Goal: Task Accomplishment & Management: Manage account settings

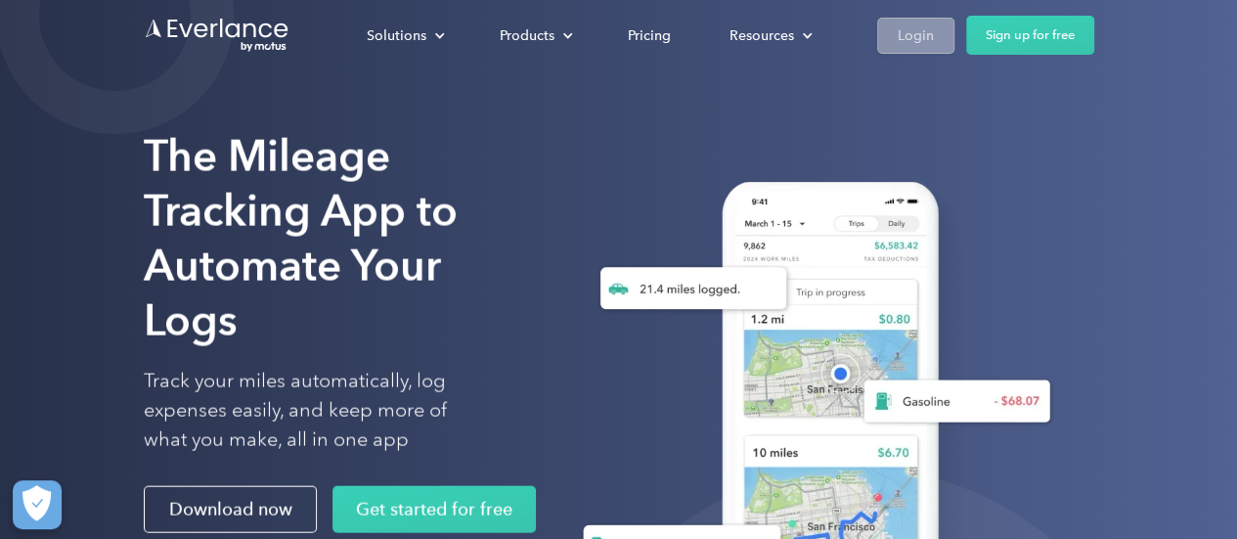
click at [917, 36] on div "Login" at bounding box center [916, 35] width 36 height 24
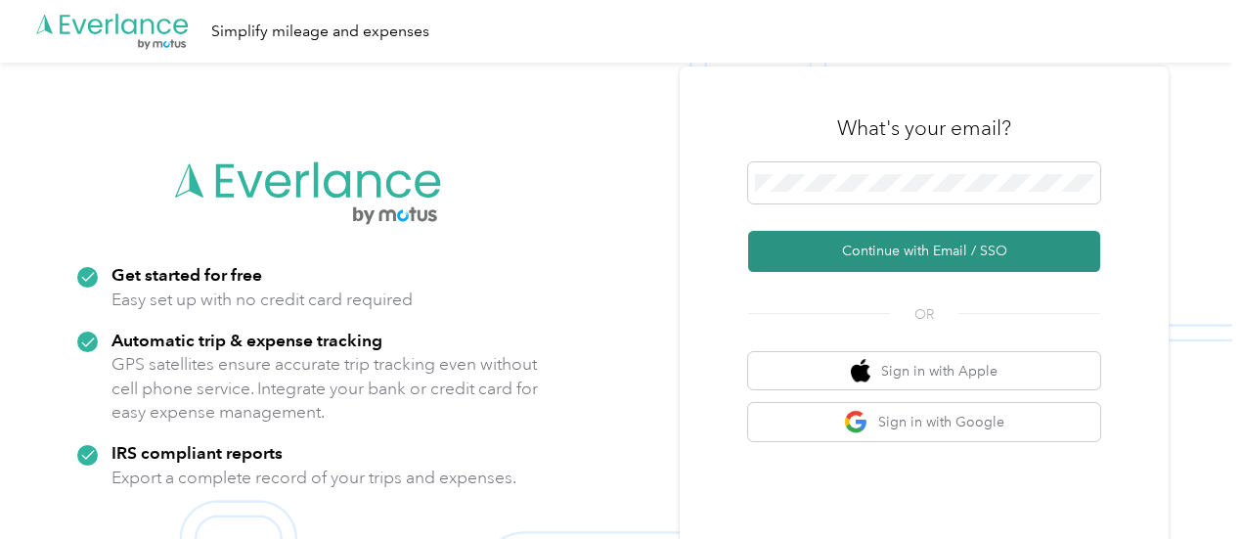
click at [878, 243] on button "Continue with Email / SSO" at bounding box center [924, 251] width 352 height 41
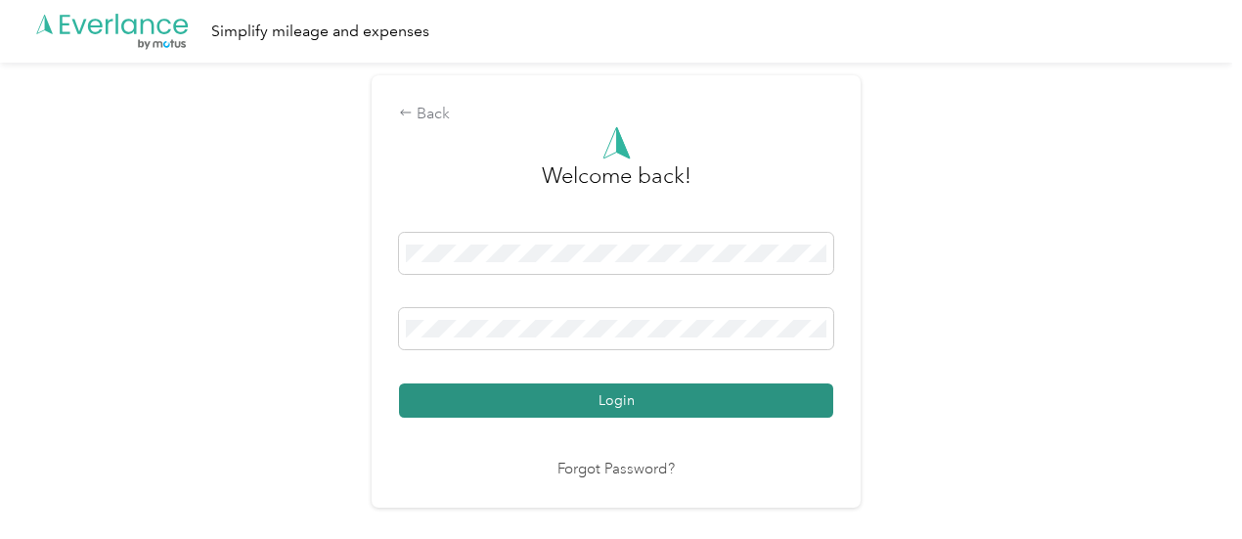
click at [618, 396] on button "Login" at bounding box center [616, 400] width 434 height 34
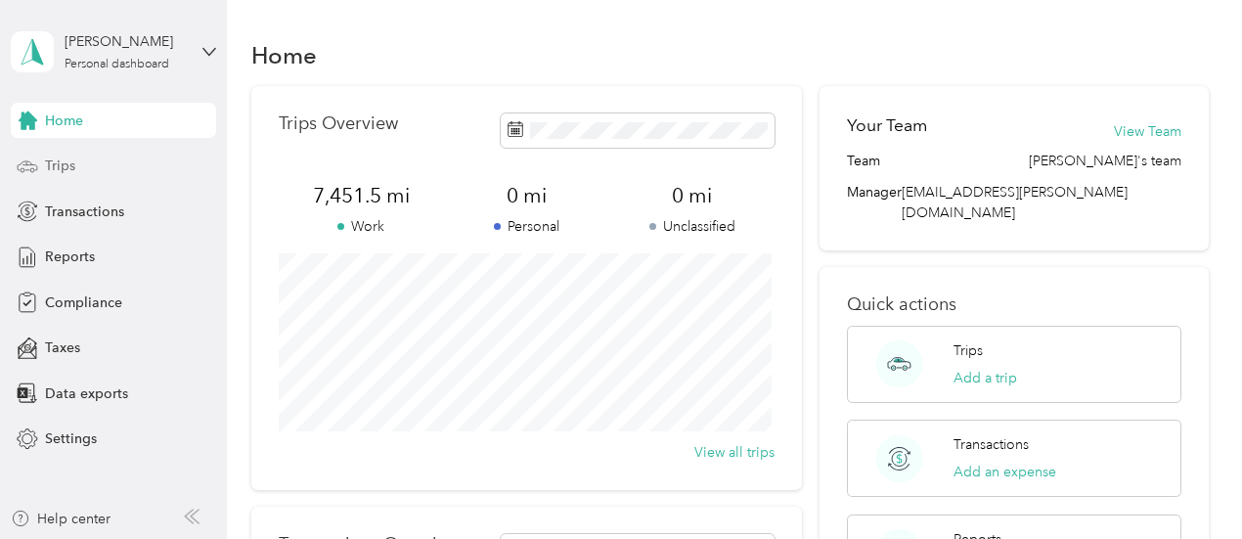
click at [55, 161] on span "Trips" at bounding box center [60, 165] width 30 height 21
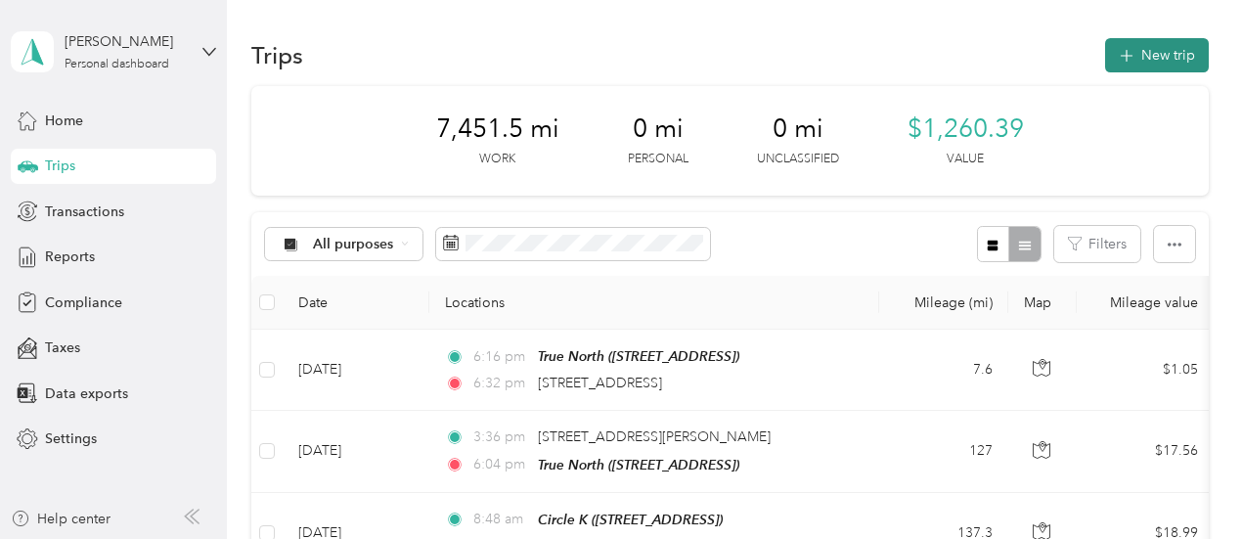
click at [1154, 58] on button "New trip" at bounding box center [1157, 55] width 104 height 34
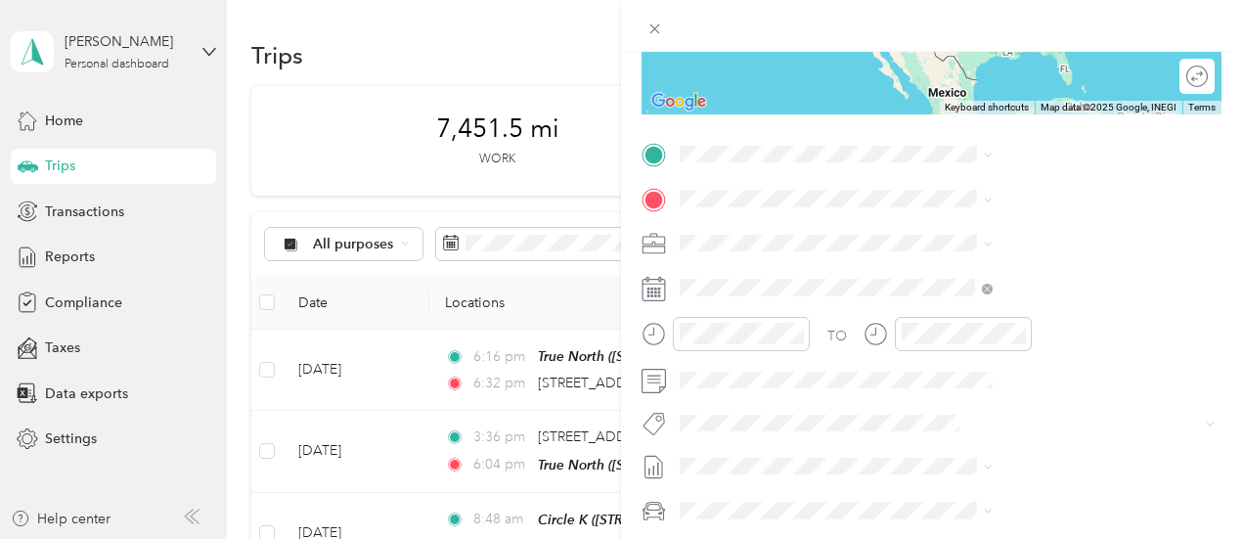
scroll to position [391, 0]
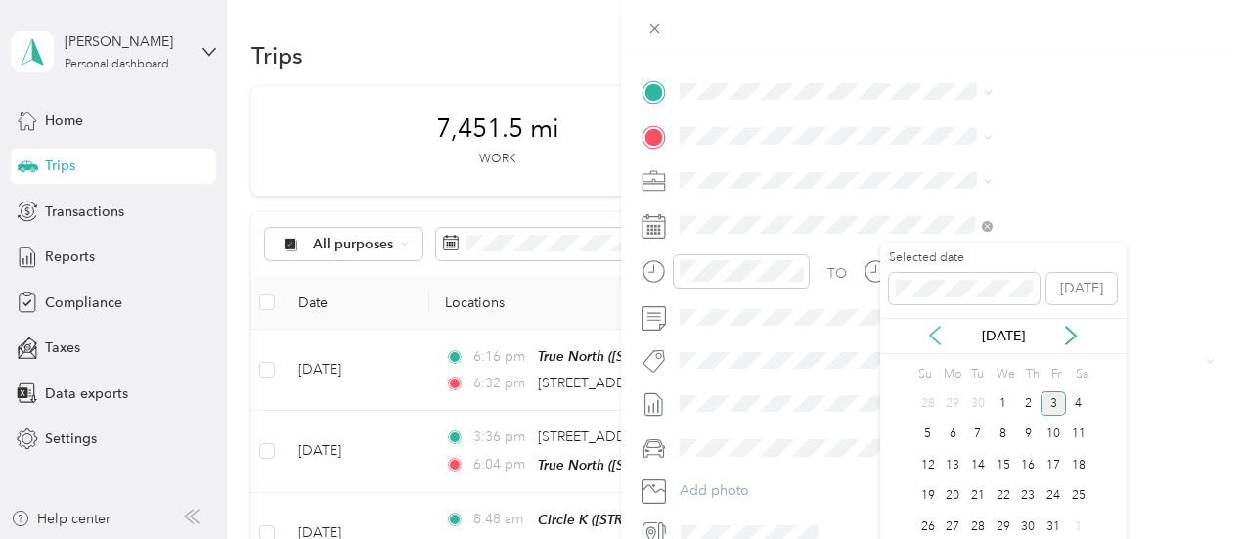
click at [933, 342] on icon at bounding box center [935, 336] width 20 height 20
click at [996, 494] on div "24" at bounding box center [1003, 496] width 25 height 24
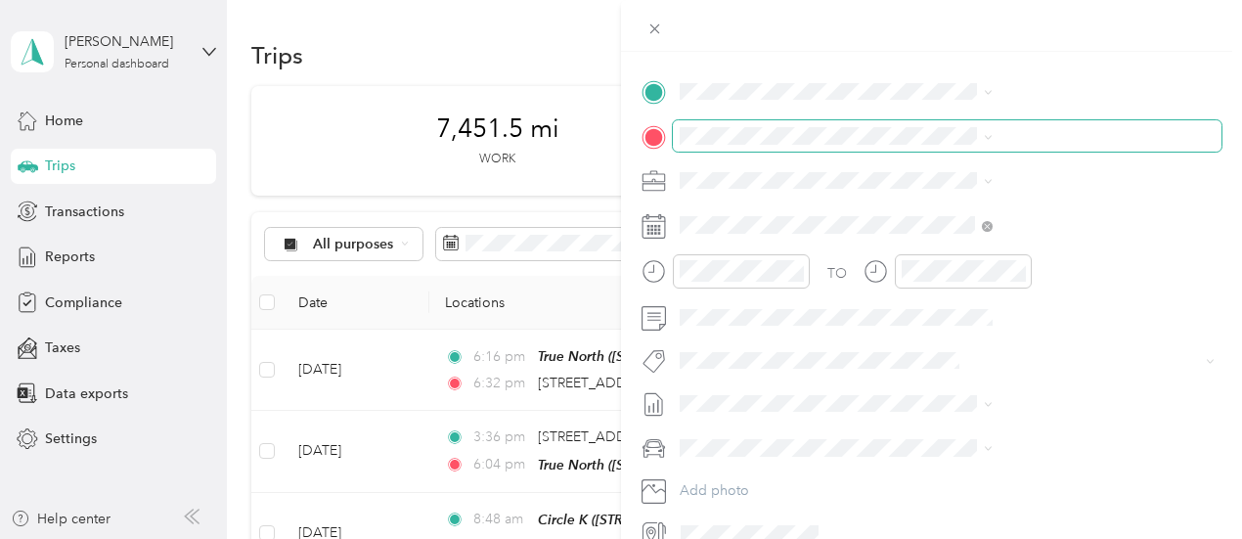
scroll to position [293, 0]
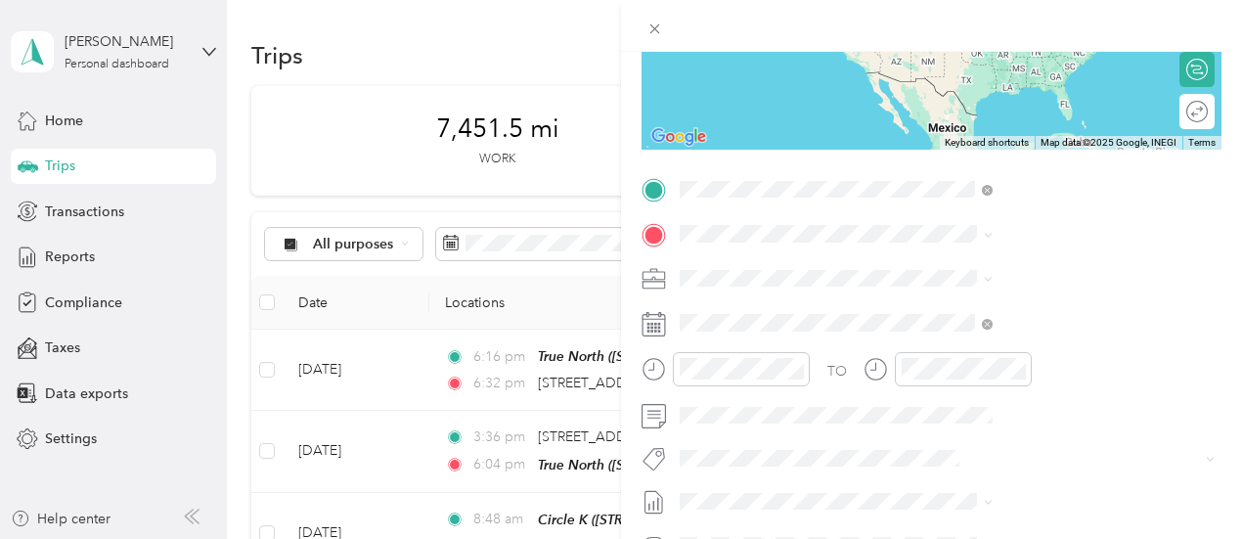
click at [1017, 260] on span "[STREET_ADDRESS][US_STATE]" at bounding box center [1021, 260] width 196 height 18
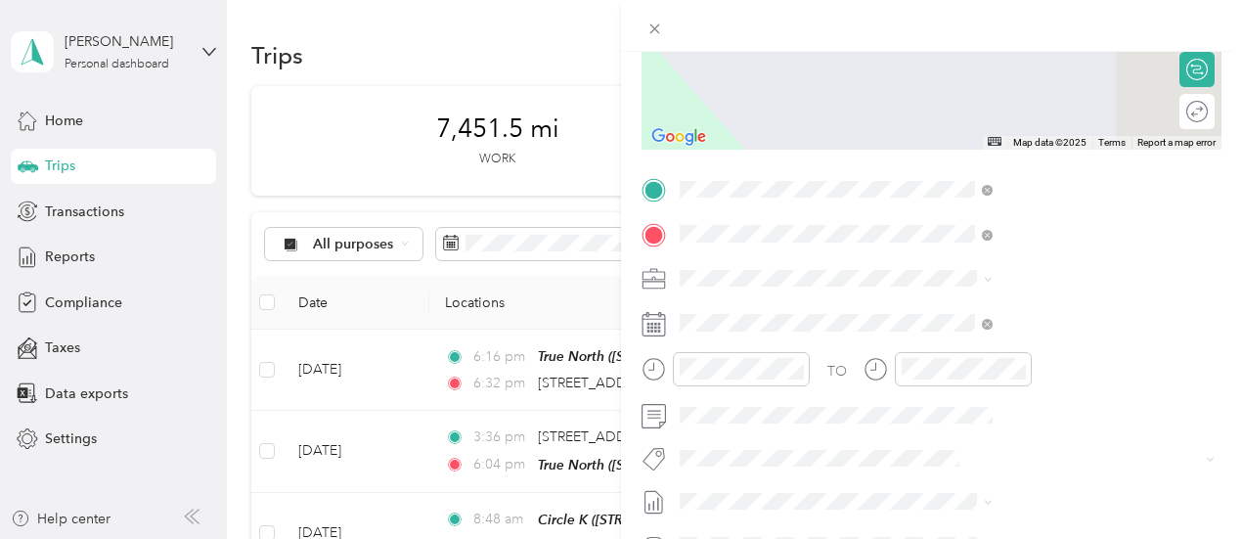
click at [956, 348] on div "TEAM Circle K [STREET_ADDRESS]" at bounding box center [985, 326] width 124 height 48
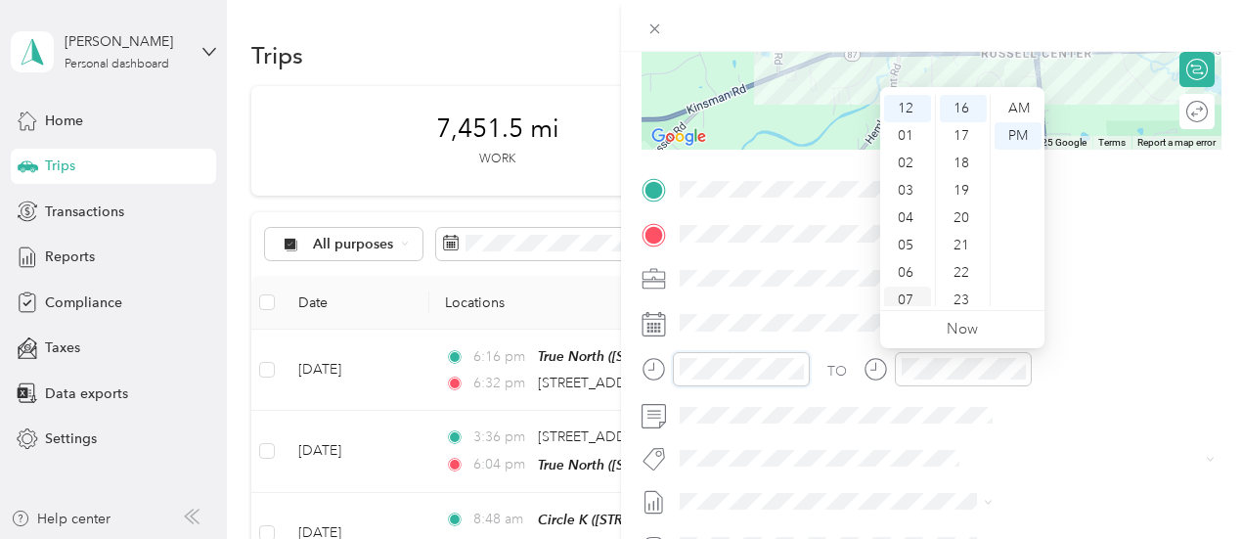
scroll to position [98, 0]
click at [904, 230] on div "08" at bounding box center [907, 229] width 47 height 27
click at [1021, 105] on div "AM" at bounding box center [1017, 108] width 47 height 27
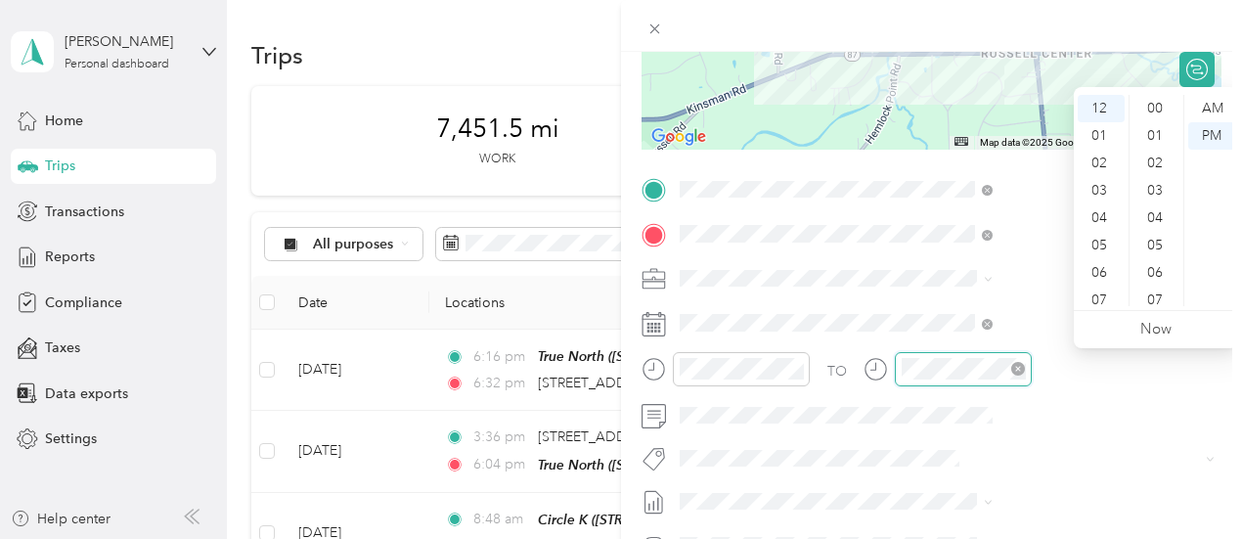
scroll to position [438, 0]
click at [1215, 109] on div "AM" at bounding box center [1211, 108] width 47 height 27
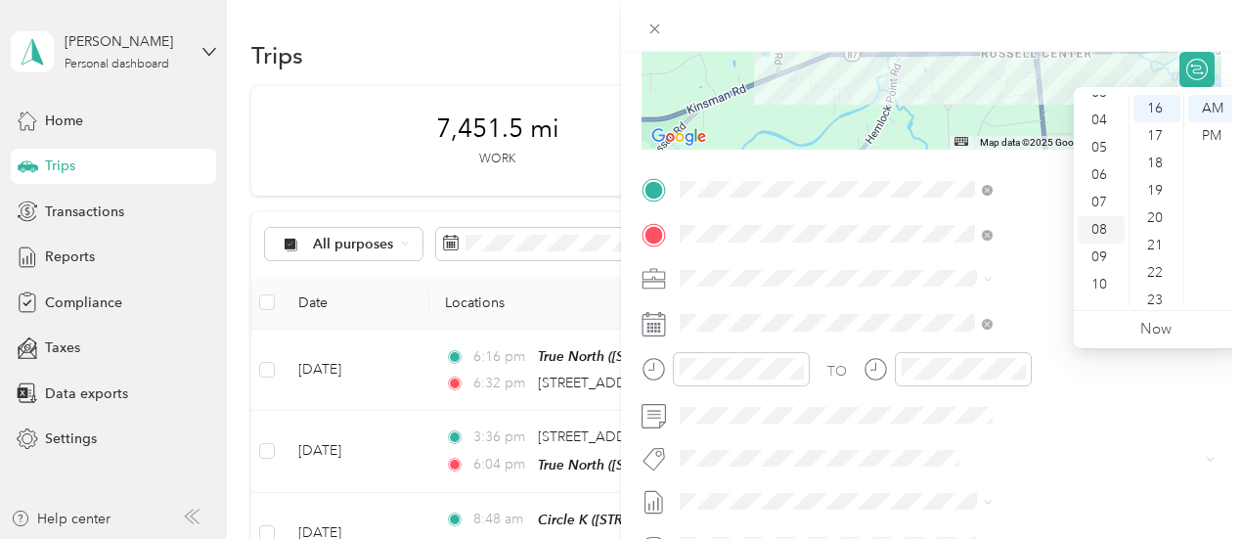
click at [1106, 232] on div "08" at bounding box center [1101, 229] width 47 height 27
click at [1158, 250] on div "21" at bounding box center [1156, 245] width 47 height 27
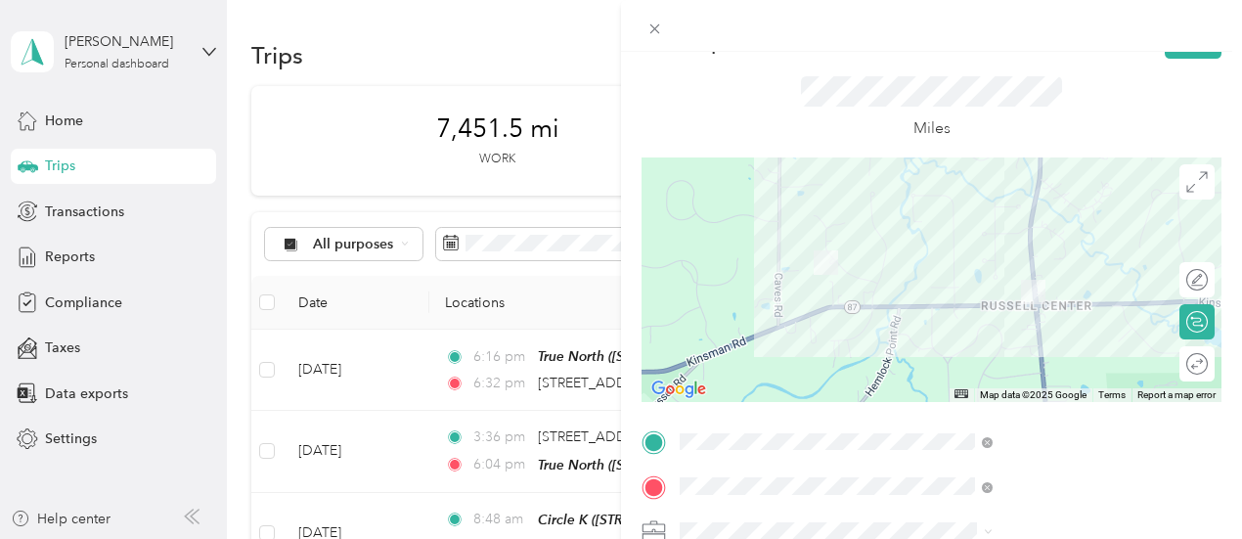
scroll to position [0, 0]
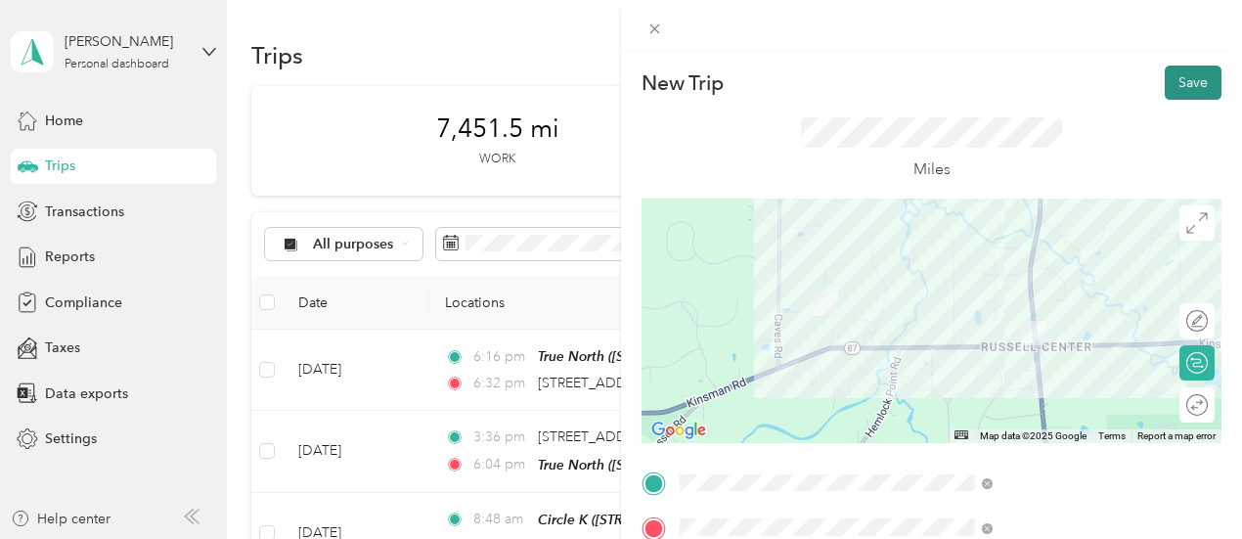
click at [1174, 84] on button "Save" at bounding box center [1193, 83] width 57 height 34
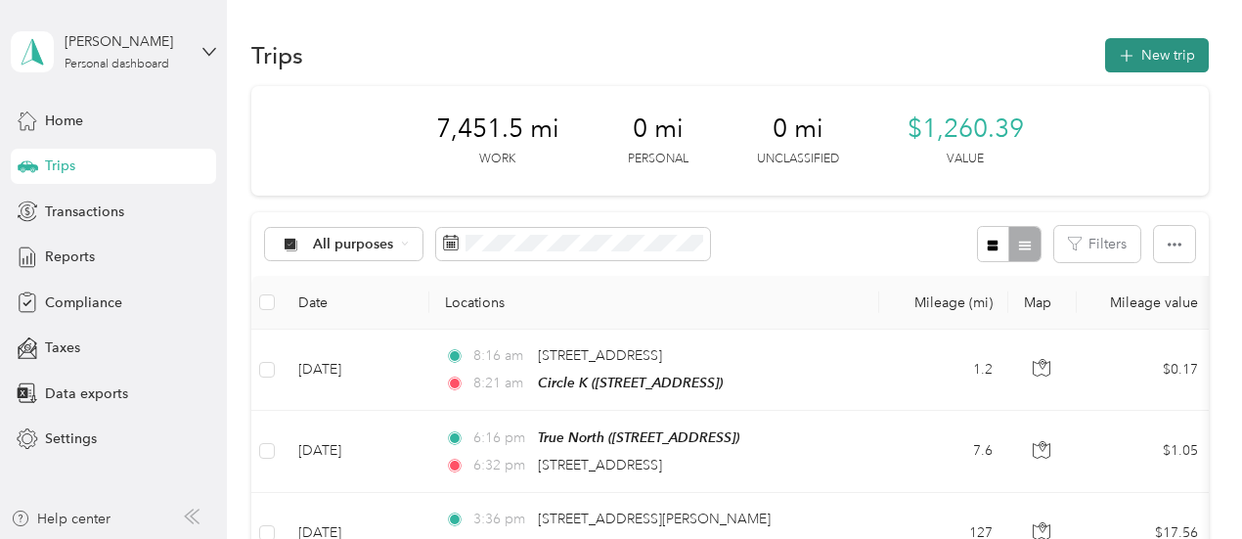
click at [1150, 60] on button "New trip" at bounding box center [1157, 55] width 104 height 34
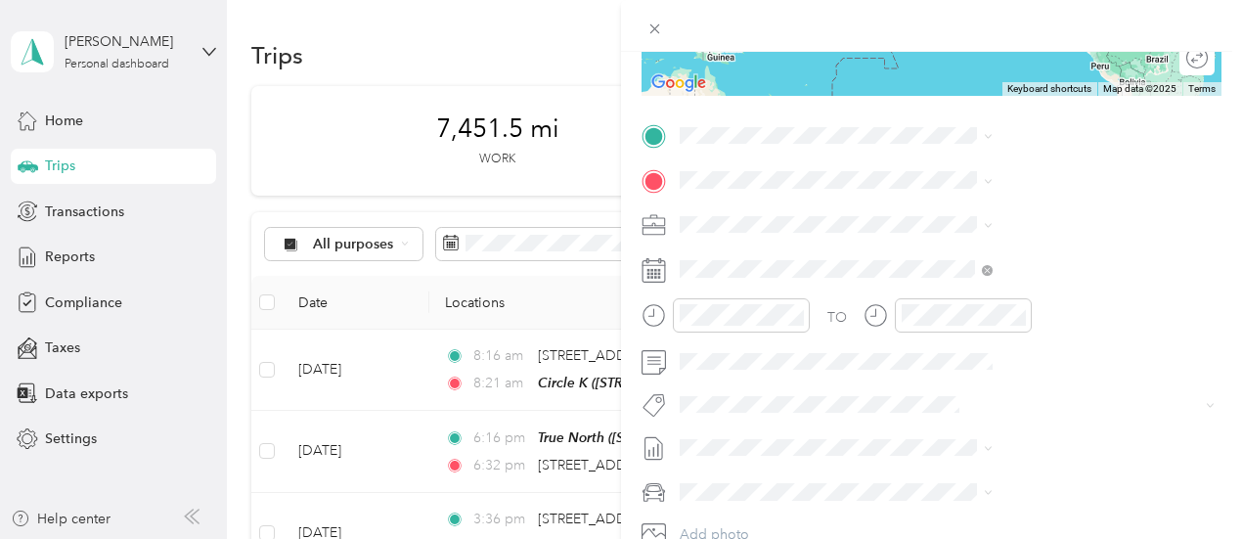
scroll to position [391, 0]
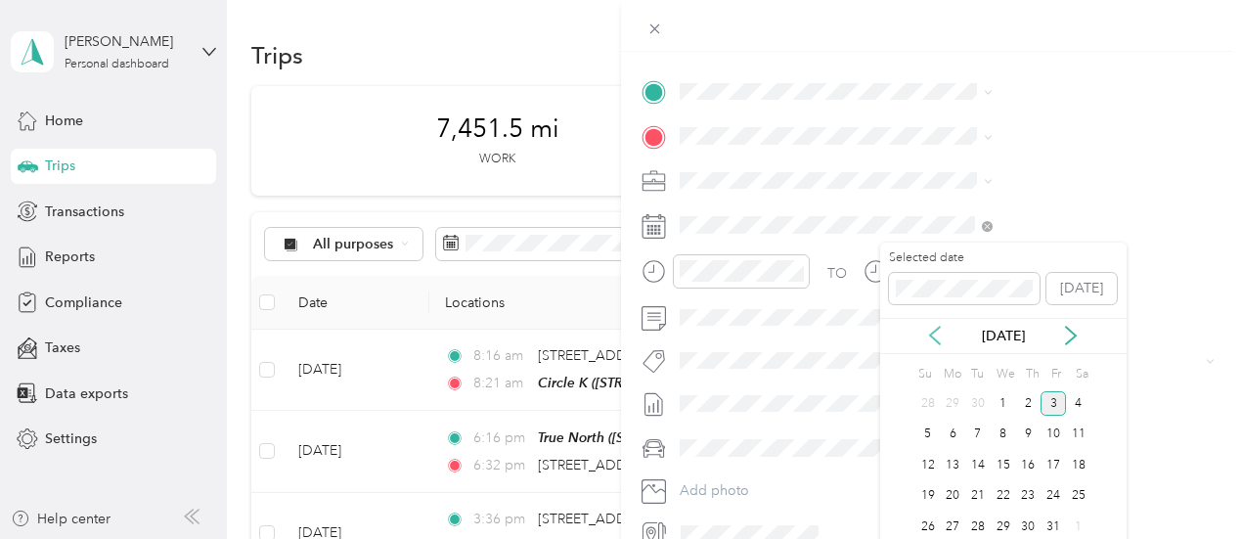
click at [938, 339] on icon at bounding box center [935, 336] width 20 height 20
click at [1001, 493] on div "24" at bounding box center [1003, 496] width 25 height 24
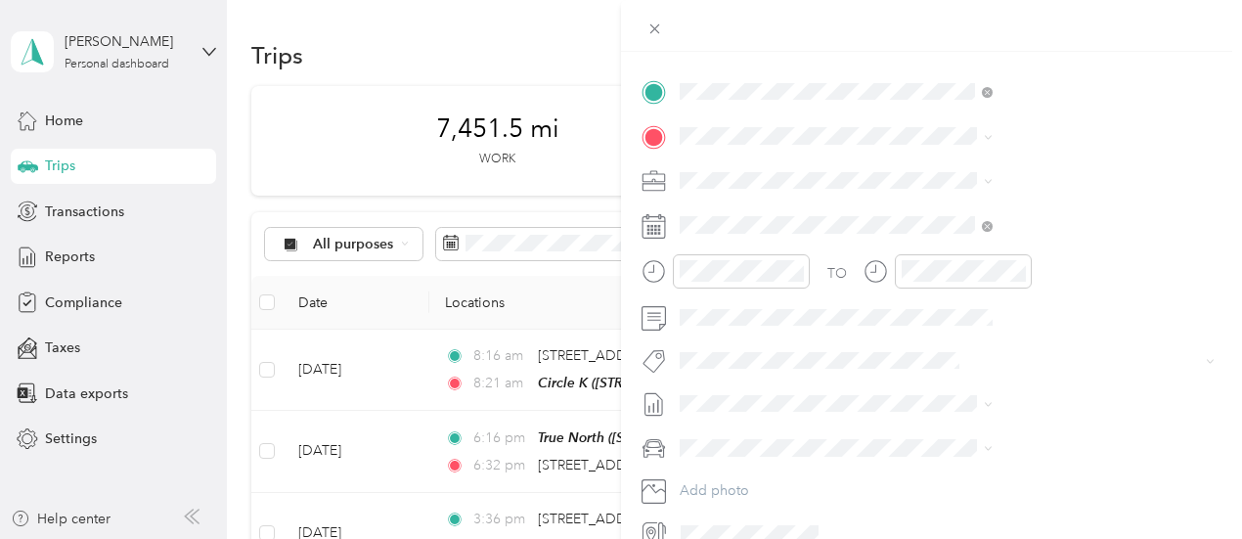
click at [965, 197] on span "[STREET_ADDRESS]" at bounding box center [985, 198] width 124 height 17
click at [964, 219] on span "[STREET_ADDRESS][PERSON_NAME][US_STATE]" at bounding box center [1057, 209] width 269 height 34
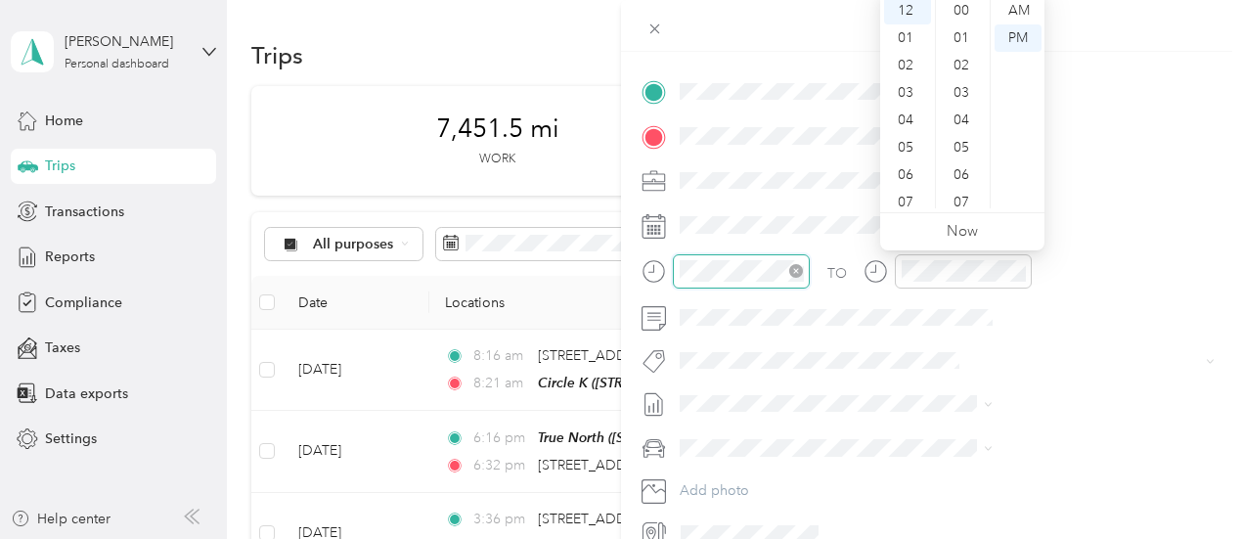
scroll to position [465, 0]
click at [1015, 13] on div "AM" at bounding box center [1017, 10] width 47 height 27
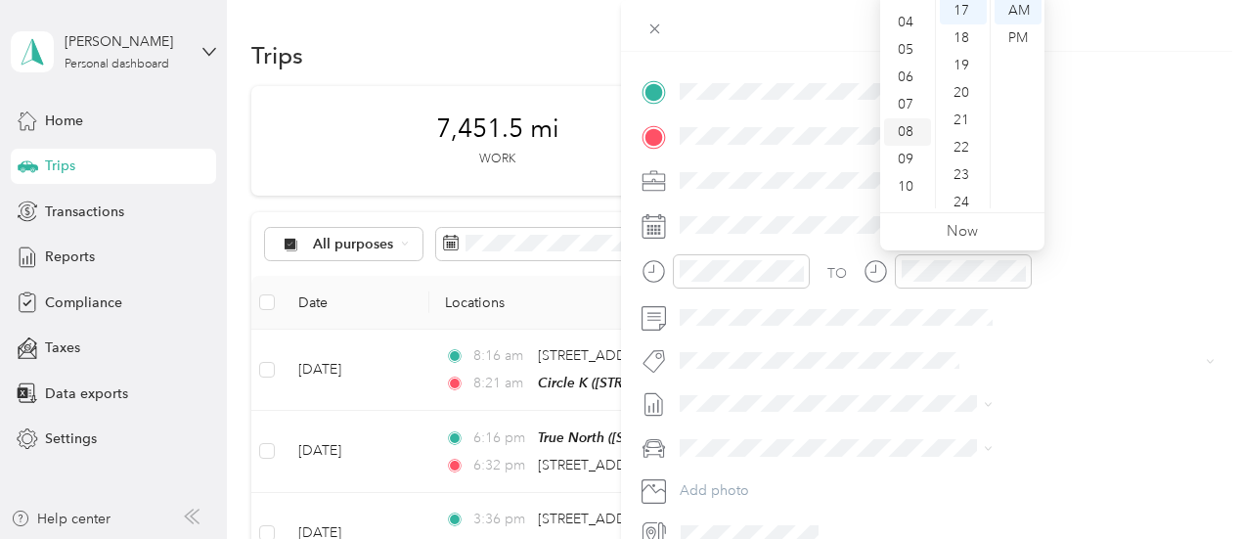
click at [909, 134] on div "08" at bounding box center [907, 131] width 47 height 27
click at [968, 158] on div "33" at bounding box center [963, 155] width 47 height 27
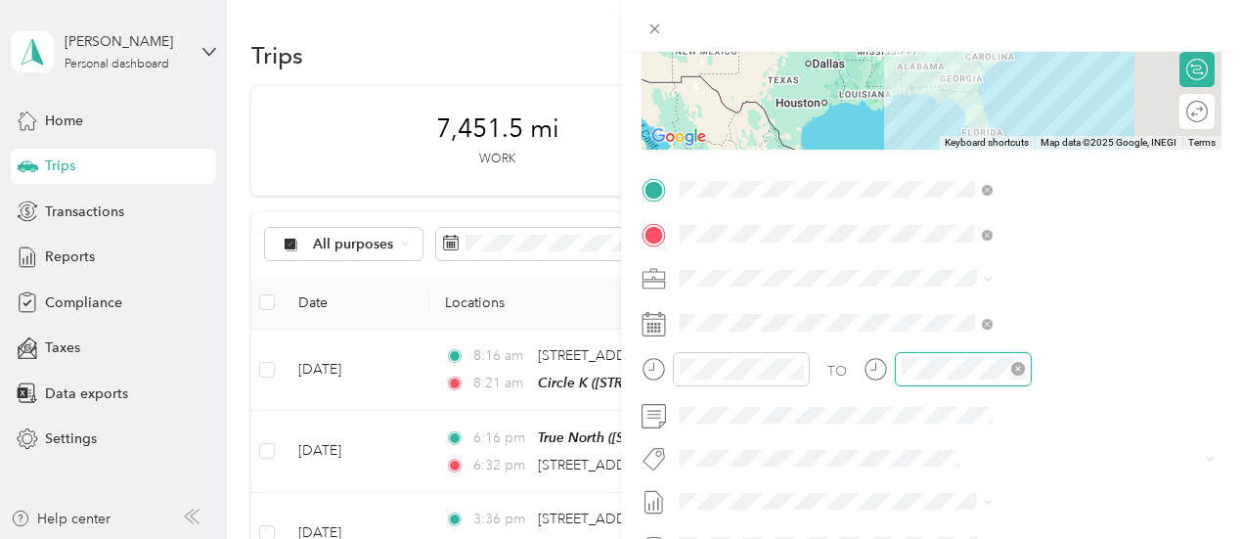
scroll to position [465, 0]
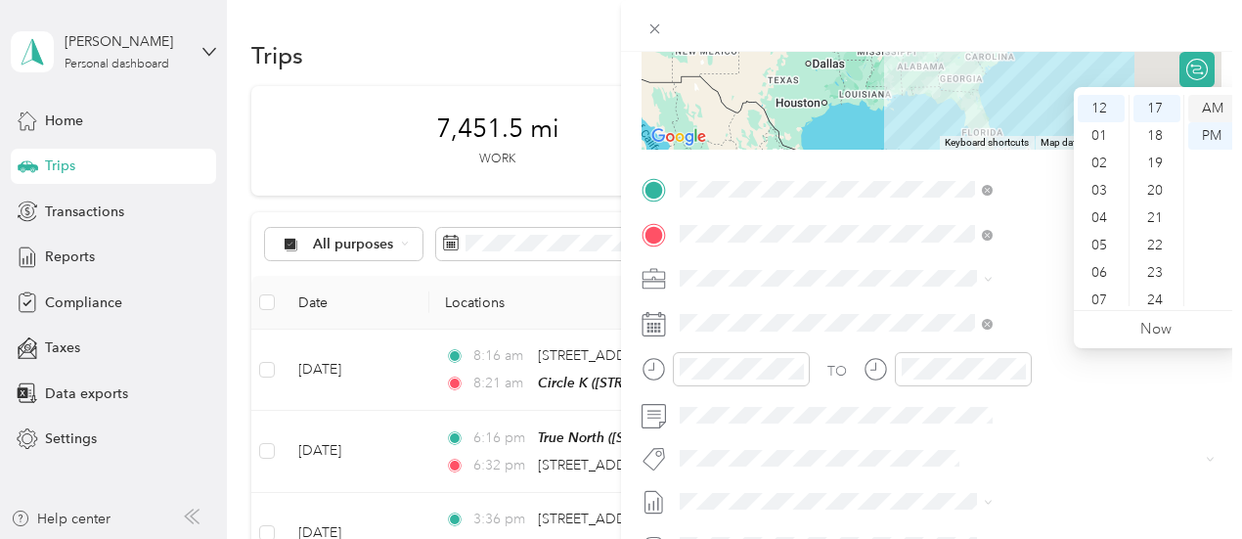
click at [1211, 110] on div "AM" at bounding box center [1211, 108] width 47 height 27
click at [1109, 284] on div "10" at bounding box center [1101, 284] width 47 height 27
click at [1158, 242] on div "57" at bounding box center [1156, 237] width 47 height 27
click at [1099, 295] on div "11" at bounding box center [1101, 292] width 47 height 27
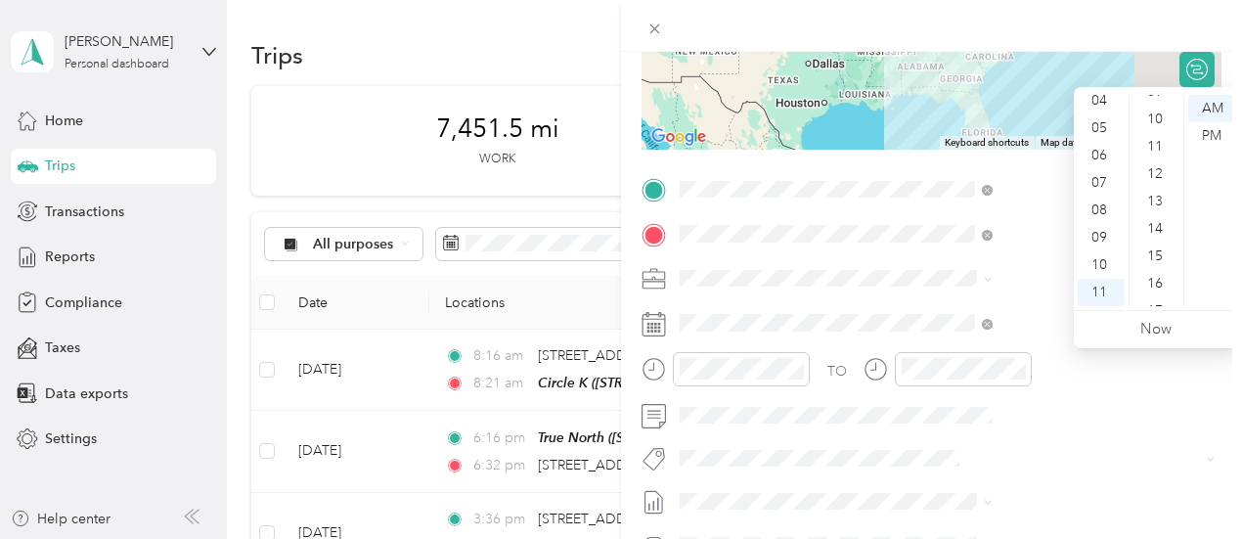
scroll to position [258, 0]
click at [1159, 238] on div "14" at bounding box center [1156, 233] width 47 height 27
click at [1093, 430] on div "TO Add photo" at bounding box center [931, 410] width 580 height 472
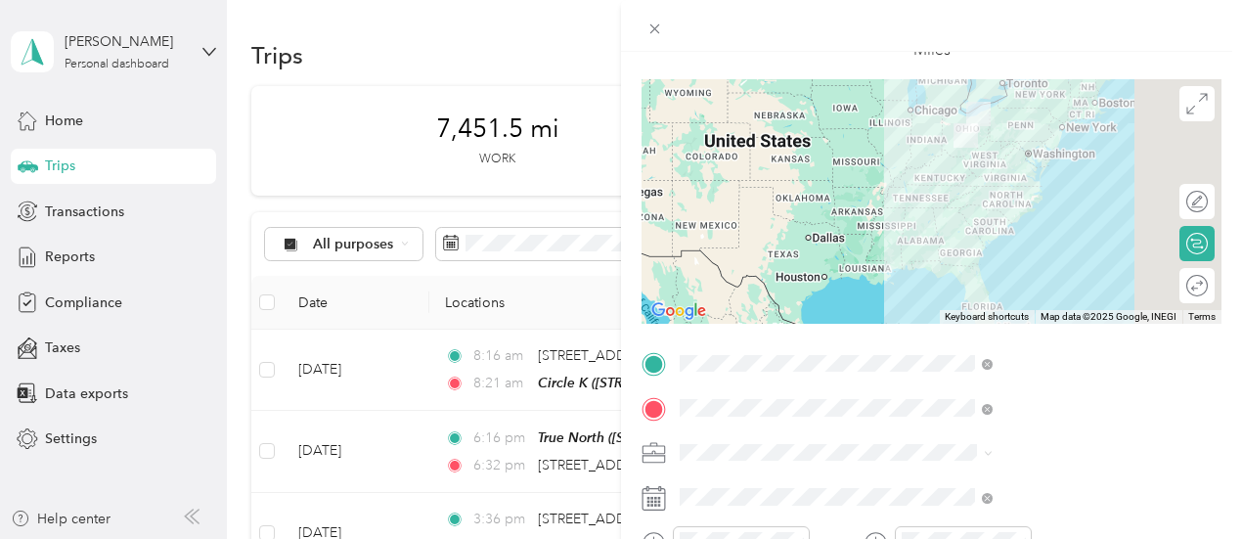
scroll to position [0, 0]
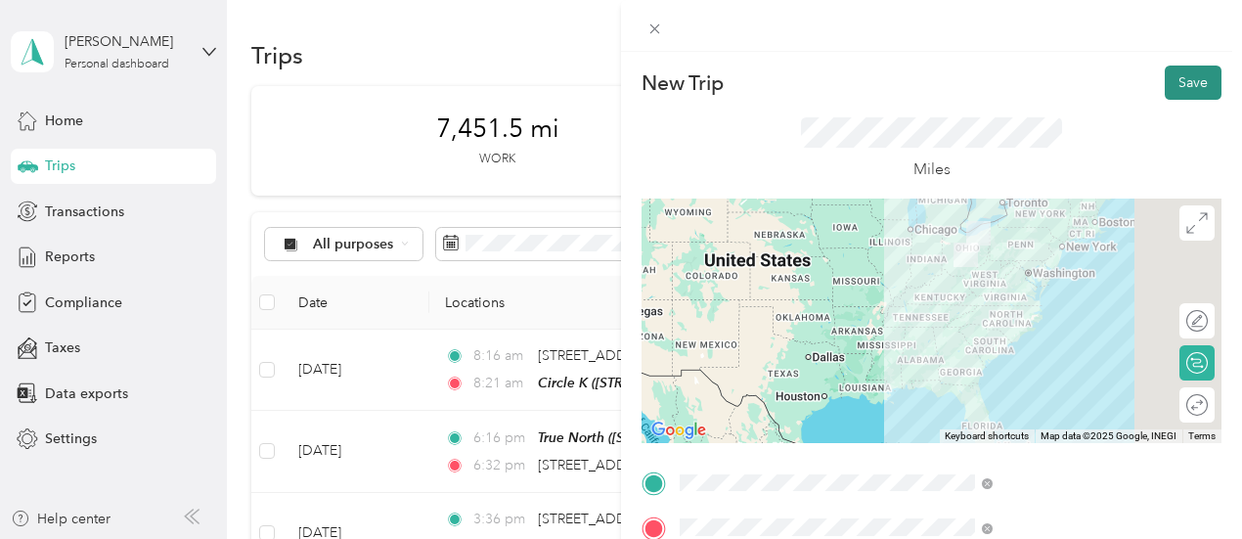
click at [1177, 89] on button "Save" at bounding box center [1193, 83] width 57 height 34
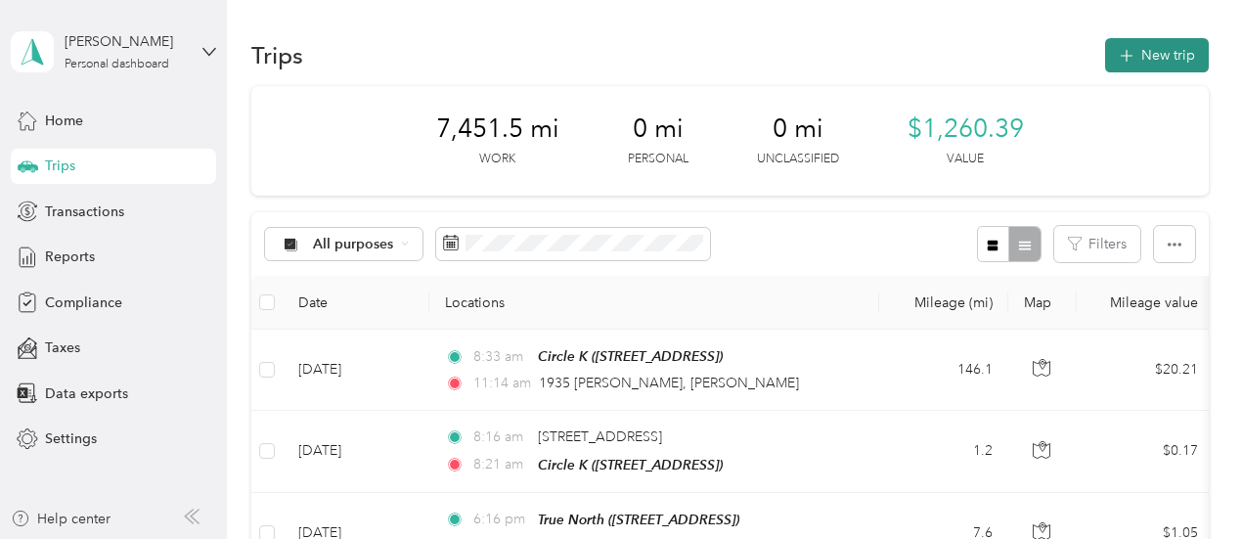
click at [1144, 50] on button "New trip" at bounding box center [1157, 55] width 104 height 34
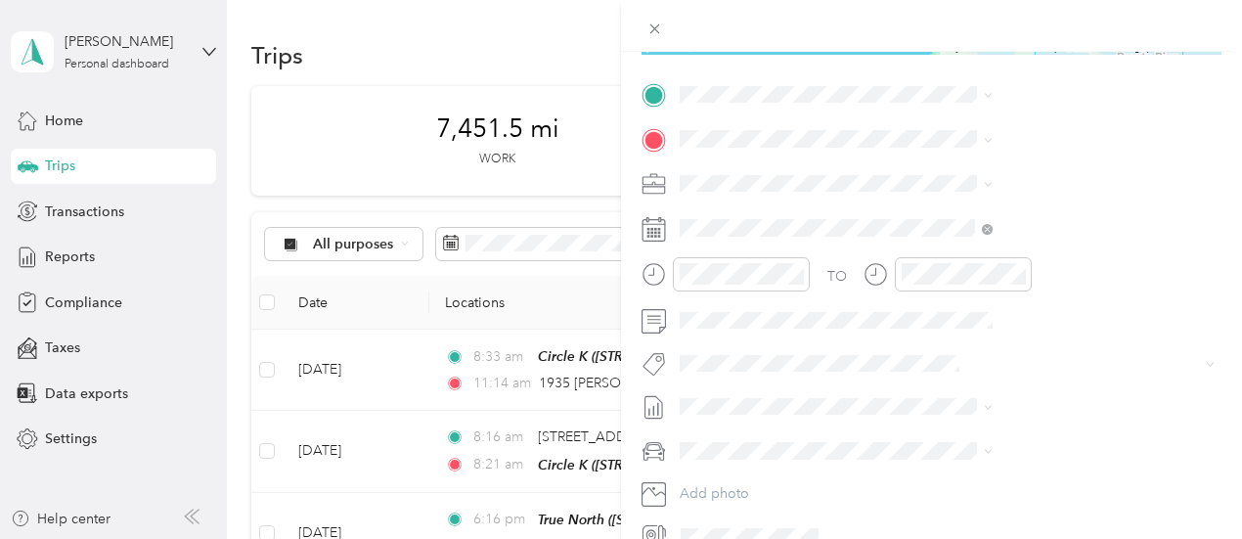
scroll to position [391, 0]
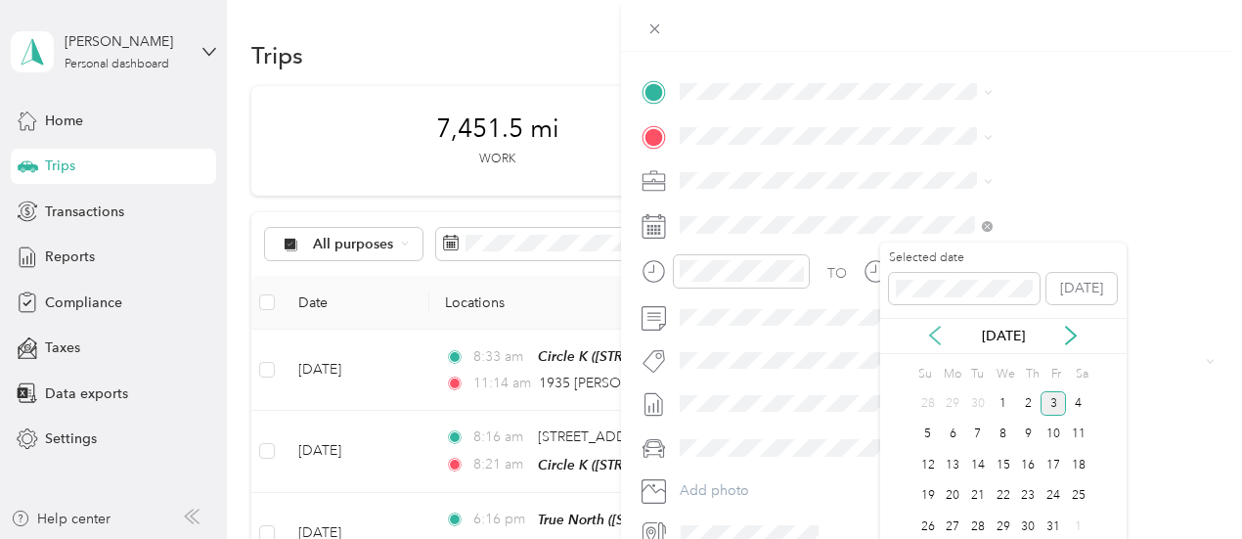
click at [936, 331] on icon at bounding box center [935, 336] width 20 height 20
click at [1002, 491] on div "24" at bounding box center [1003, 496] width 25 height 24
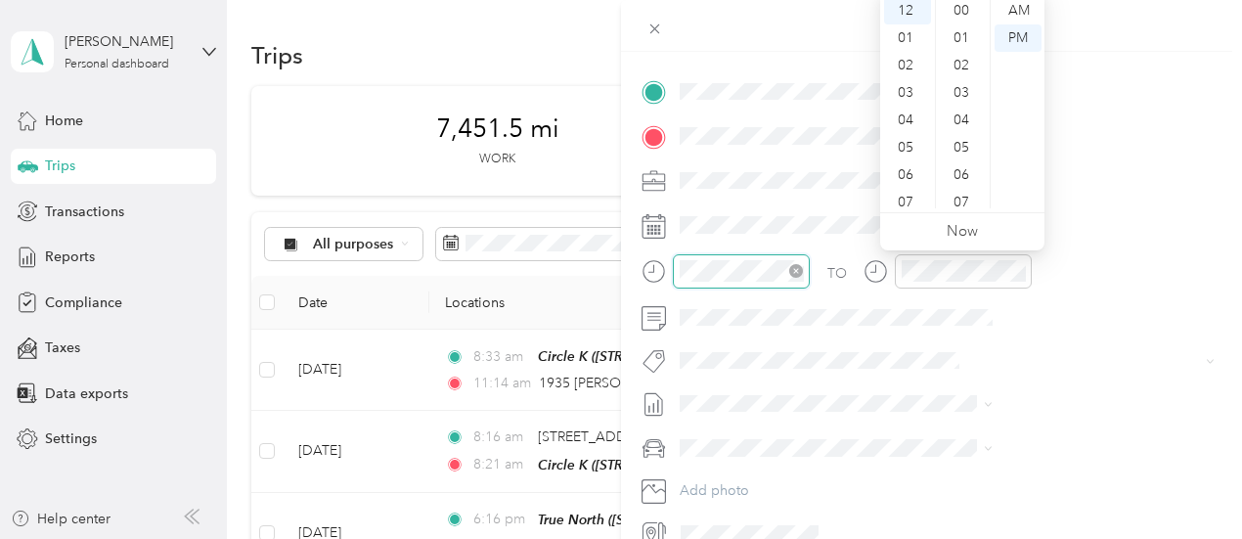
scroll to position [548, 0]
click at [907, 34] on div "01" at bounding box center [907, 37] width 47 height 27
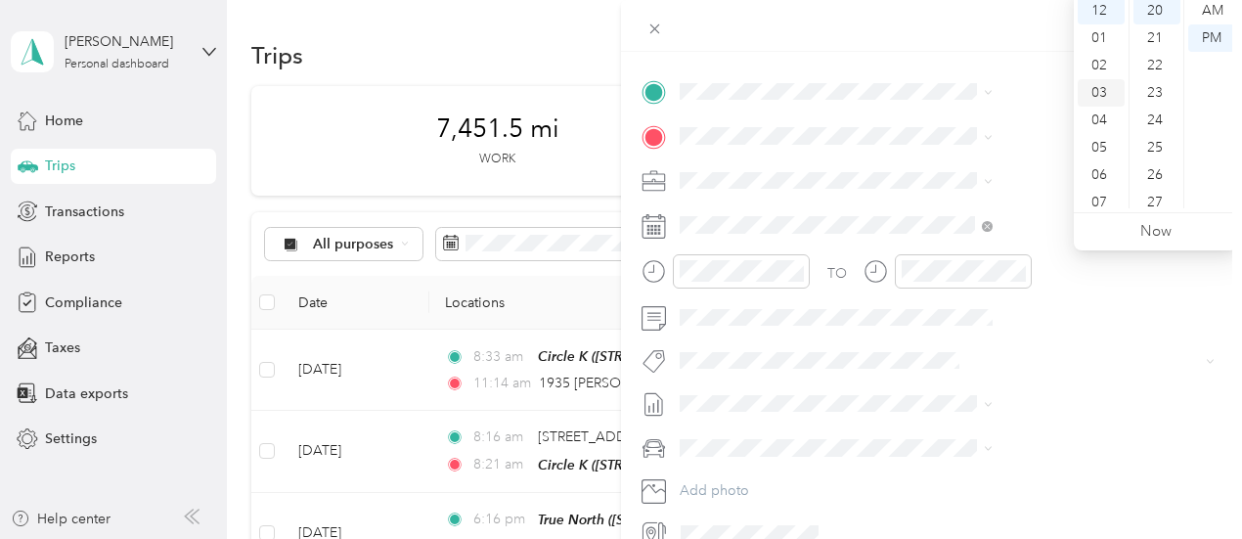
click at [1100, 94] on div "03" at bounding box center [1101, 92] width 47 height 27
click at [1159, 177] on div "55" at bounding box center [1156, 186] width 47 height 27
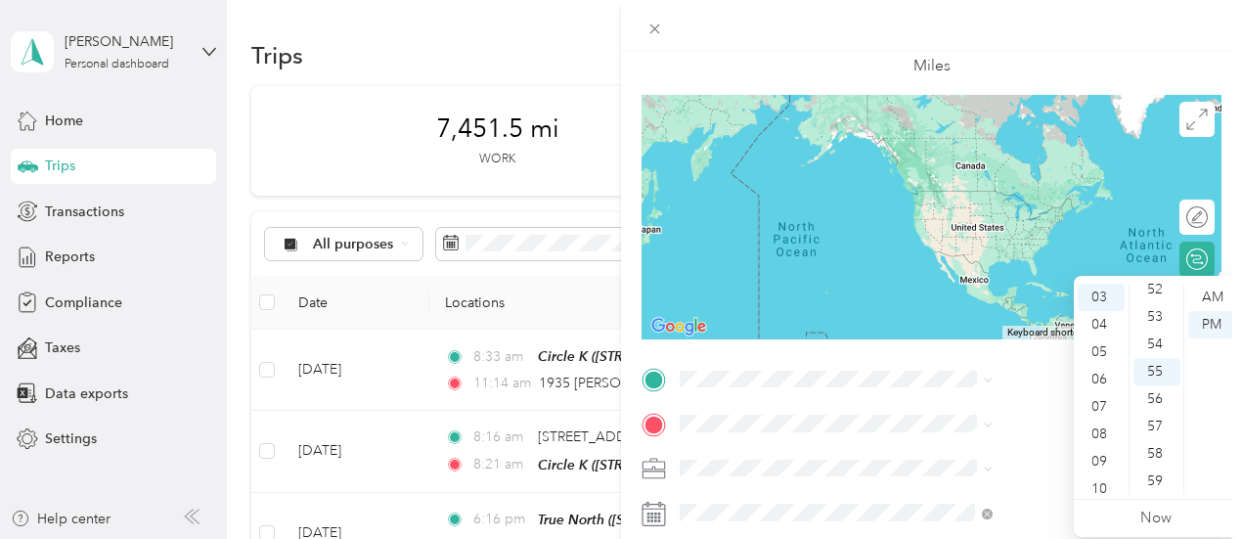
scroll to position [196, 0]
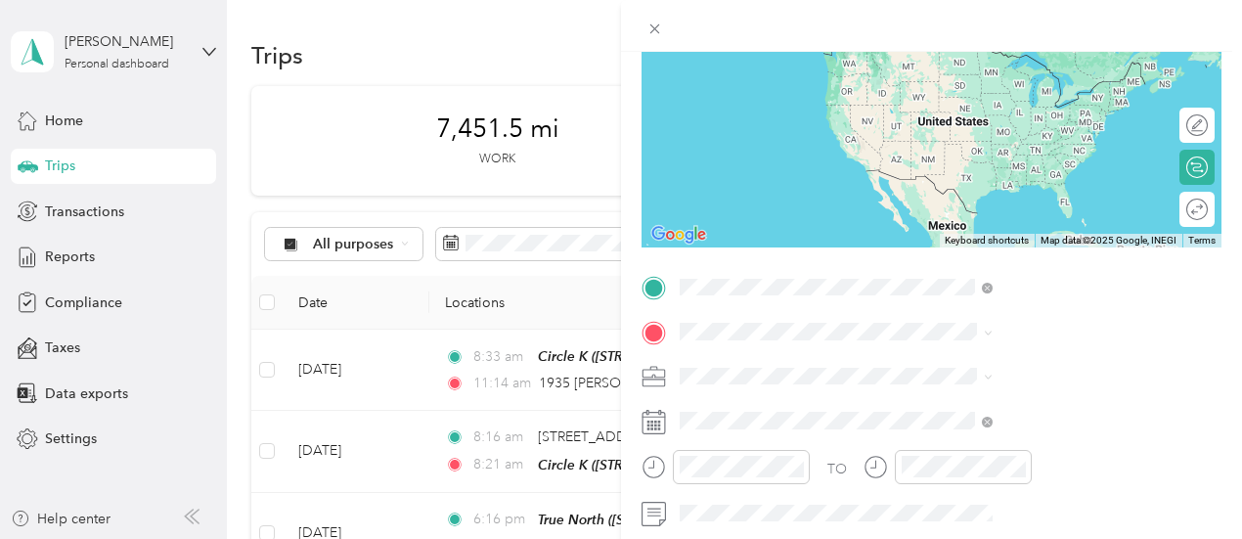
click at [994, 61] on span "[STREET_ADDRESS][PERSON_NAME][US_STATE]" at bounding box center [1057, 57] width 269 height 34
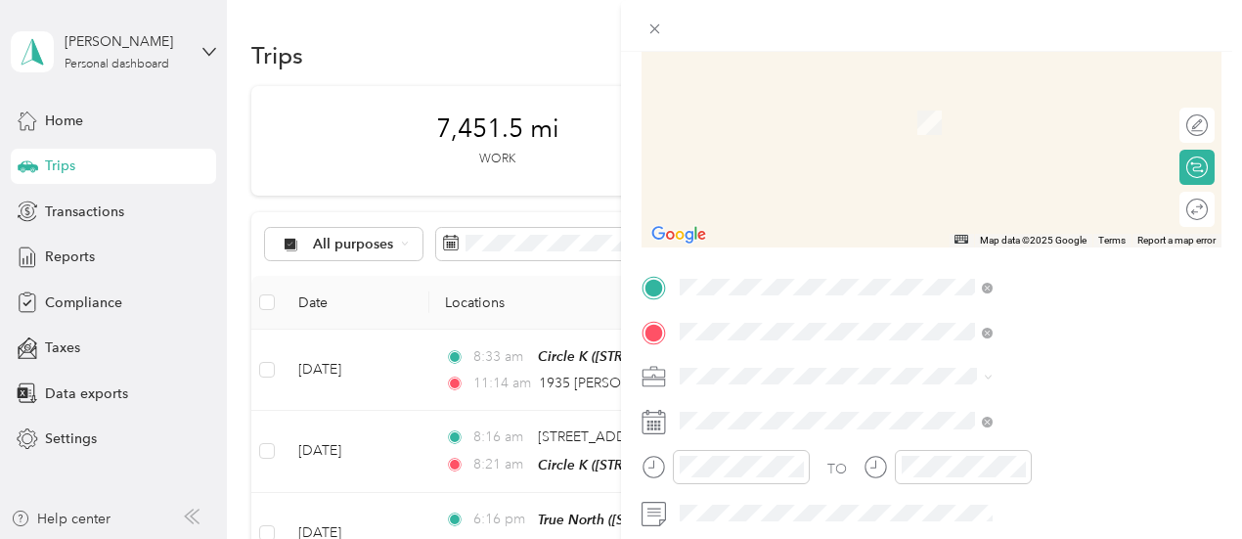
click at [976, 178] on span "[STREET_ADDRESS][US_STATE]" at bounding box center [1021, 169] width 196 height 18
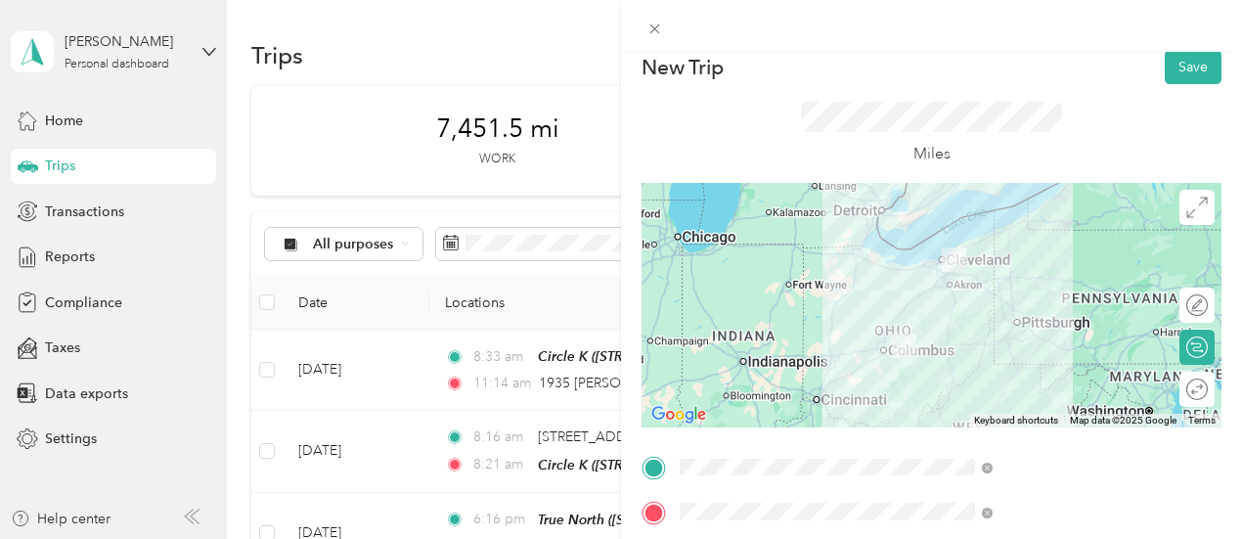
scroll to position [0, 0]
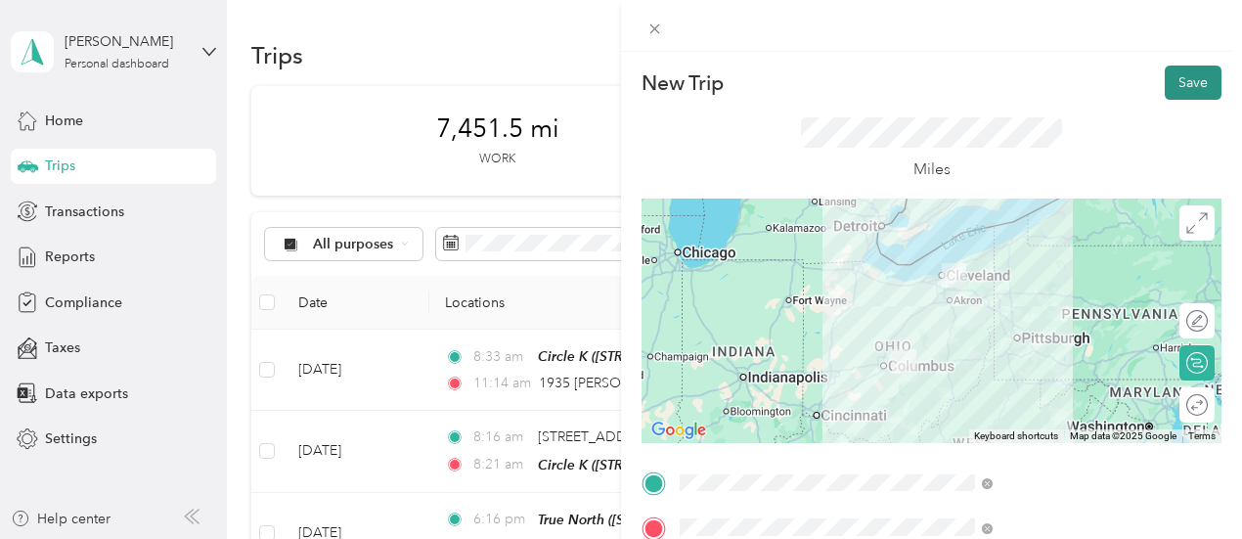
click at [1175, 85] on button "Save" at bounding box center [1193, 83] width 57 height 34
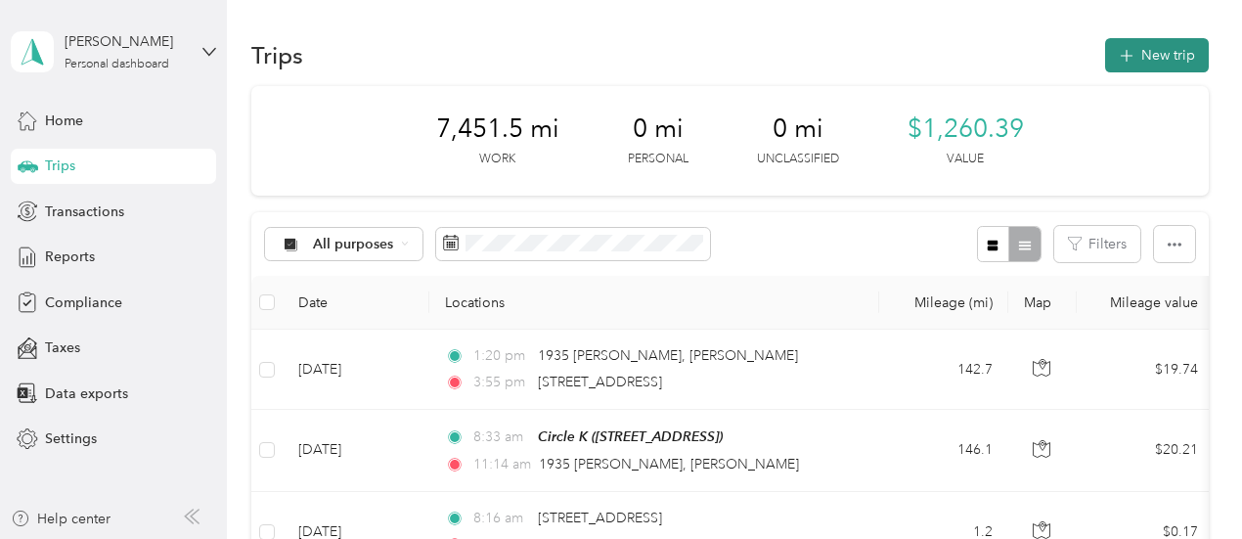
click at [1135, 59] on button "New trip" at bounding box center [1157, 55] width 104 height 34
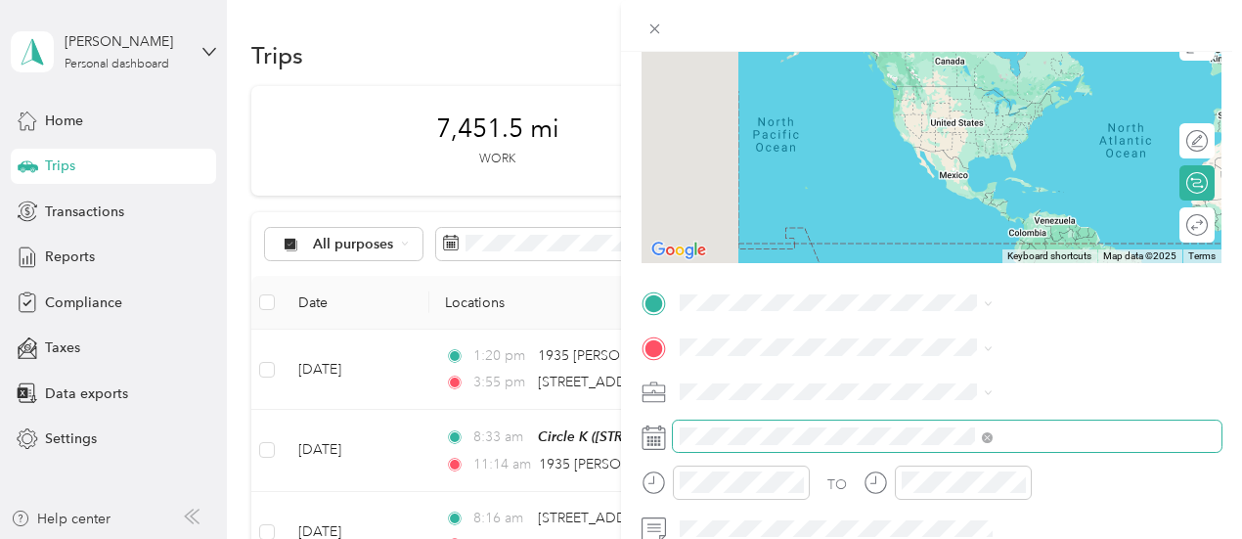
scroll to position [293, 0]
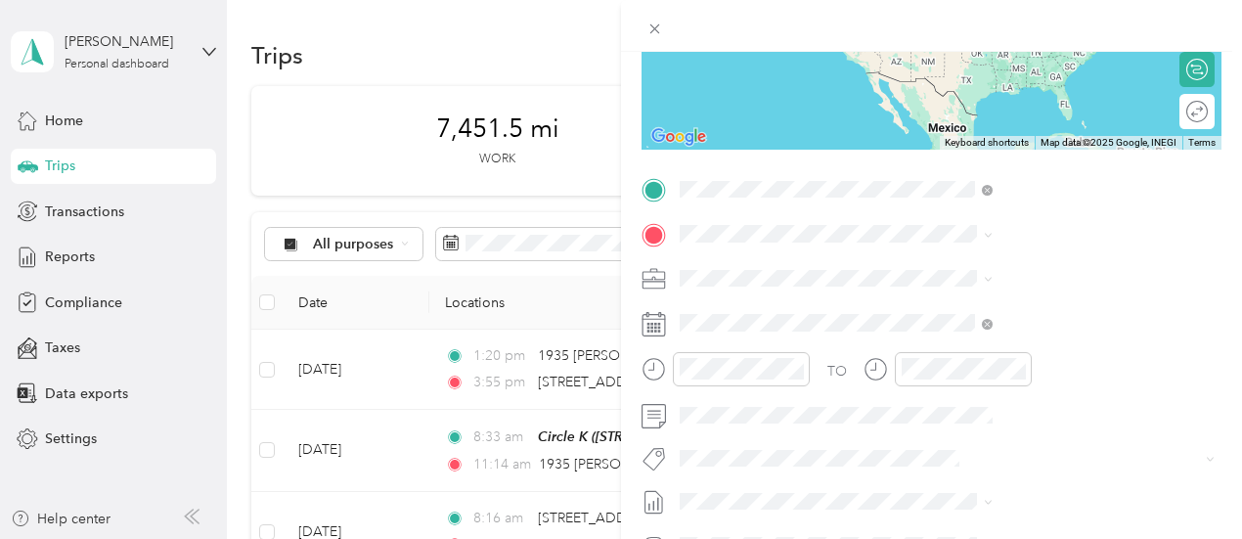
click at [970, 269] on span "[STREET_ADDRESS][US_STATE]" at bounding box center [1021, 260] width 196 height 18
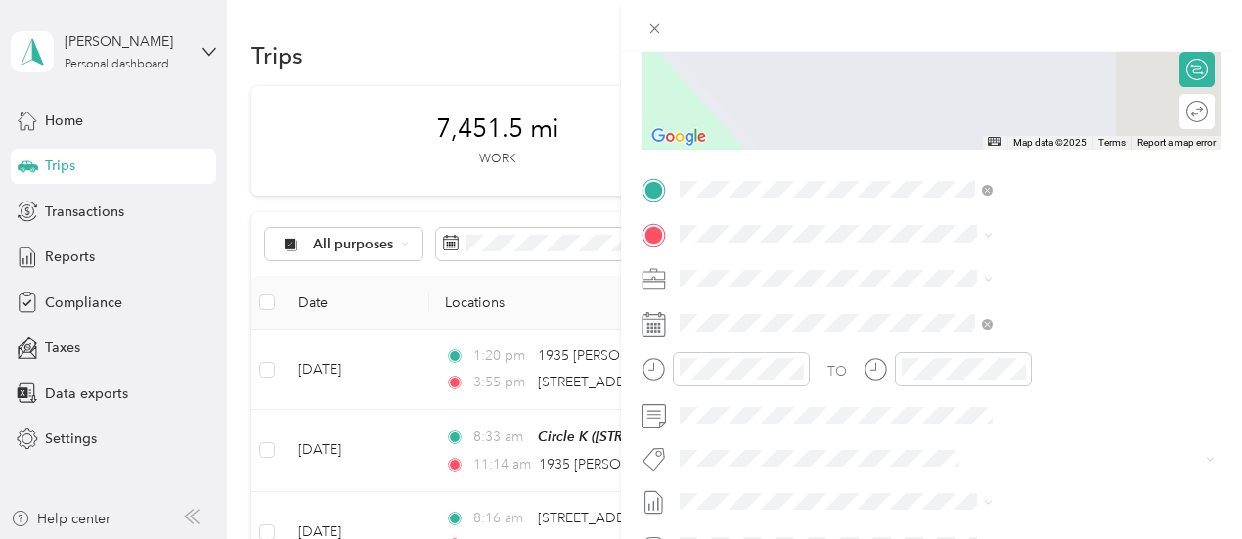
click at [988, 333] on span "[STREET_ADDRESS]" at bounding box center [985, 339] width 124 height 17
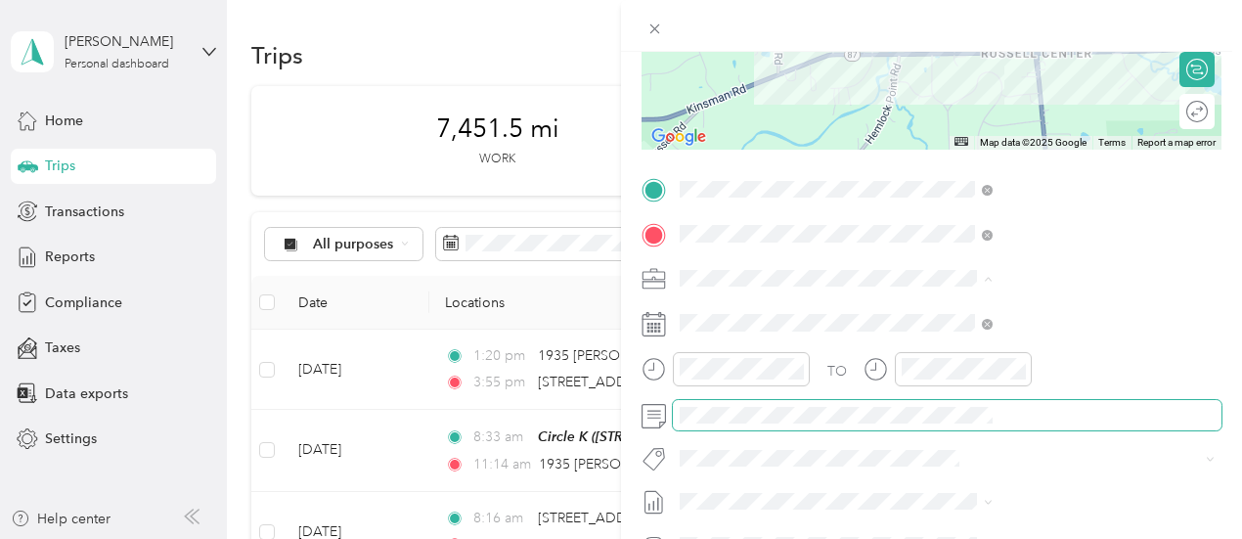
click at [1039, 423] on span at bounding box center [947, 415] width 549 height 31
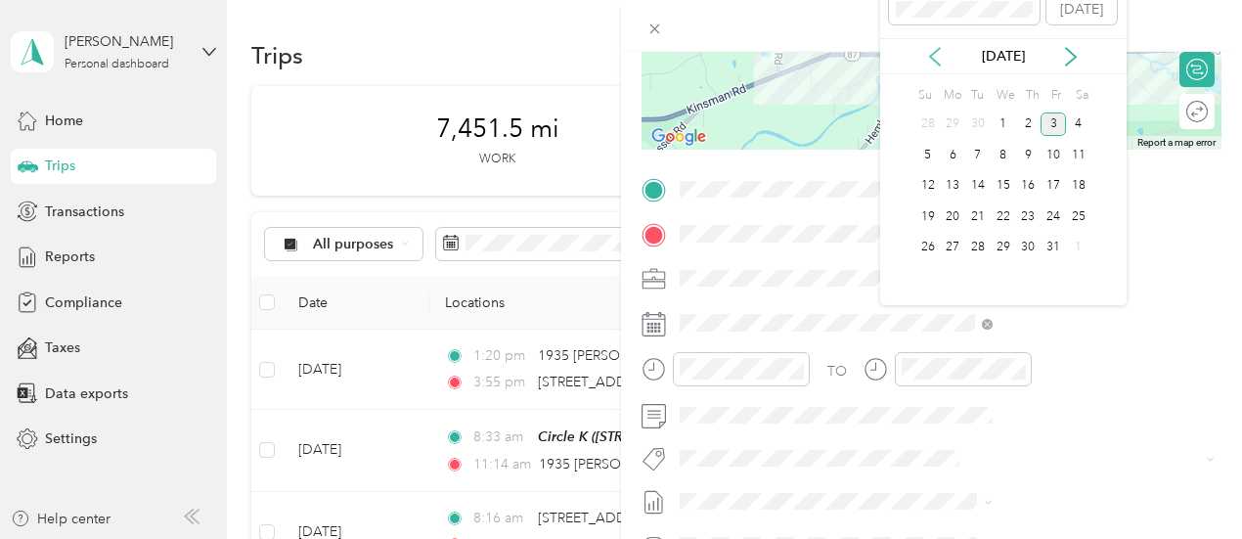
click at [930, 59] on icon at bounding box center [935, 57] width 20 height 20
click at [1022, 209] on div "25" at bounding box center [1028, 216] width 25 height 24
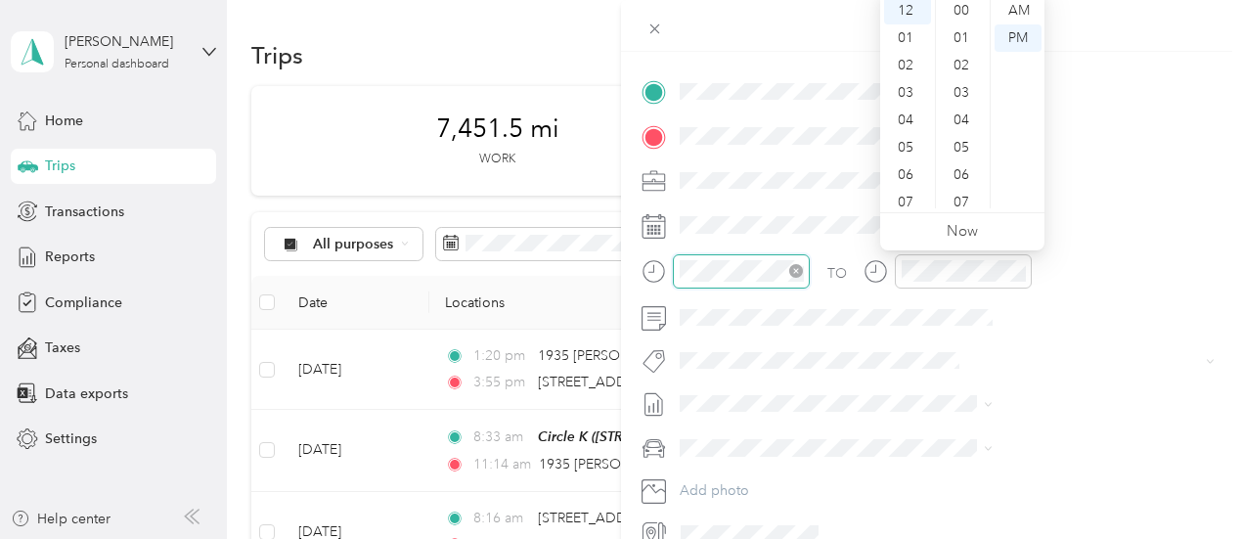
scroll to position [602, 0]
click at [1019, 10] on div "AM" at bounding box center [1017, 10] width 47 height 27
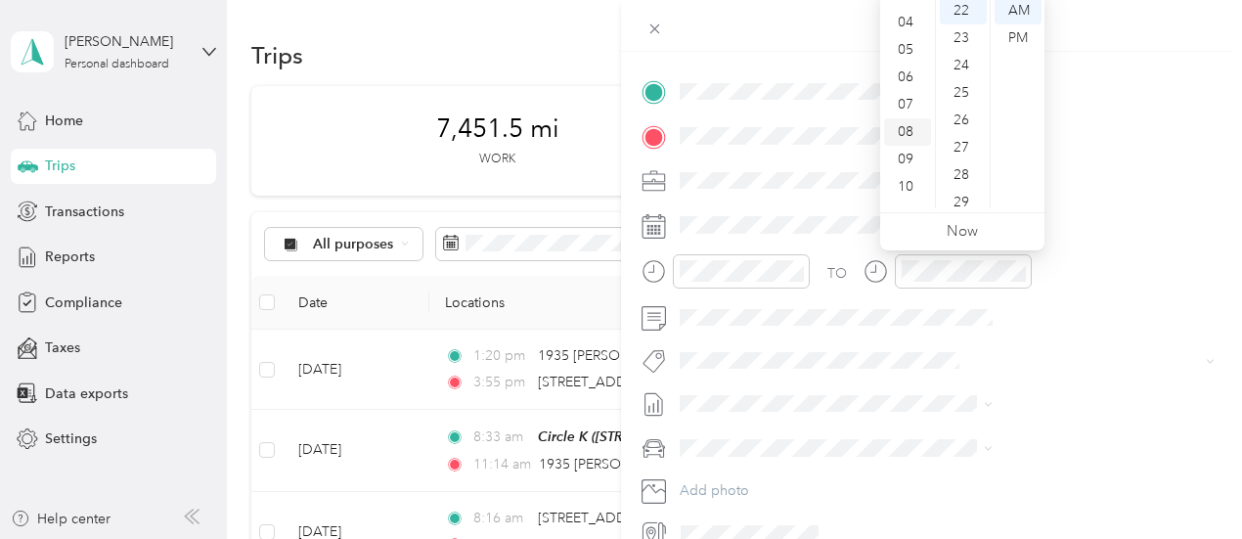
click at [900, 134] on div "08" at bounding box center [907, 131] width 47 height 27
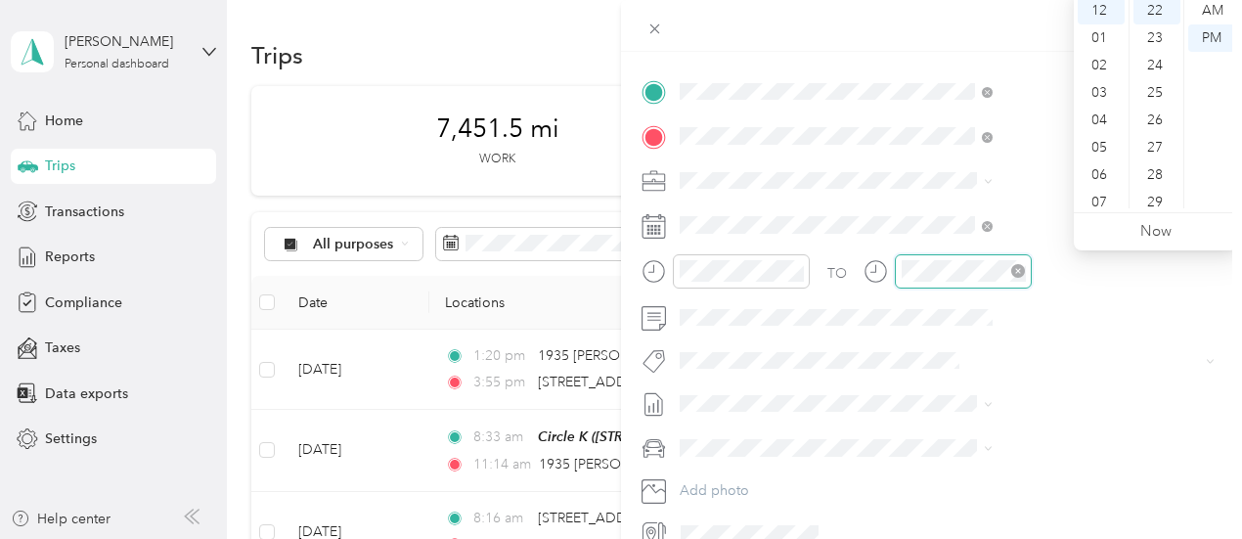
scroll to position [602, 0]
click at [1218, 8] on div "AM" at bounding box center [1211, 10] width 47 height 27
click at [1107, 128] on div "08" at bounding box center [1101, 131] width 47 height 27
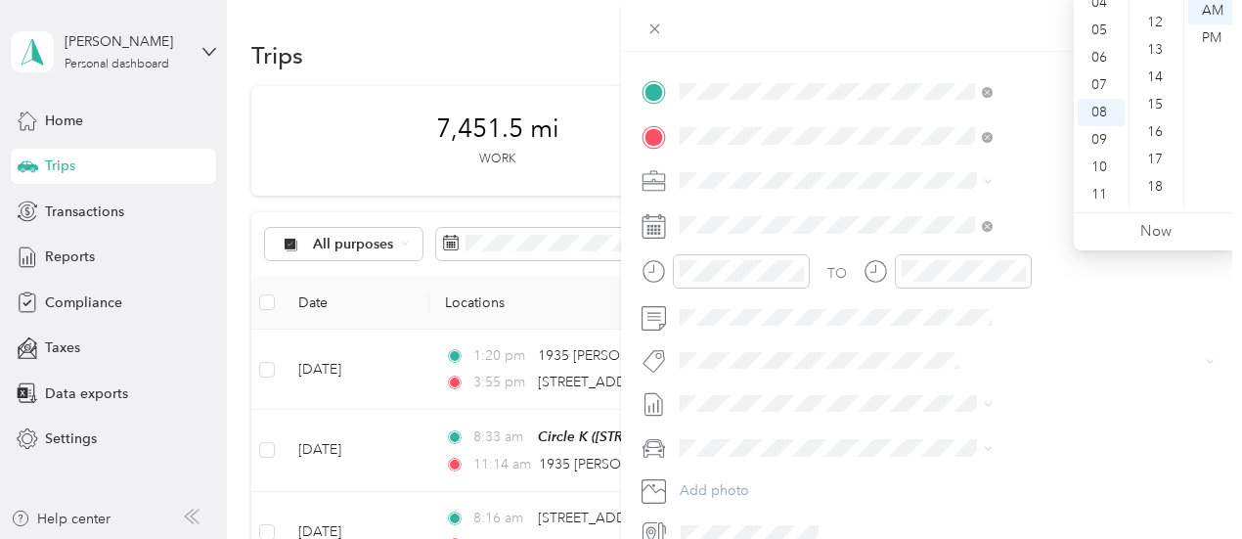
scroll to position [309, 0]
click at [1154, 139] on div "16" at bounding box center [1156, 139] width 47 height 27
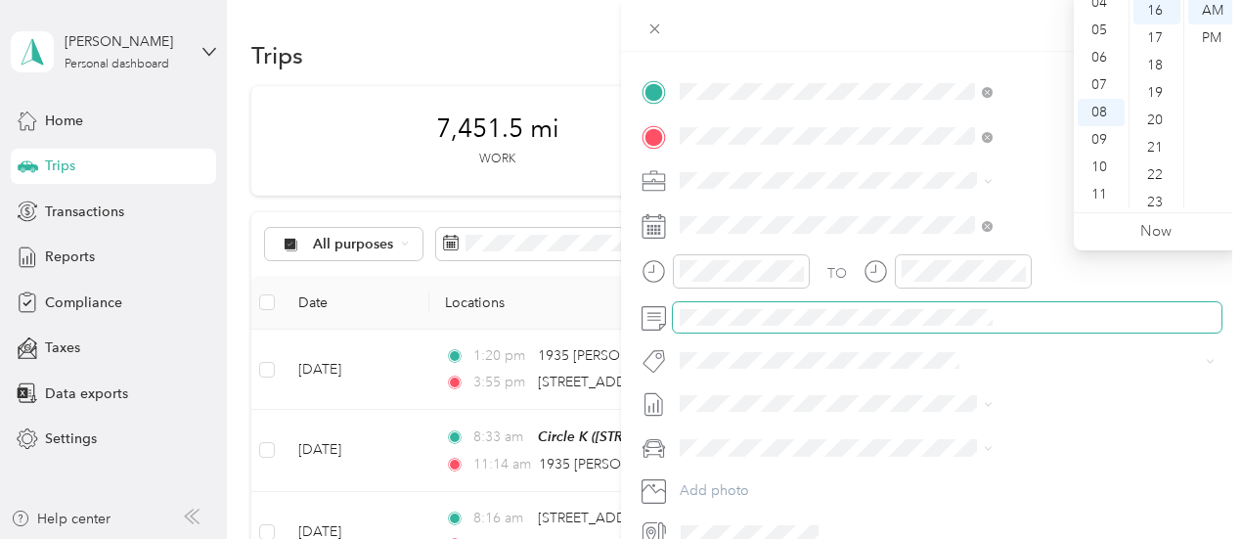
click at [1082, 302] on span at bounding box center [947, 317] width 549 height 31
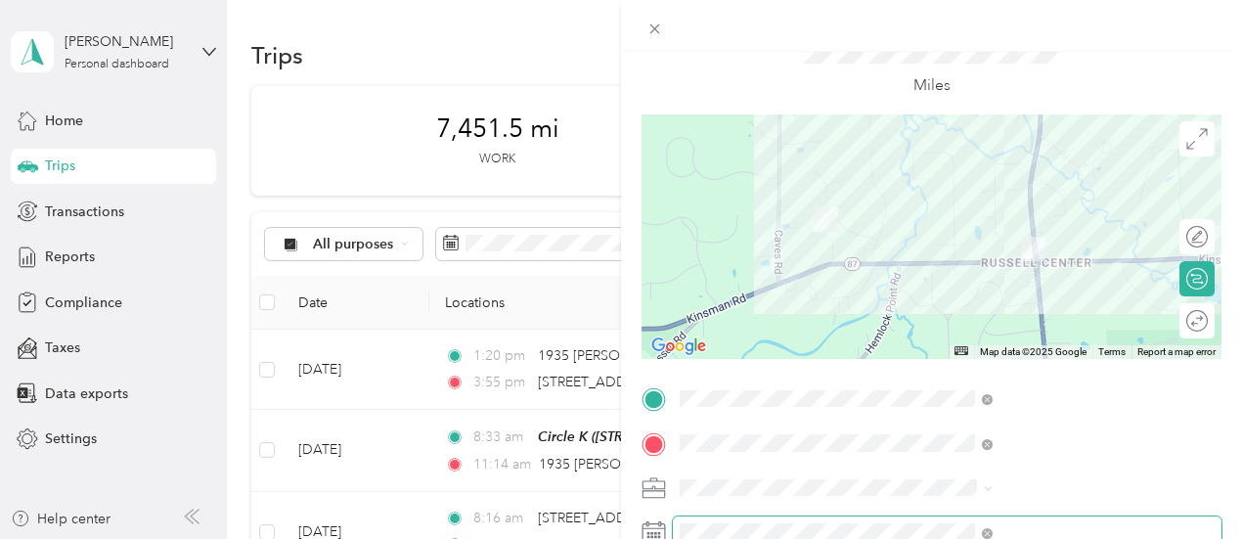
scroll to position [0, 0]
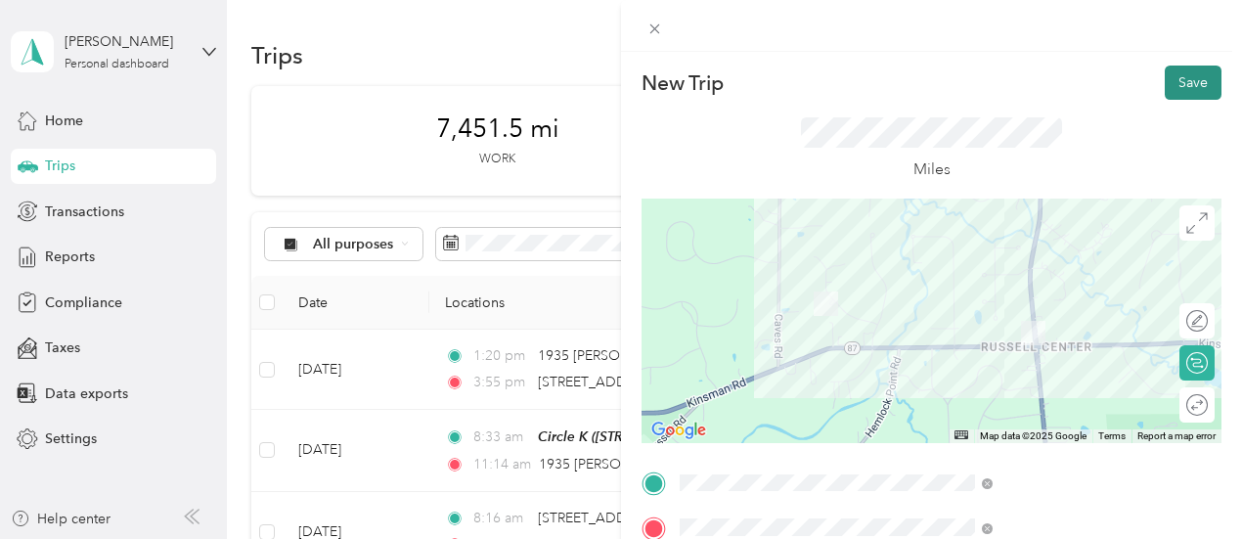
click at [1187, 85] on button "Save" at bounding box center [1193, 83] width 57 height 34
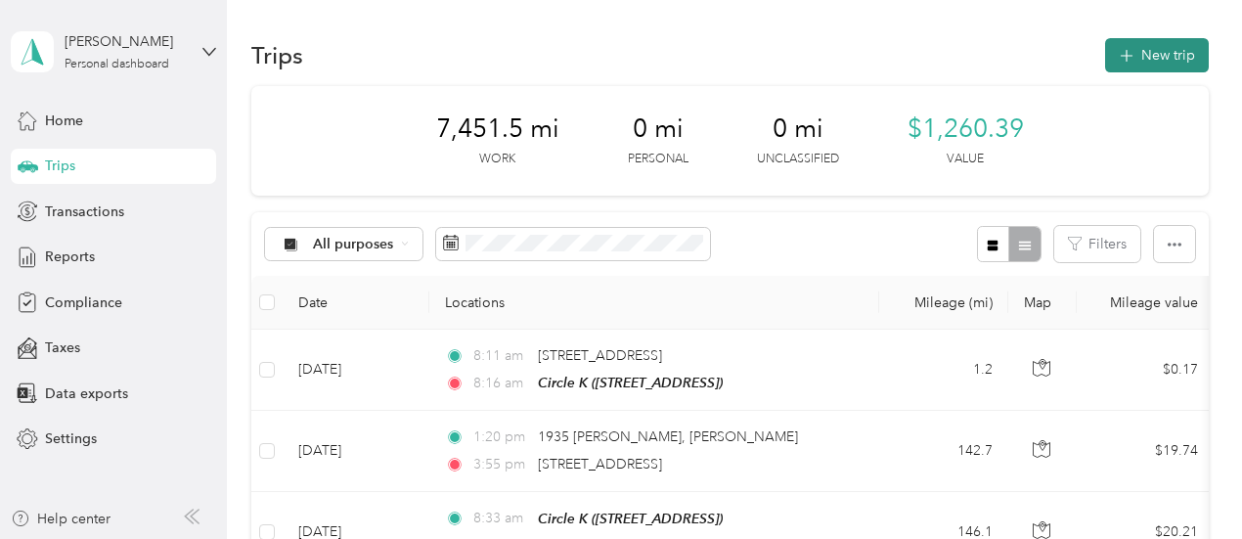
click at [1148, 62] on button "New trip" at bounding box center [1157, 55] width 104 height 34
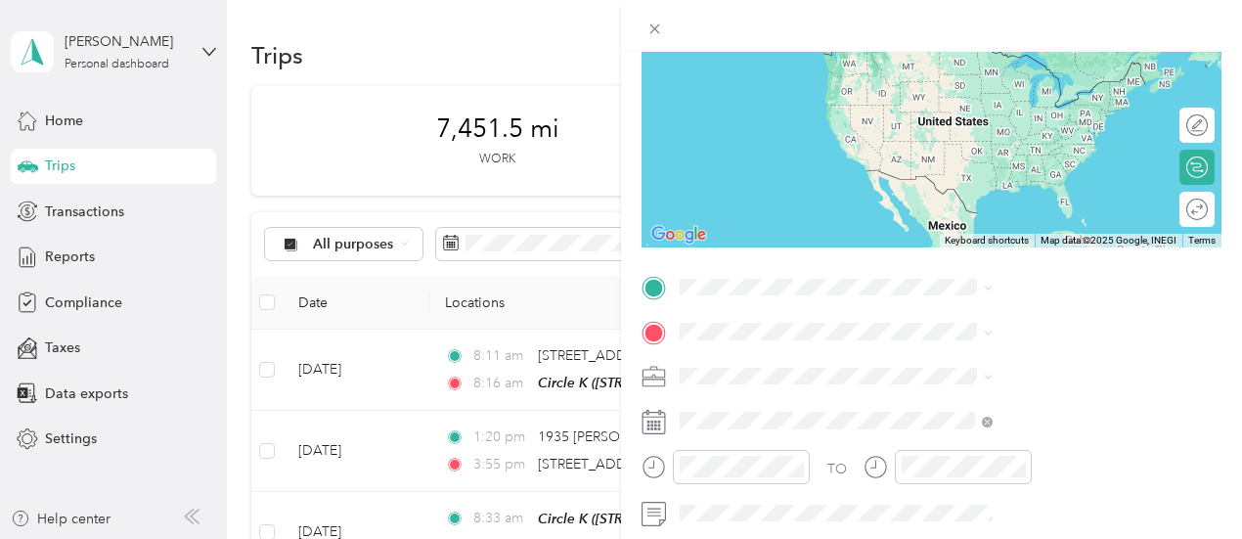
scroll to position [293, 0]
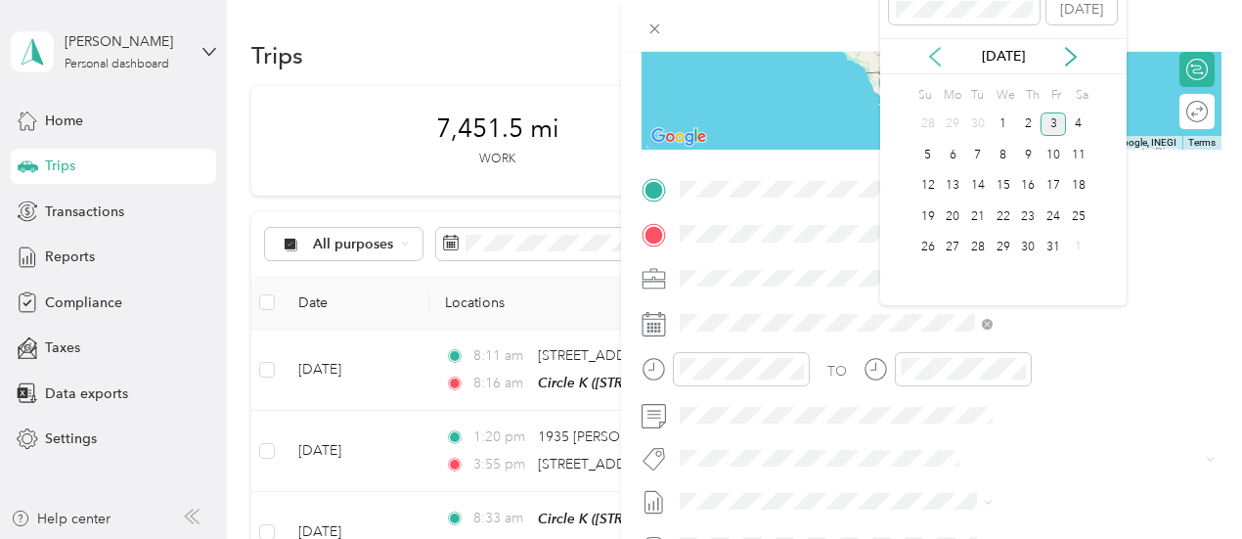
click at [931, 59] on icon at bounding box center [935, 57] width 20 height 20
click at [1034, 218] on div "25" at bounding box center [1028, 216] width 25 height 24
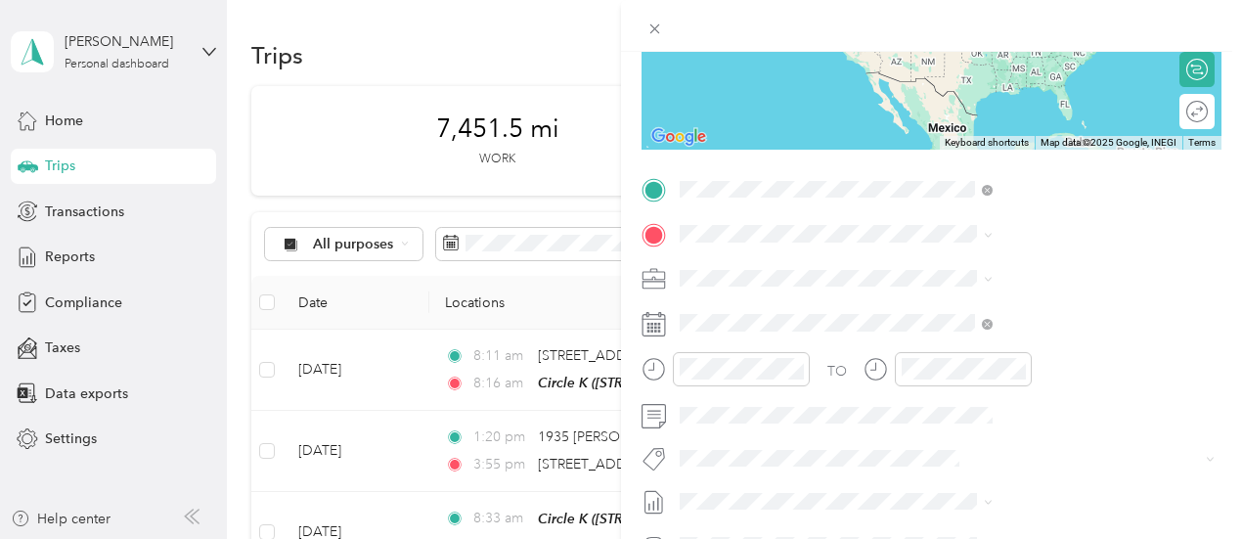
click at [1017, 301] on div "TEAM Circle K [STREET_ADDRESS]" at bounding box center [985, 282] width 124 height 48
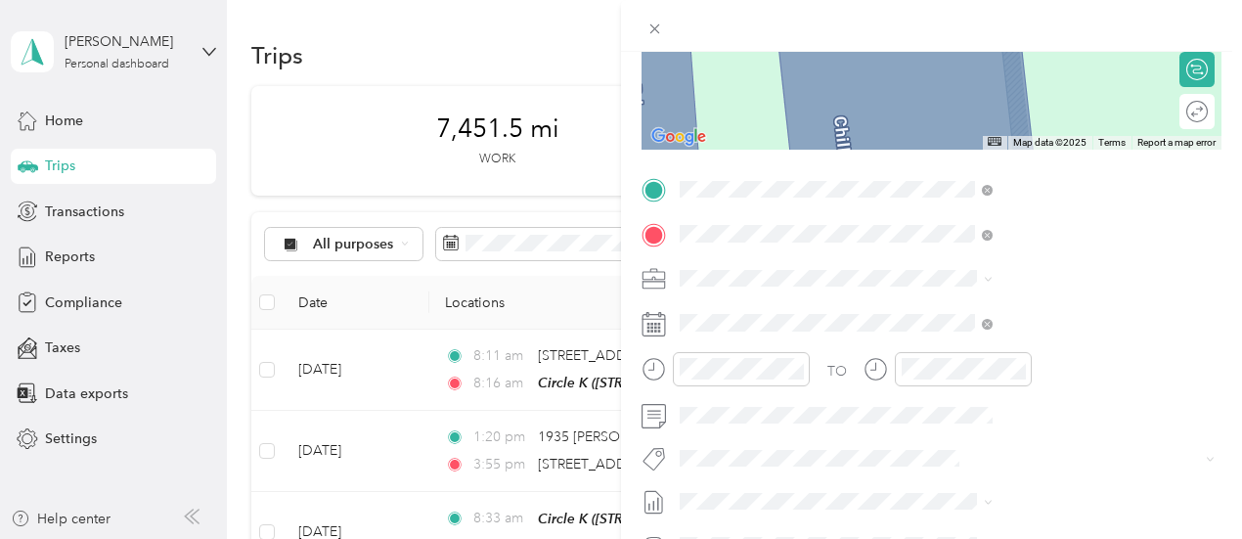
click at [976, 306] on span "[STREET_ADDRESS][US_STATE]" at bounding box center [1021, 304] width 196 height 18
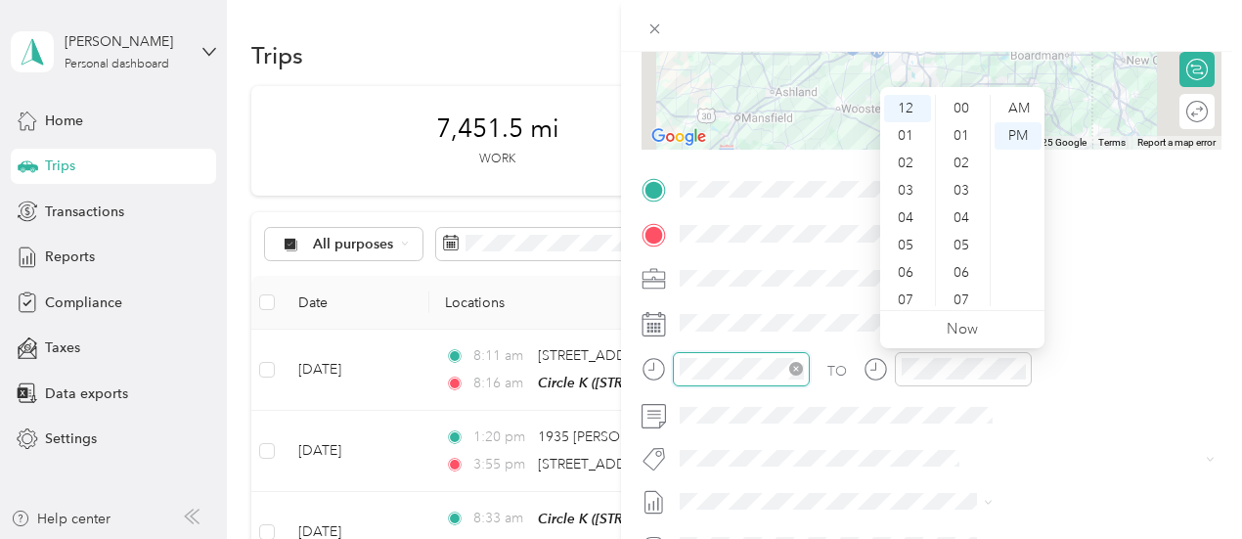
scroll to position [630, 0]
click at [1009, 109] on div "AM" at bounding box center [1017, 108] width 47 height 27
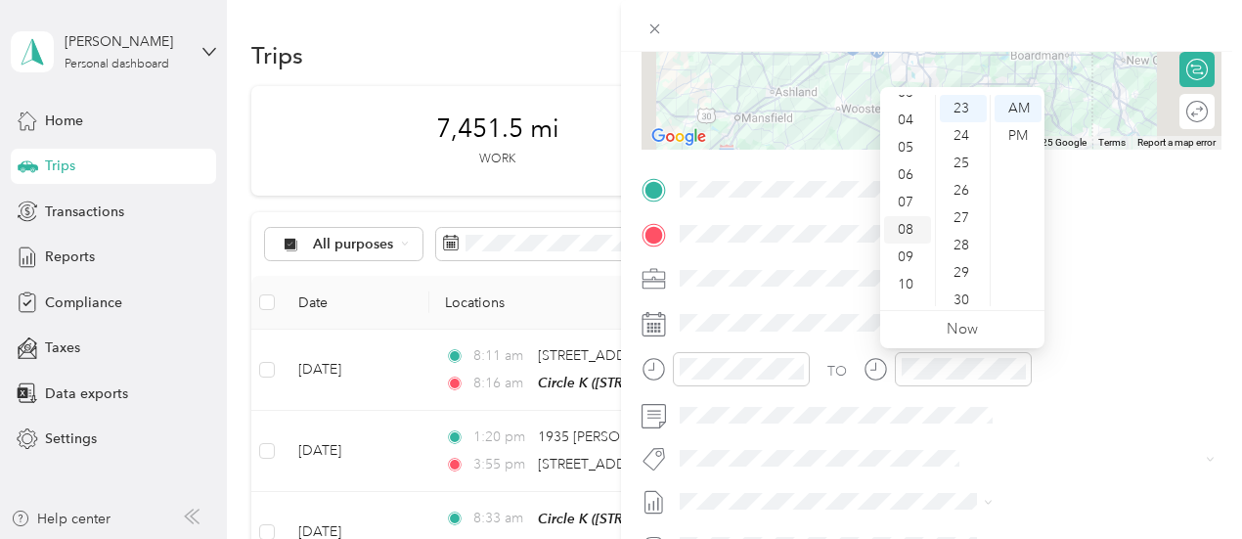
click at [904, 232] on div "08" at bounding box center [907, 229] width 47 height 27
click at [963, 243] on div "28" at bounding box center [963, 245] width 47 height 27
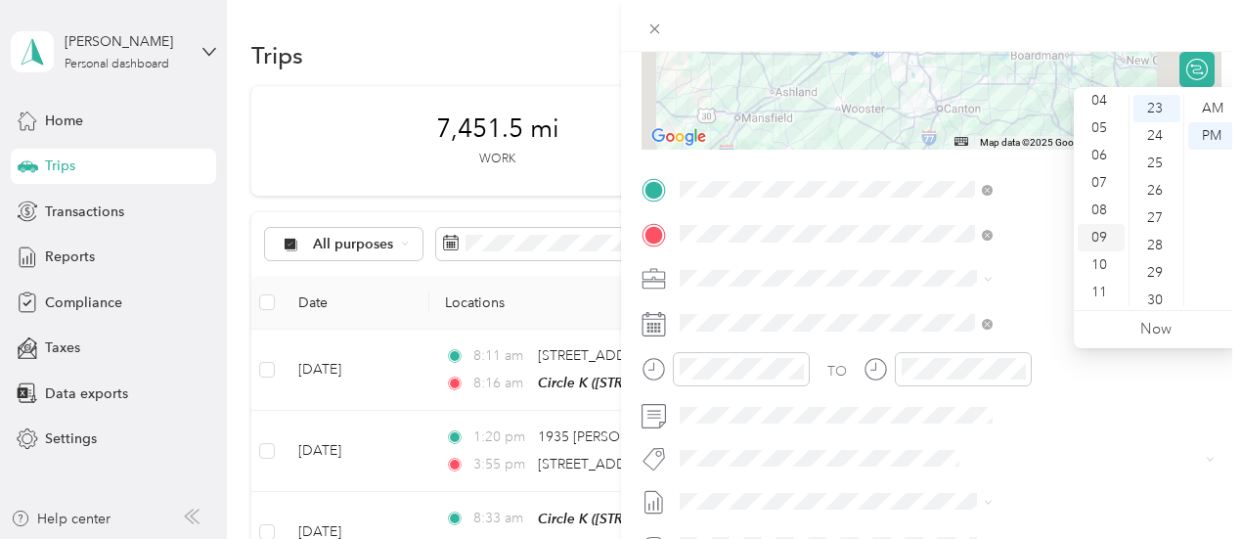
click at [1096, 232] on div "09" at bounding box center [1101, 237] width 47 height 27
click at [1213, 106] on div "AM" at bounding box center [1211, 108] width 47 height 27
click at [1147, 191] on div "44" at bounding box center [1156, 194] width 47 height 27
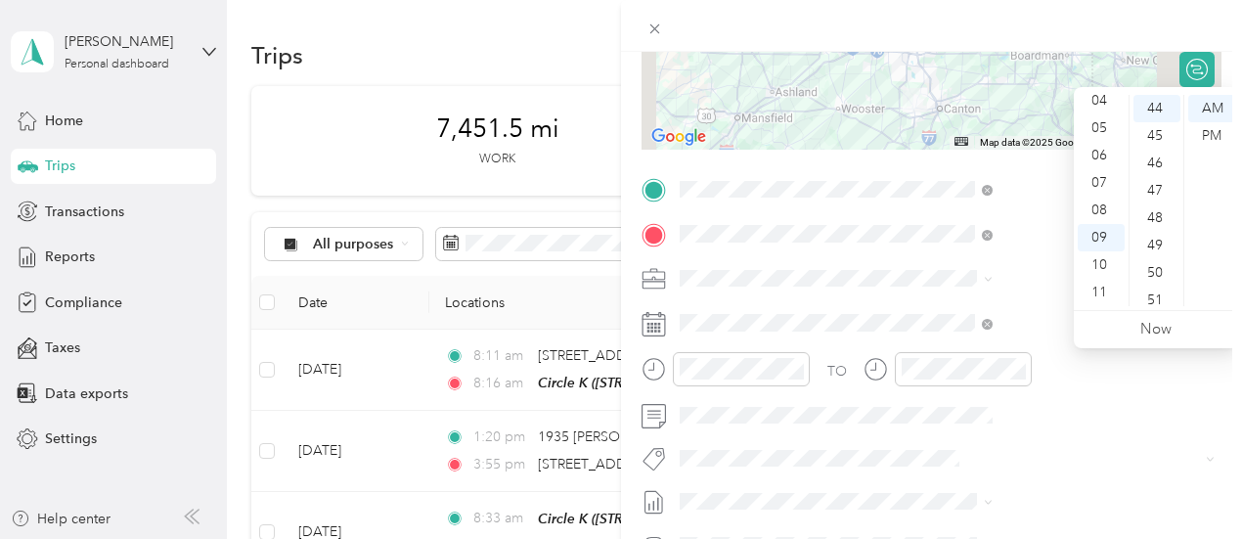
click at [1091, 438] on div "TO Add photo" at bounding box center [931, 410] width 580 height 472
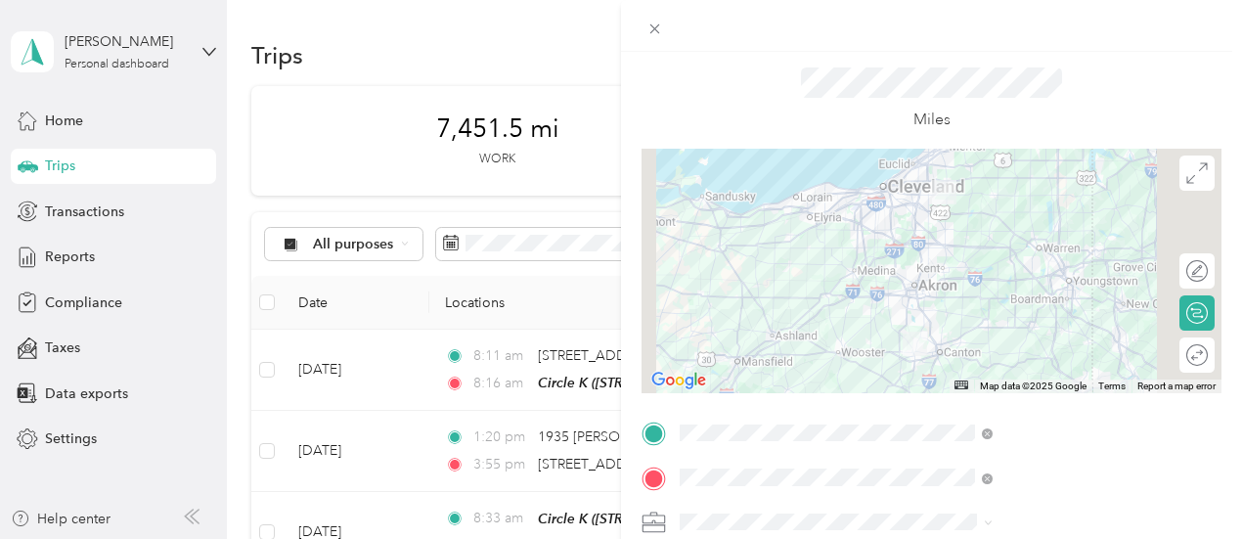
scroll to position [0, 0]
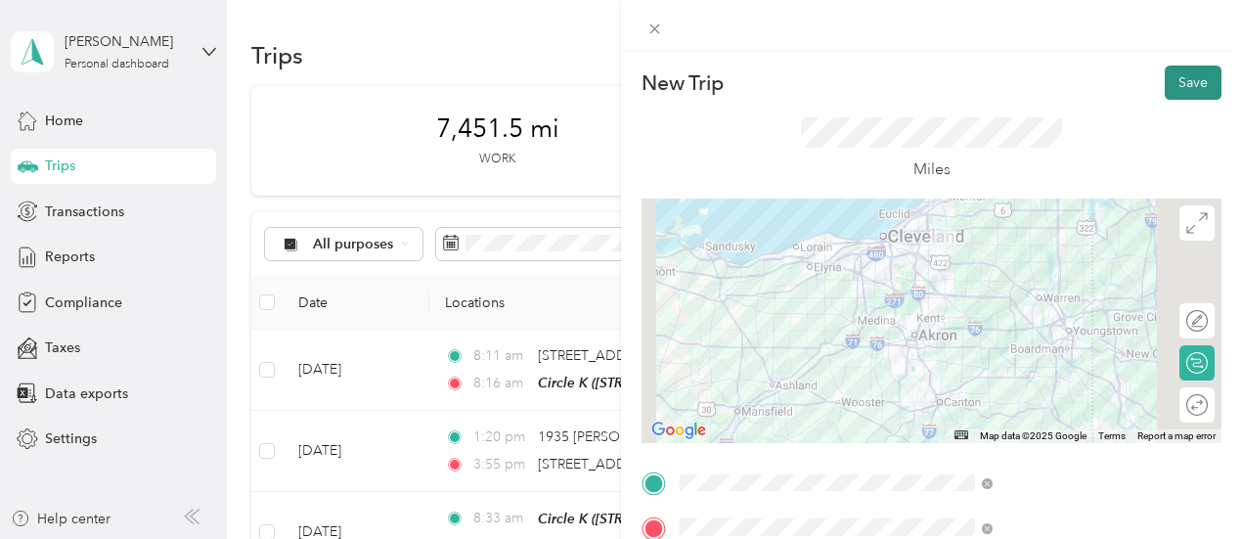
click at [1177, 88] on button "Save" at bounding box center [1193, 83] width 57 height 34
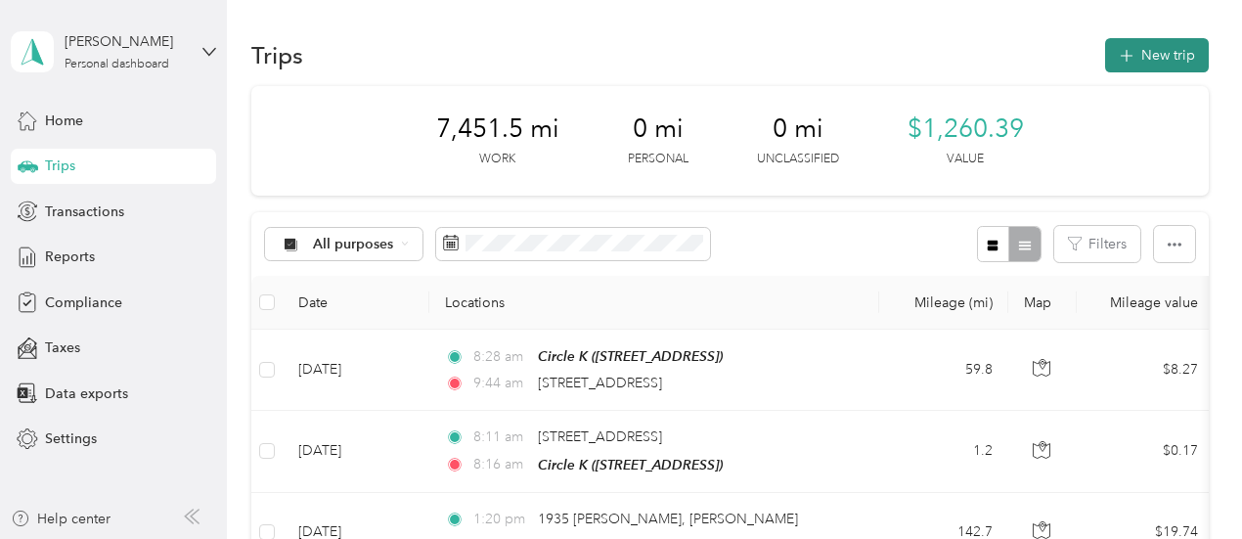
click at [1148, 58] on button "New trip" at bounding box center [1157, 55] width 104 height 34
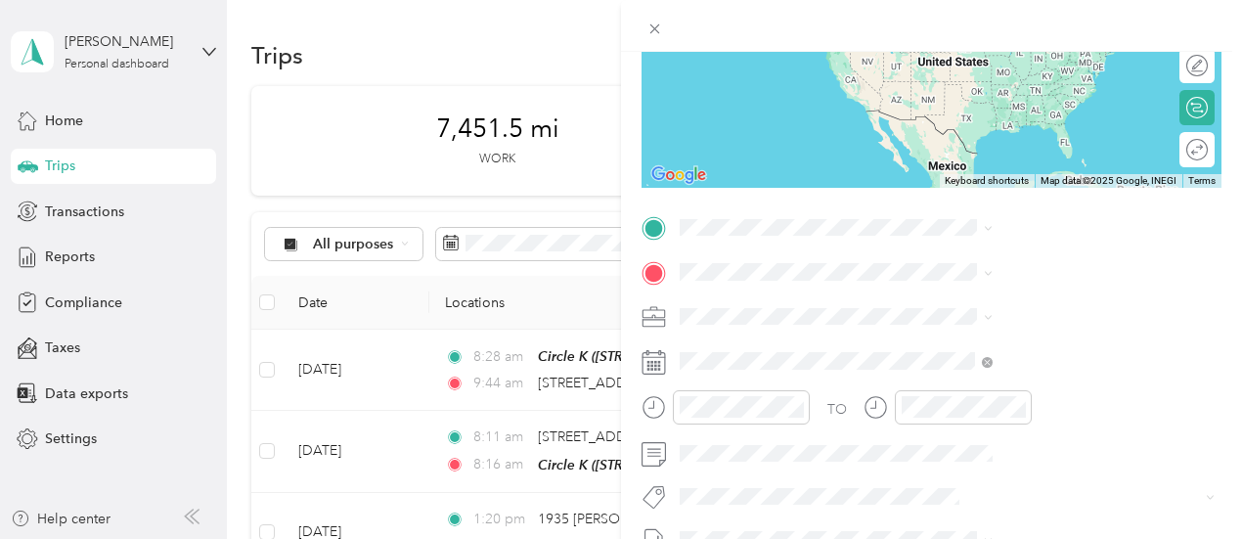
scroll to position [293, 0]
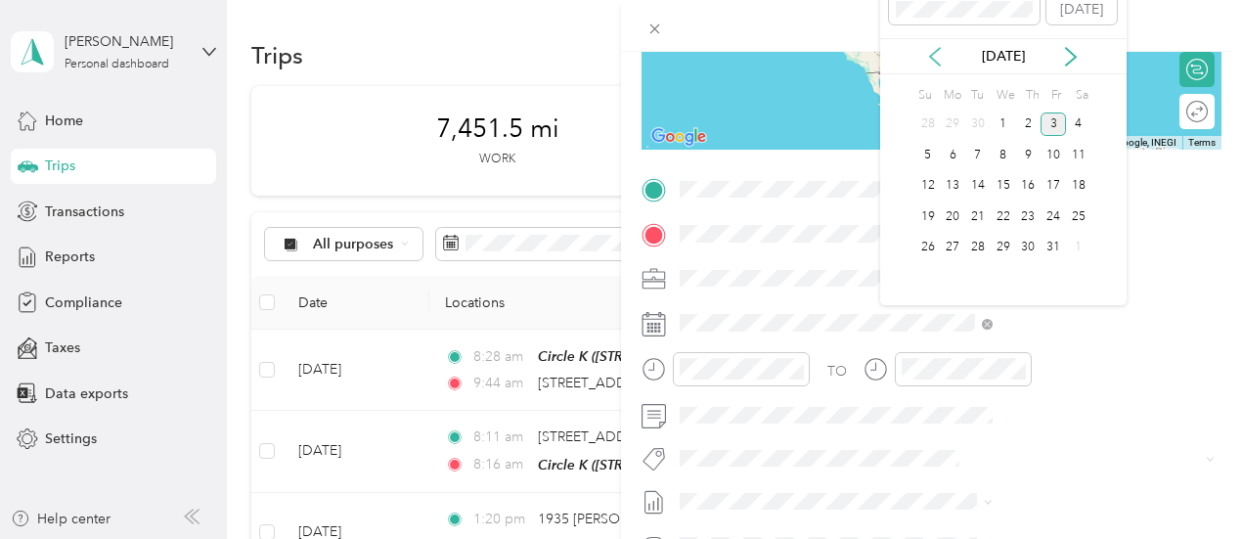
click at [928, 52] on icon at bounding box center [935, 57] width 20 height 20
click at [1025, 216] on div "25" at bounding box center [1028, 216] width 25 height 24
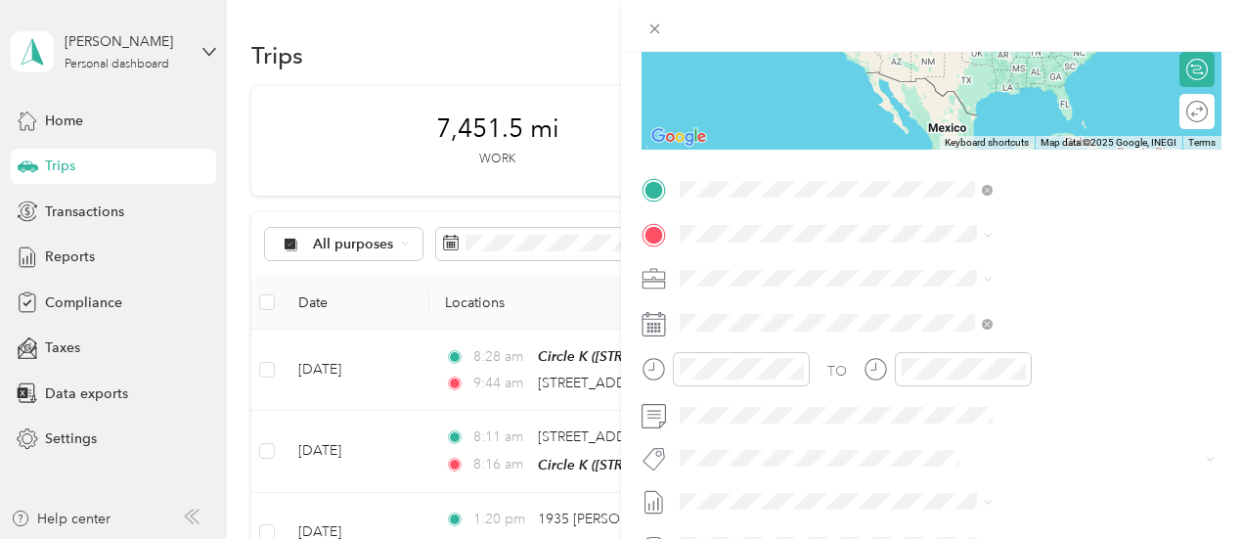
click at [997, 269] on span "[STREET_ADDRESS][US_STATE]" at bounding box center [1021, 260] width 196 height 18
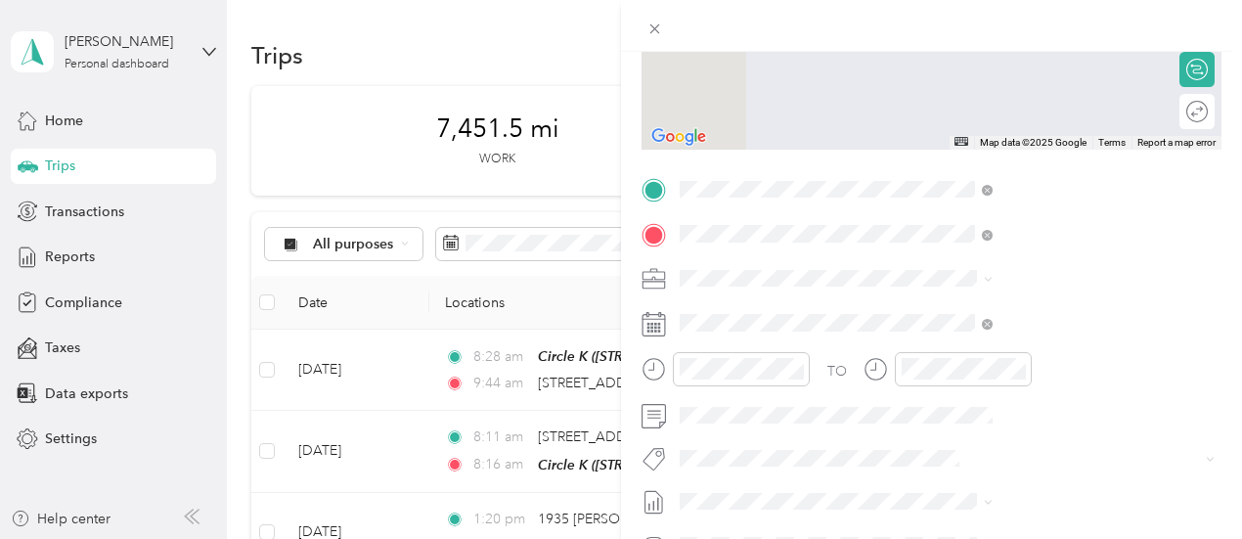
click at [966, 422] on span "[STREET_ADDRESS][US_STATE]" at bounding box center [1021, 414] width 196 height 18
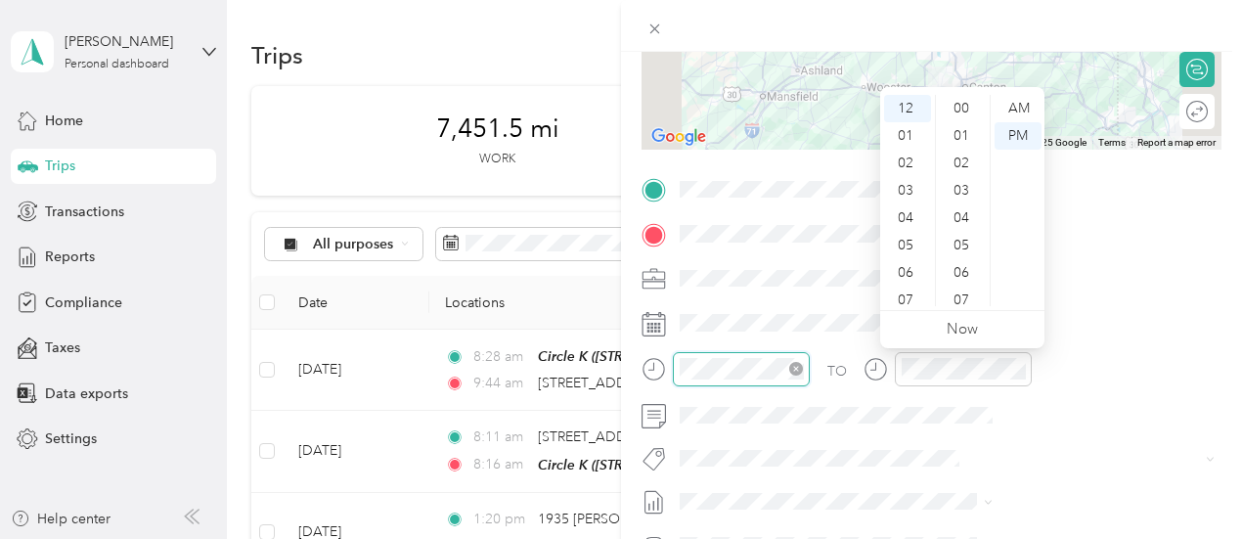
scroll to position [685, 0]
click at [1015, 136] on div "PM" at bounding box center [1017, 135] width 47 height 27
click at [903, 111] on div "12" at bounding box center [907, 108] width 47 height 27
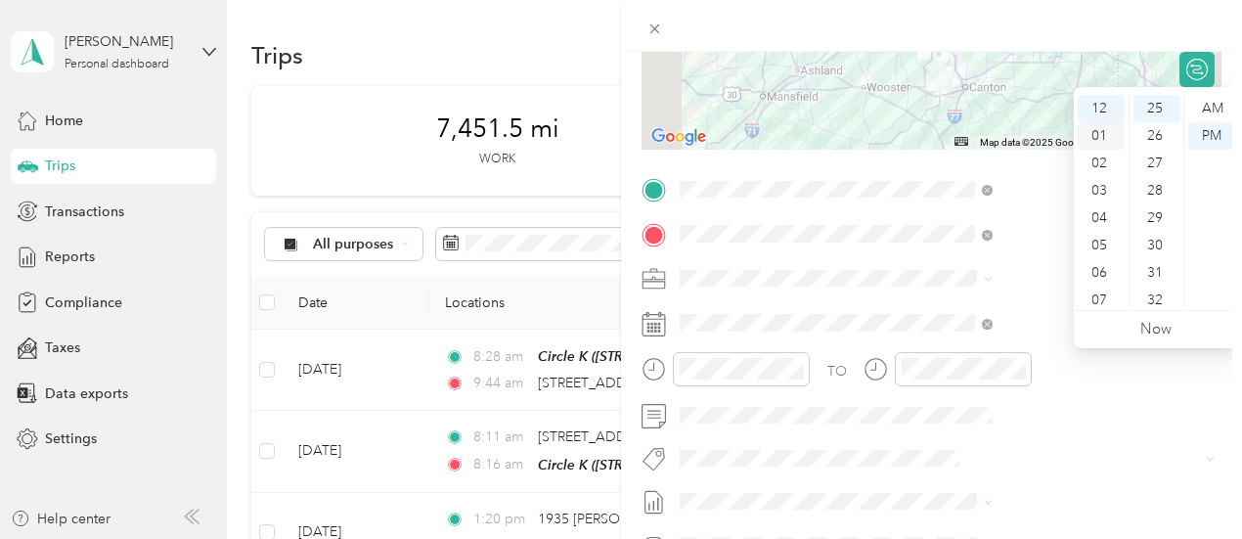
click at [1089, 134] on div "01" at bounding box center [1101, 135] width 47 height 27
click at [1155, 128] on div "22" at bounding box center [1156, 123] width 47 height 27
click at [1155, 128] on div "19" at bounding box center [1156, 123] width 47 height 27
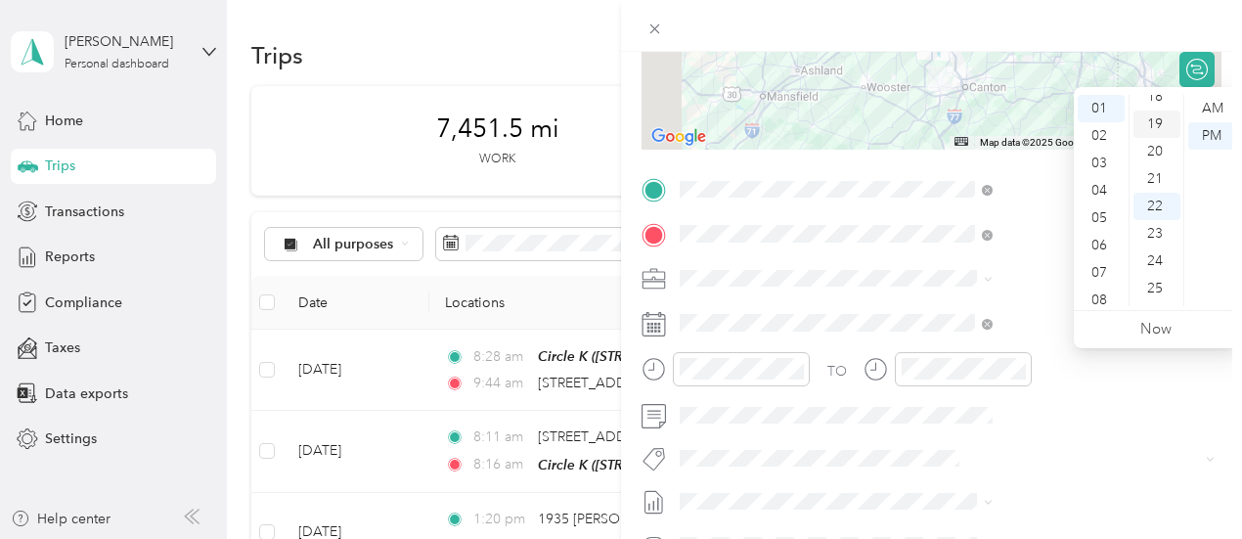
scroll to position [520, 0]
click at [1089, 437] on div "TO Add photo" at bounding box center [931, 410] width 580 height 472
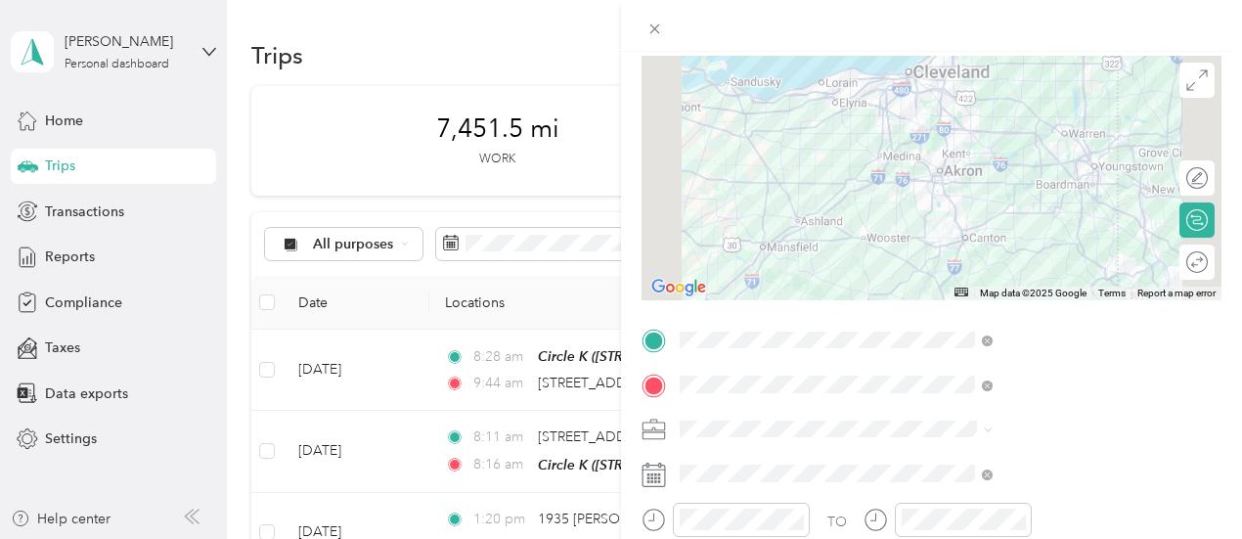
scroll to position [0, 0]
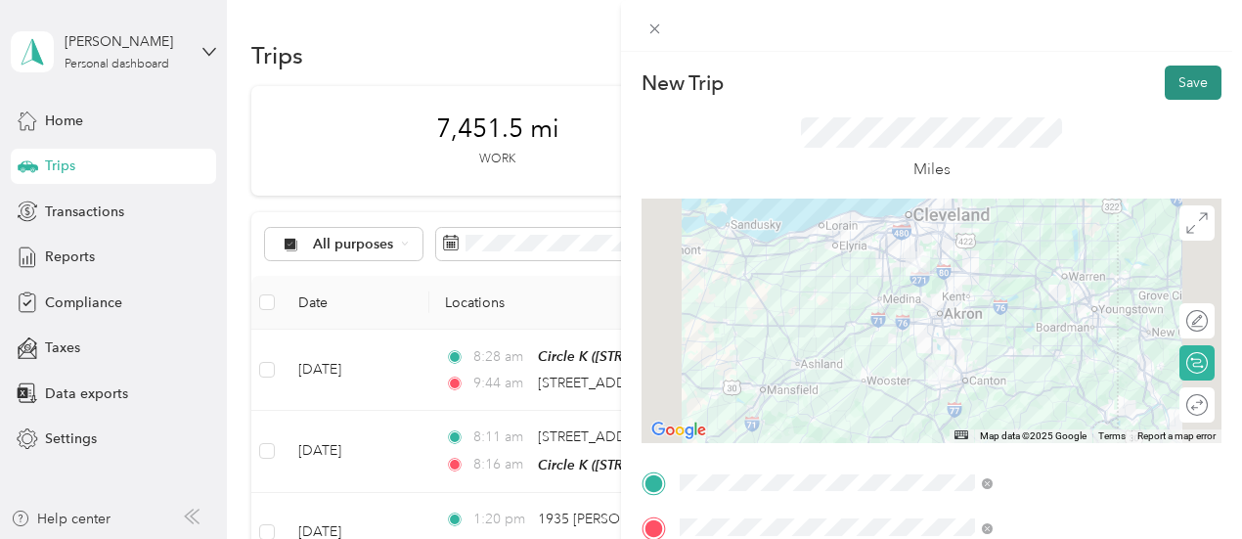
click at [1171, 83] on button "Save" at bounding box center [1193, 83] width 57 height 34
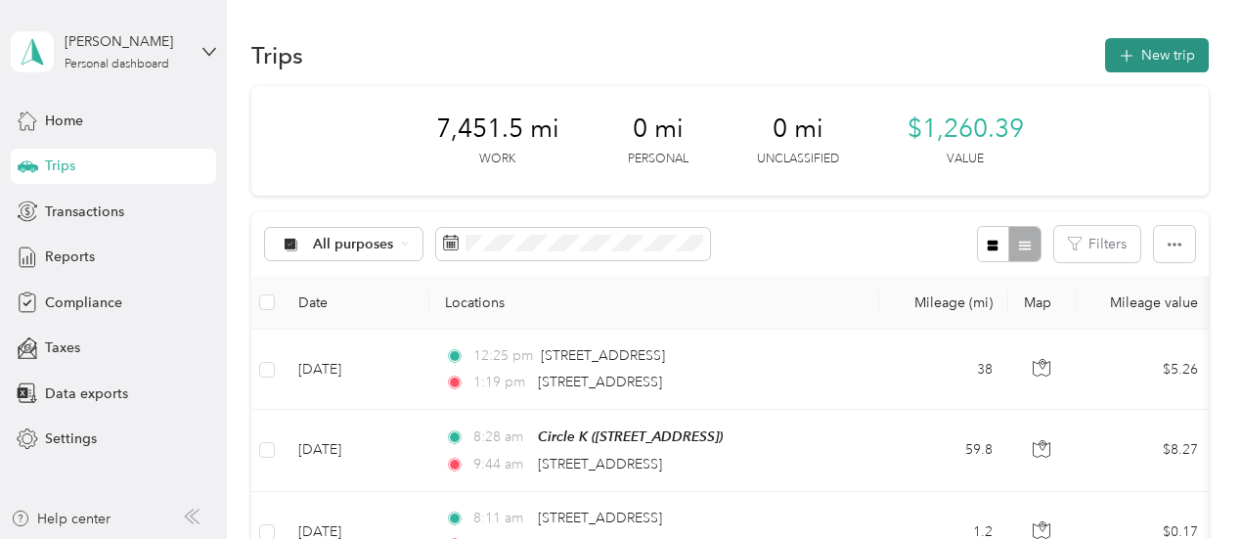
click at [1156, 53] on button "New trip" at bounding box center [1157, 55] width 104 height 34
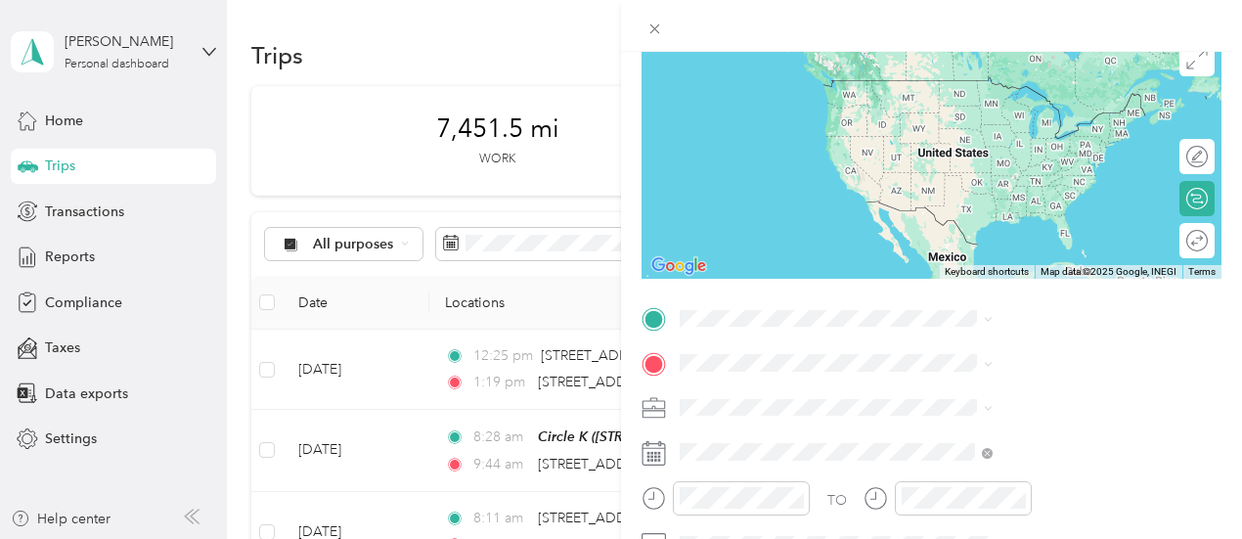
scroll to position [196, 0]
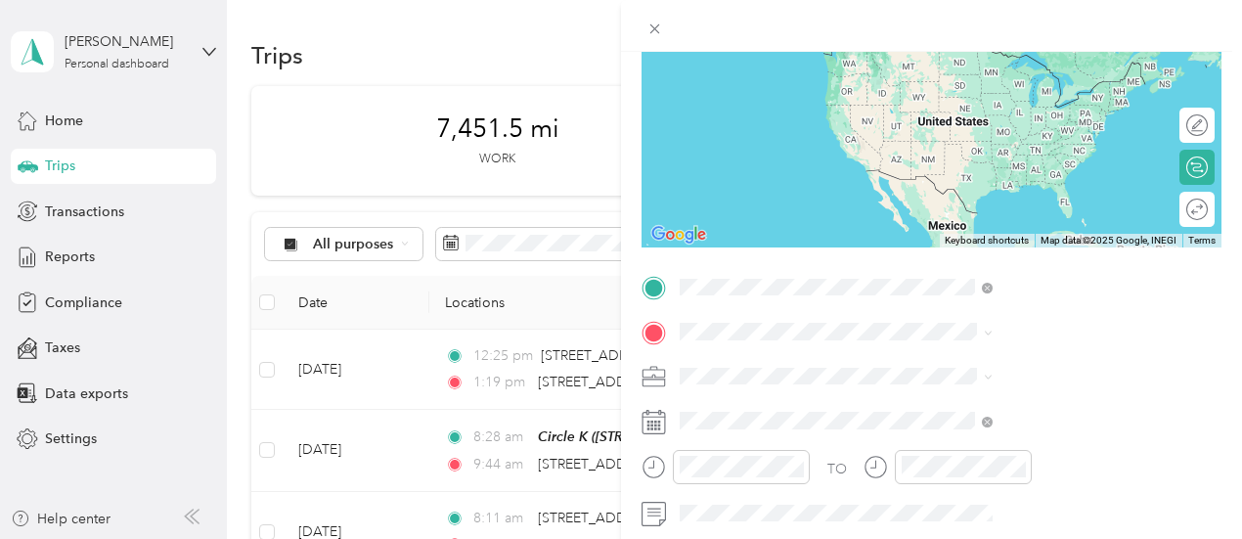
click at [998, 167] on span "[STREET_ADDRESS][US_STATE]" at bounding box center [1021, 159] width 196 height 18
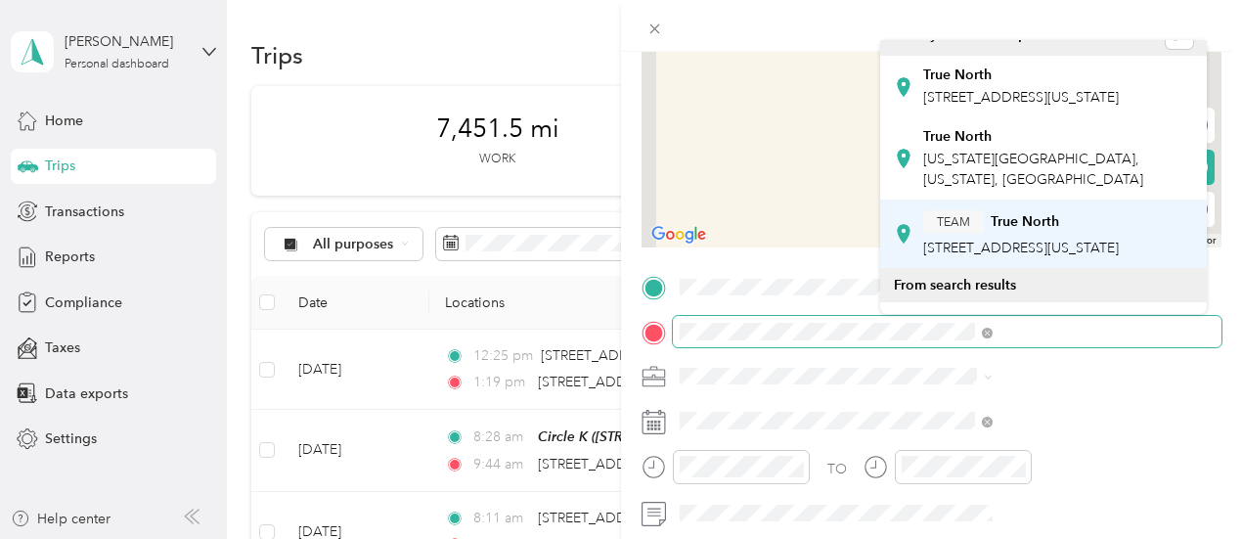
scroll to position [0, 0]
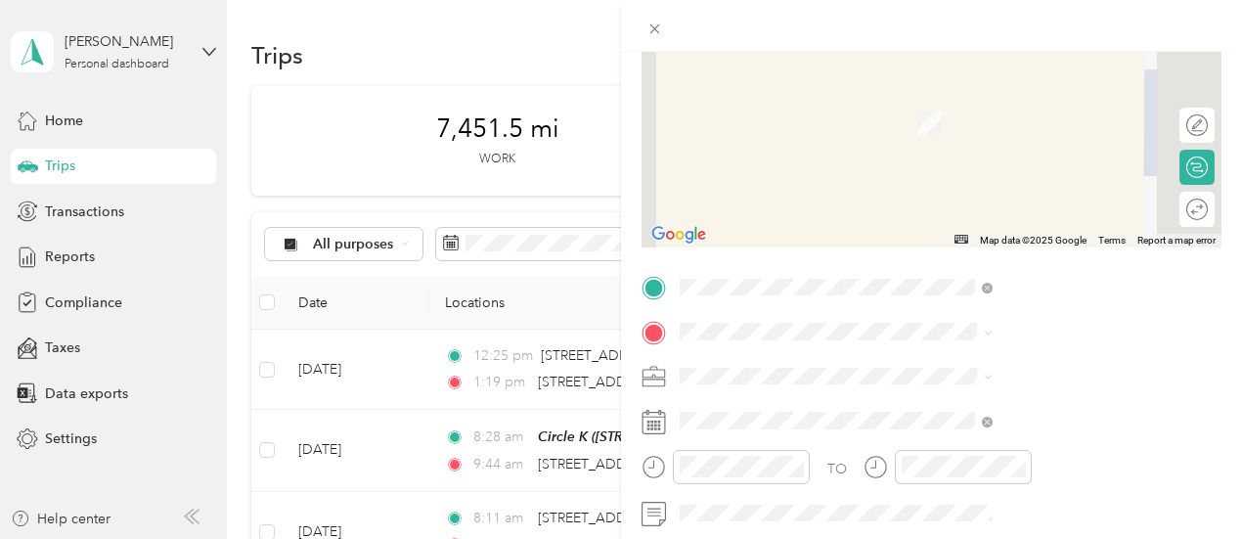
click at [994, 213] on div "True North [US_STATE][STREET_ADDRESS][US_STATE]" at bounding box center [1057, 183] width 269 height 62
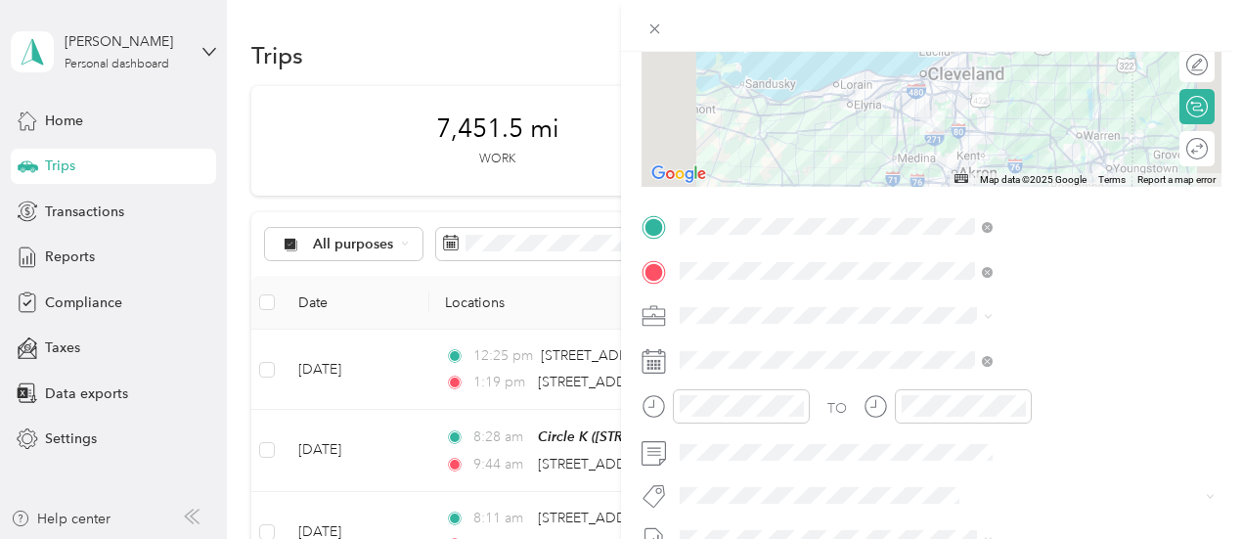
scroll to position [293, 0]
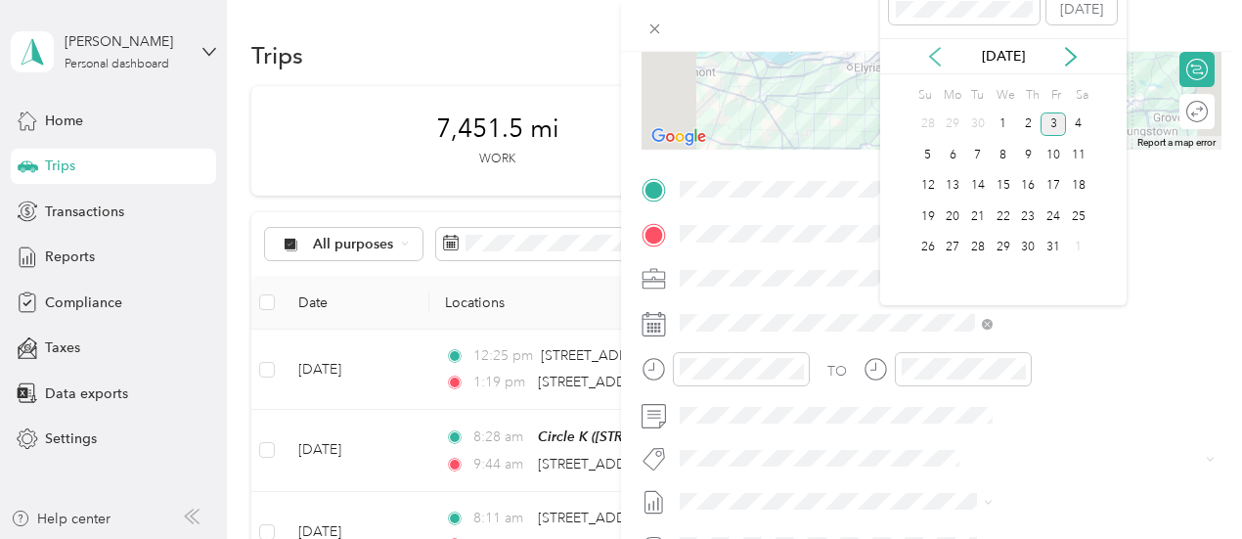
click at [935, 64] on icon at bounding box center [935, 57] width 20 height 20
click at [1021, 216] on div "25" at bounding box center [1028, 216] width 25 height 24
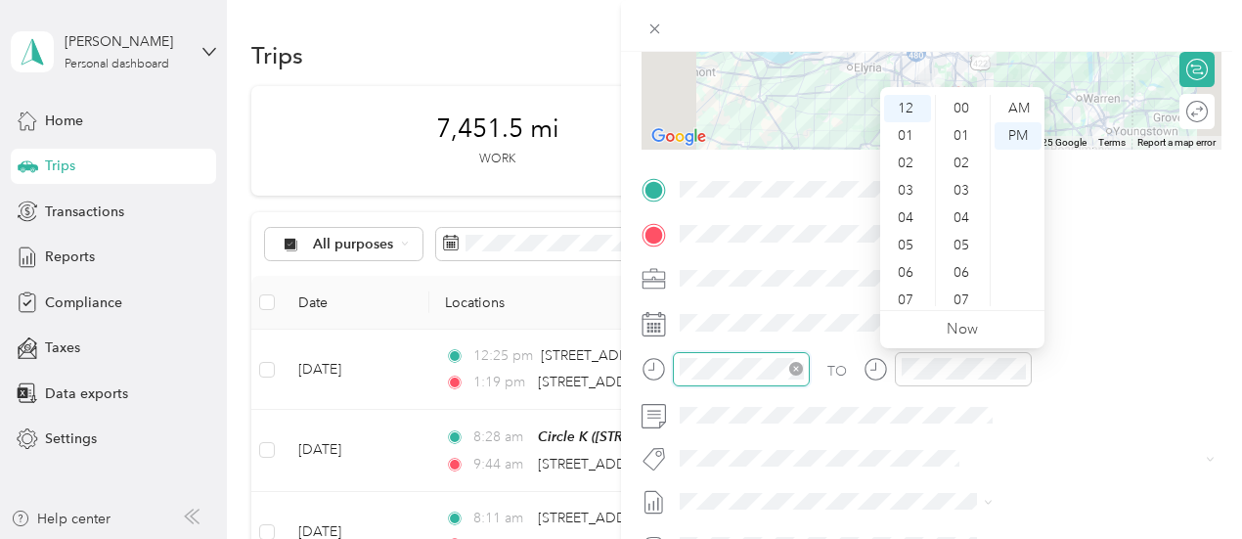
scroll to position [739, 0]
click at [907, 190] on div "03" at bounding box center [907, 190] width 47 height 27
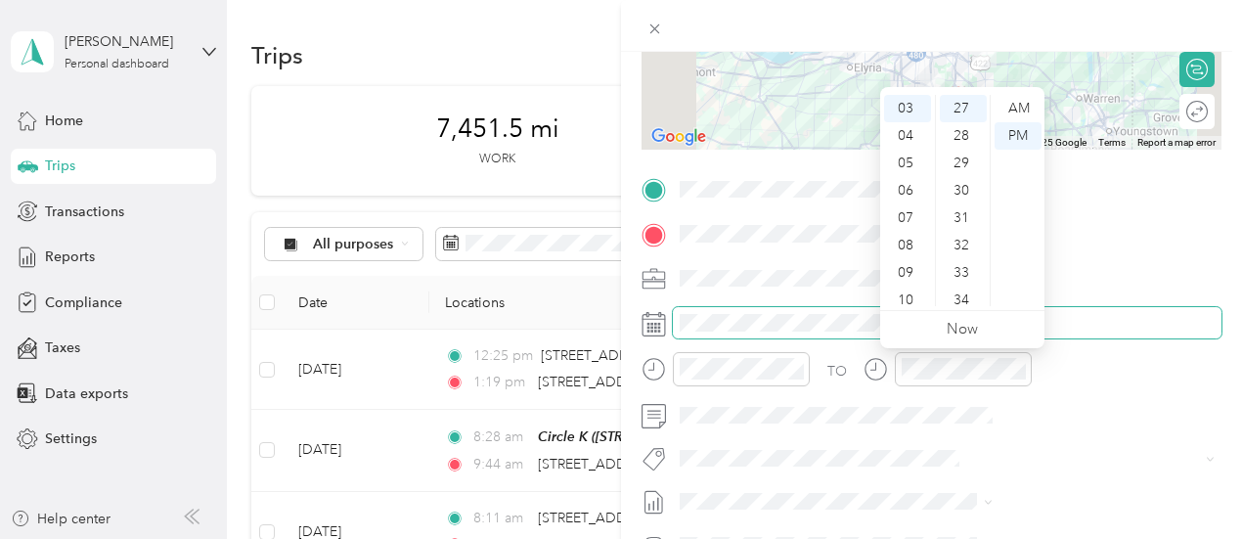
click at [1138, 309] on span at bounding box center [947, 322] width 549 height 31
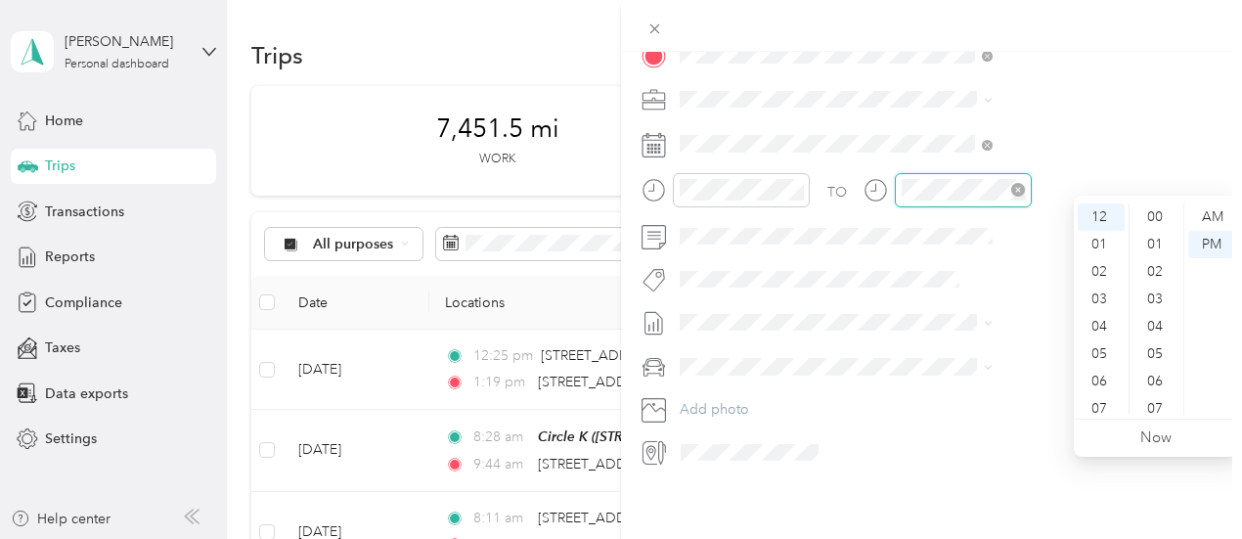
scroll to position [739, 0]
click at [1099, 328] on div "04" at bounding box center [1101, 326] width 47 height 27
click at [1160, 308] on div "16" at bounding box center [1156, 306] width 47 height 27
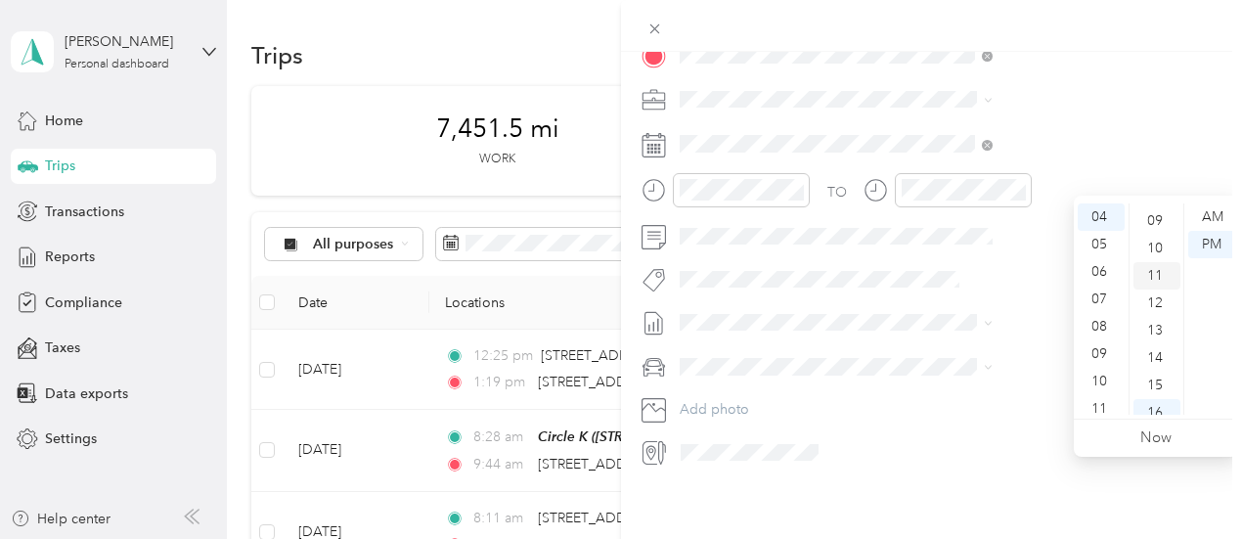
click at [1152, 281] on div "11" at bounding box center [1156, 275] width 47 height 27
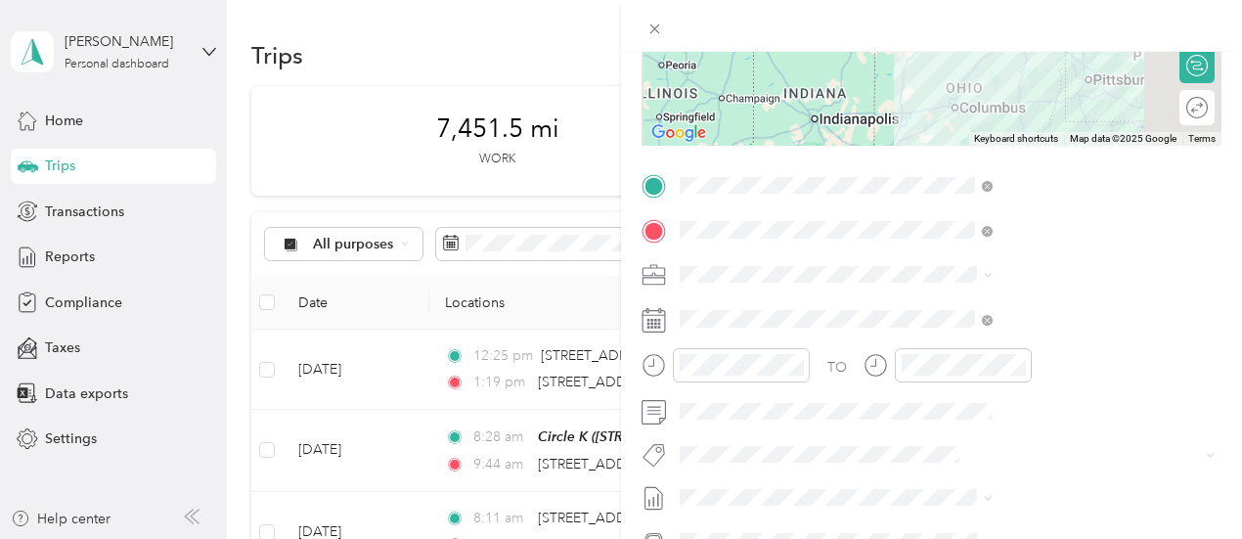
scroll to position [0, 0]
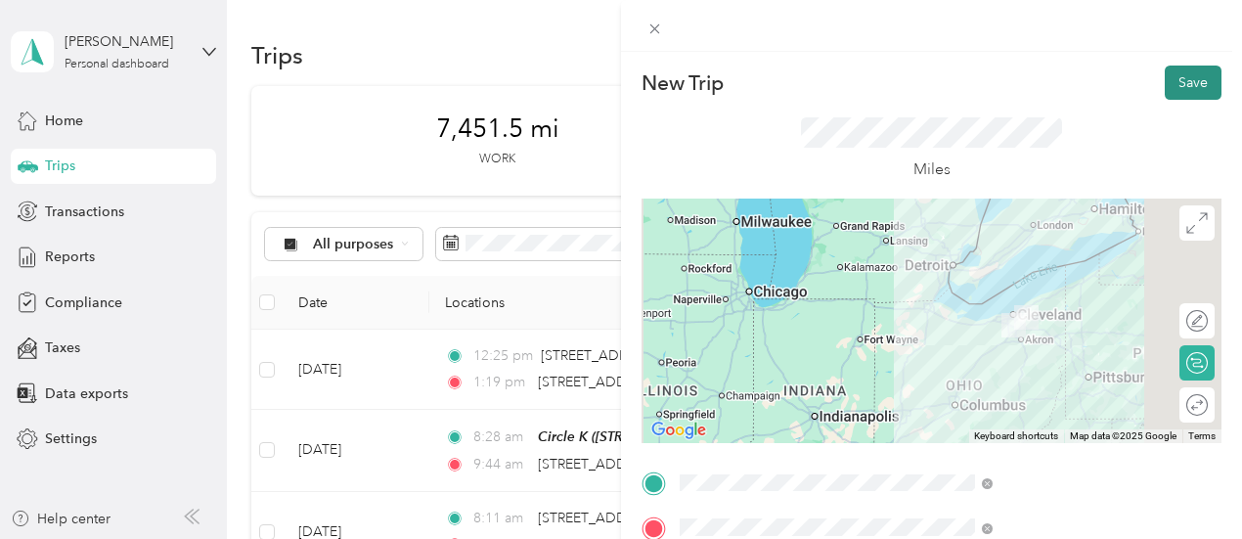
click at [1176, 85] on button "Save" at bounding box center [1193, 83] width 57 height 34
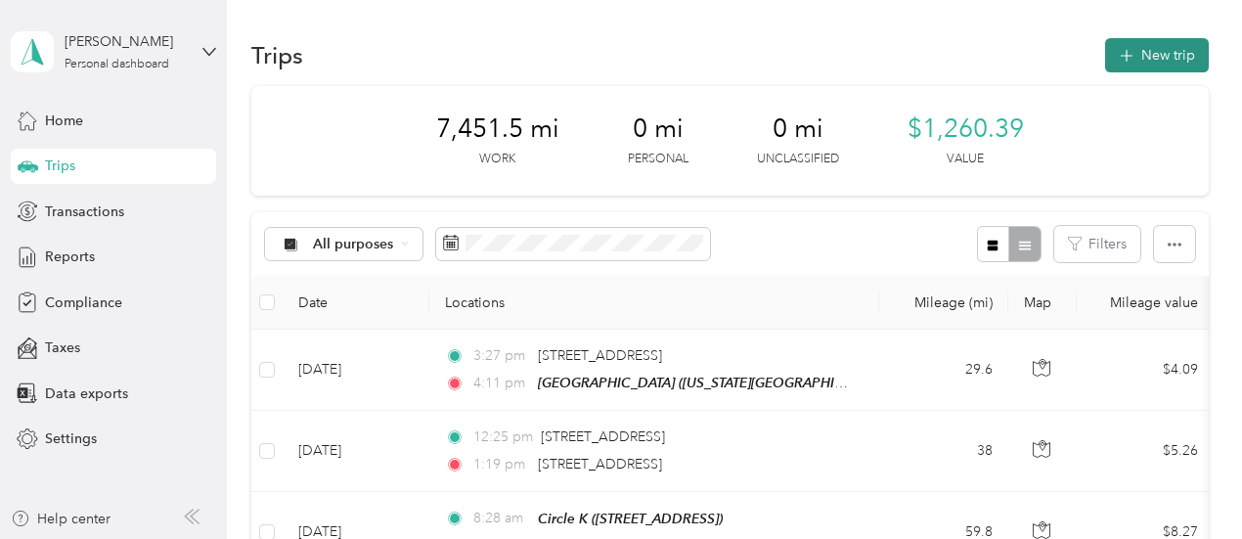
click at [1140, 60] on button "New trip" at bounding box center [1157, 55] width 104 height 34
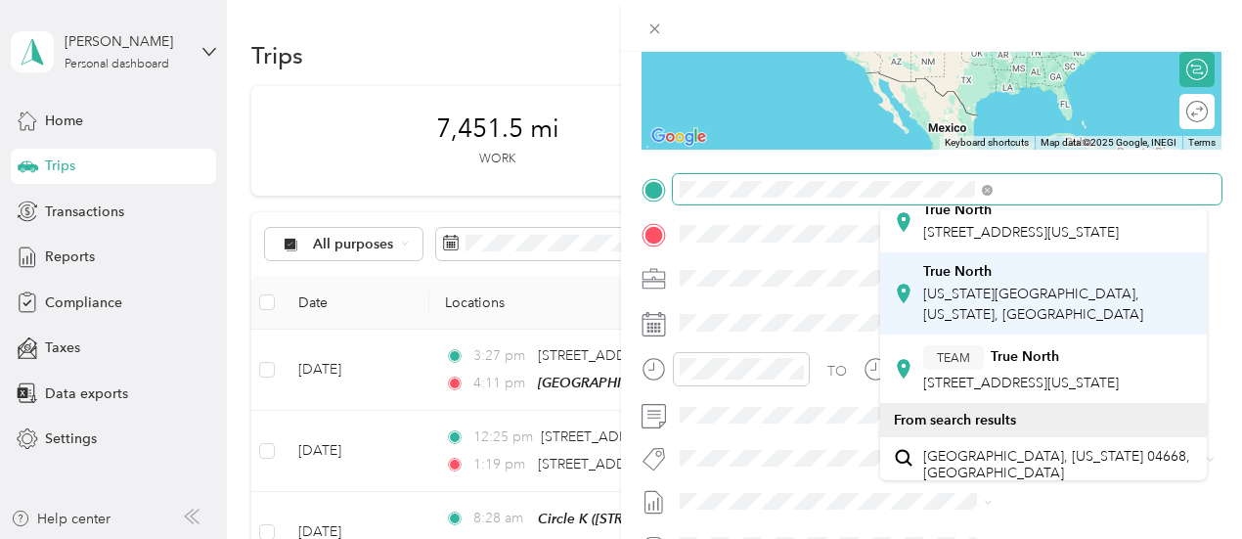
scroll to position [98, 0]
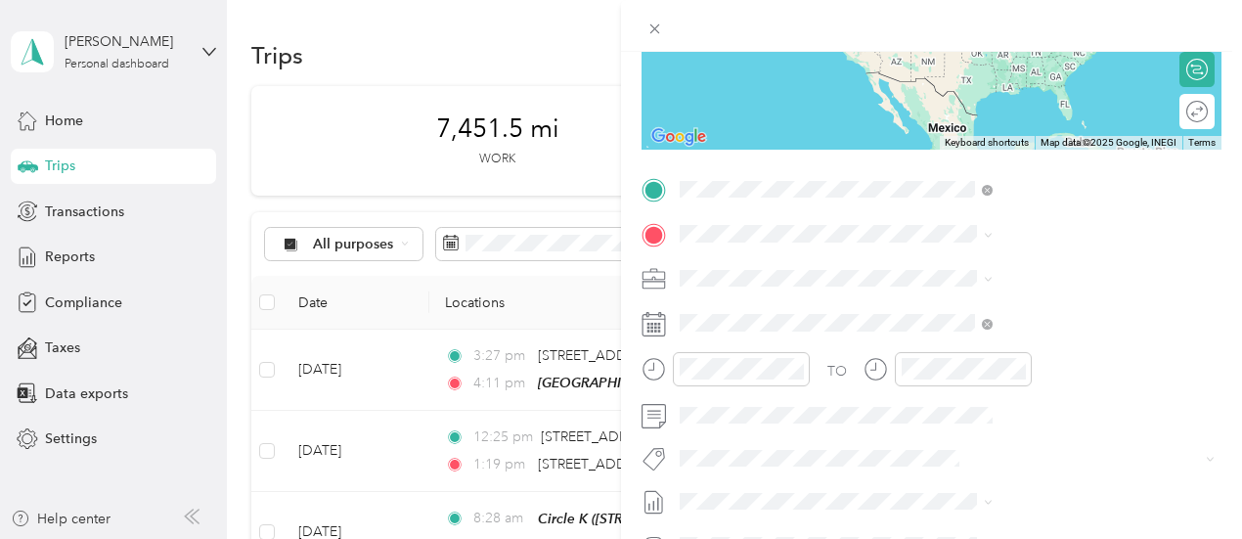
click at [1026, 282] on span "[US_STATE][GEOGRAPHIC_DATA], [US_STATE], [GEOGRAPHIC_DATA]" at bounding box center [1033, 262] width 220 height 37
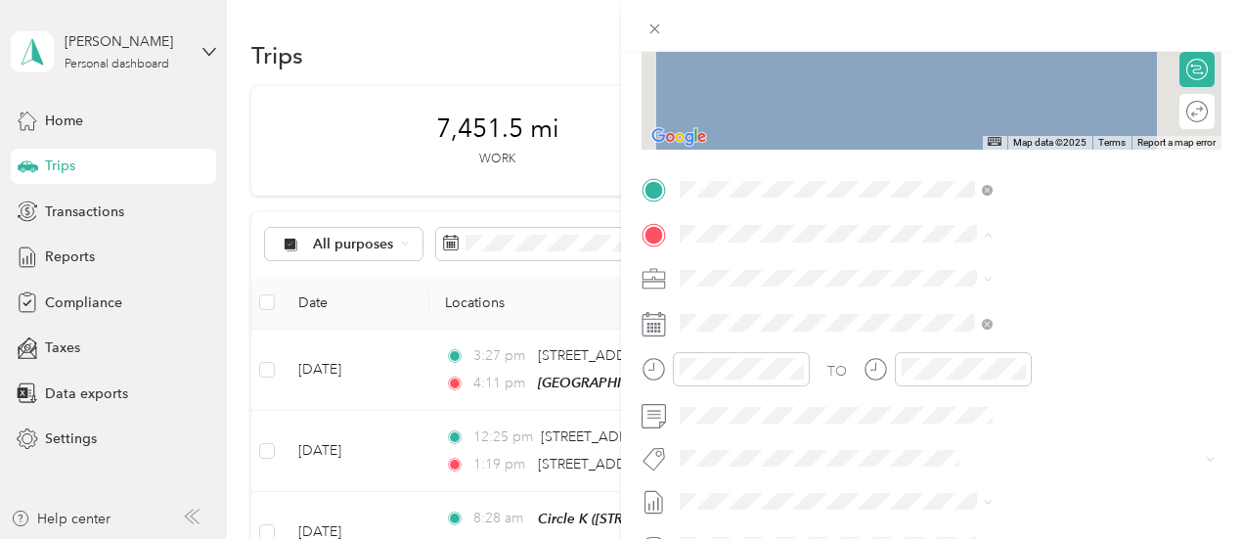
click at [1002, 301] on span "[STREET_ADDRESS][US_STATE]" at bounding box center [1021, 304] width 196 height 18
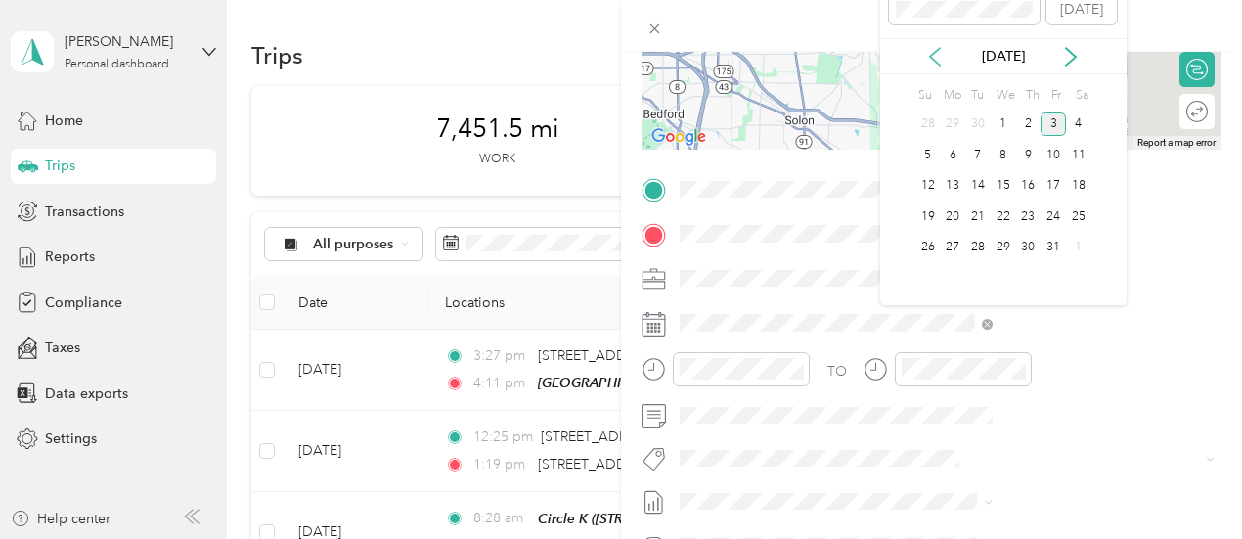
click at [938, 62] on icon at bounding box center [935, 57] width 20 height 20
click at [1035, 218] on div "25" at bounding box center [1028, 216] width 25 height 24
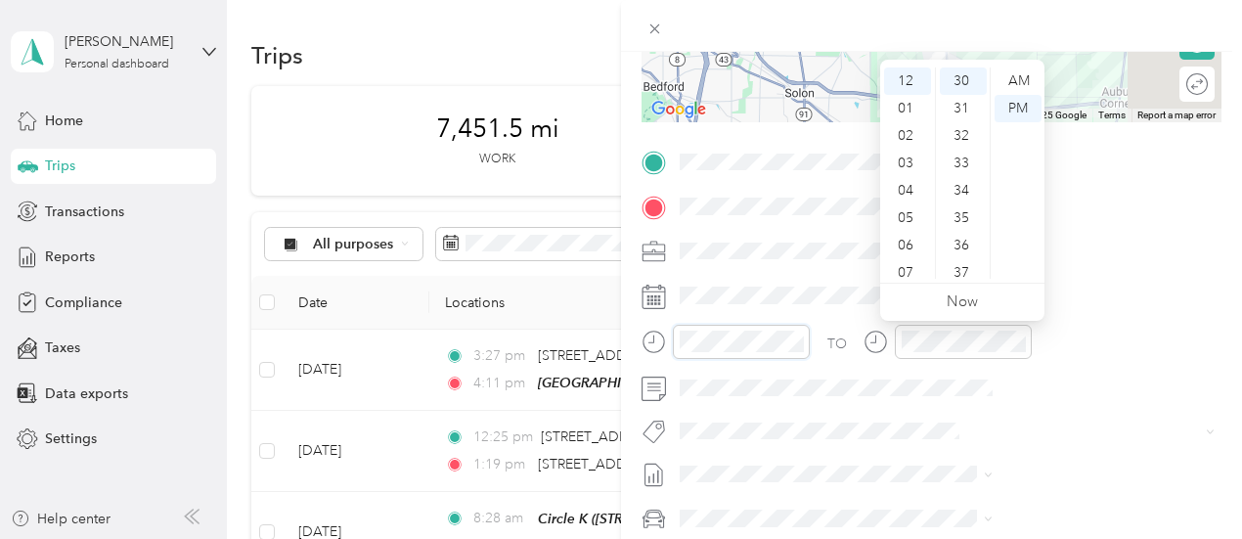
scroll to position [291, 0]
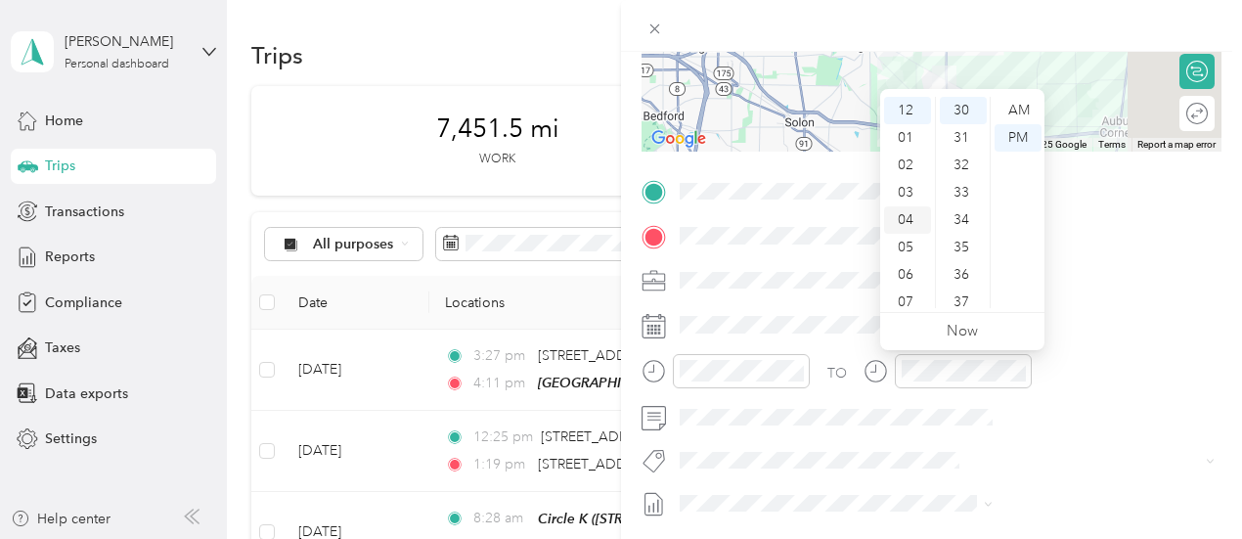
click at [906, 220] on div "04" at bounding box center [907, 219] width 47 height 27
click at [969, 231] on div "20" at bounding box center [963, 227] width 47 height 27
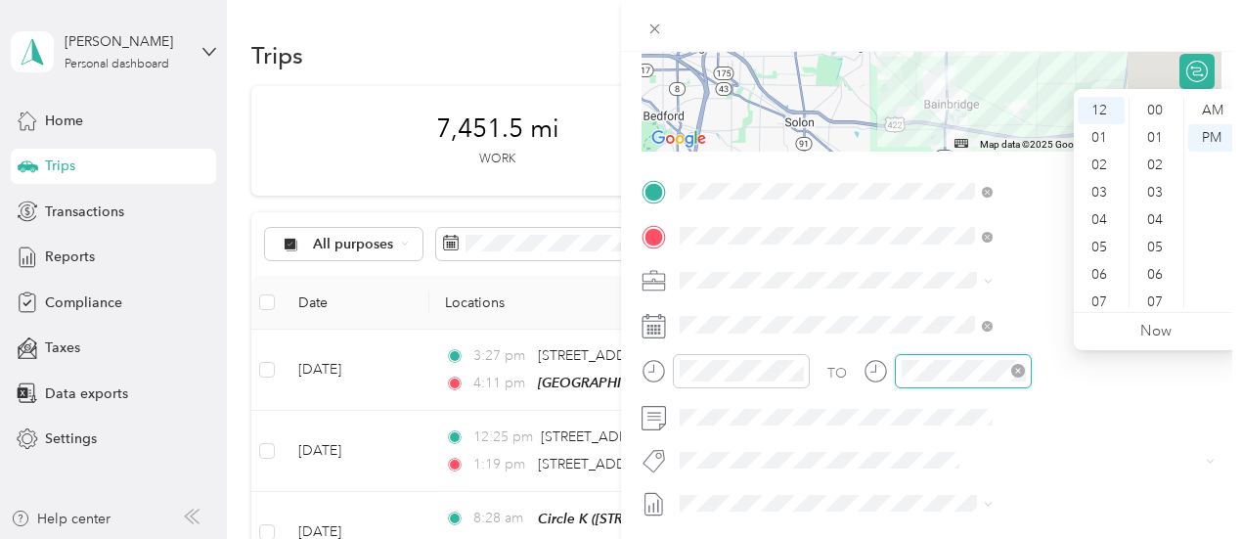
scroll to position [821, 0]
click at [1097, 220] on div "04" at bounding box center [1101, 219] width 47 height 27
click at [1163, 267] on div "36" at bounding box center [1156, 274] width 47 height 27
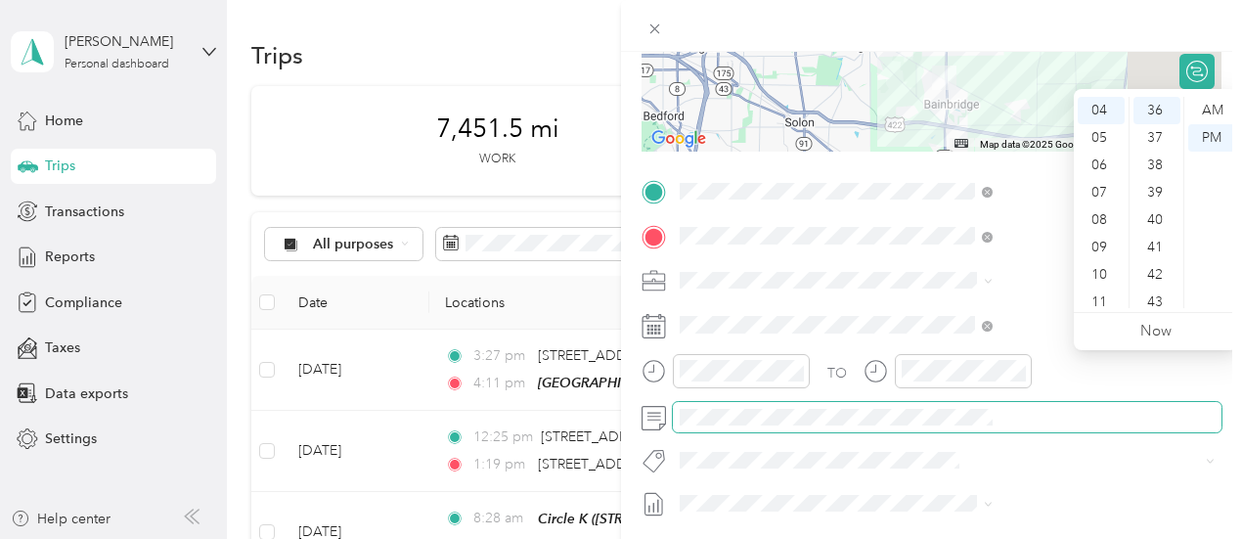
click at [1058, 430] on span at bounding box center [947, 417] width 549 height 31
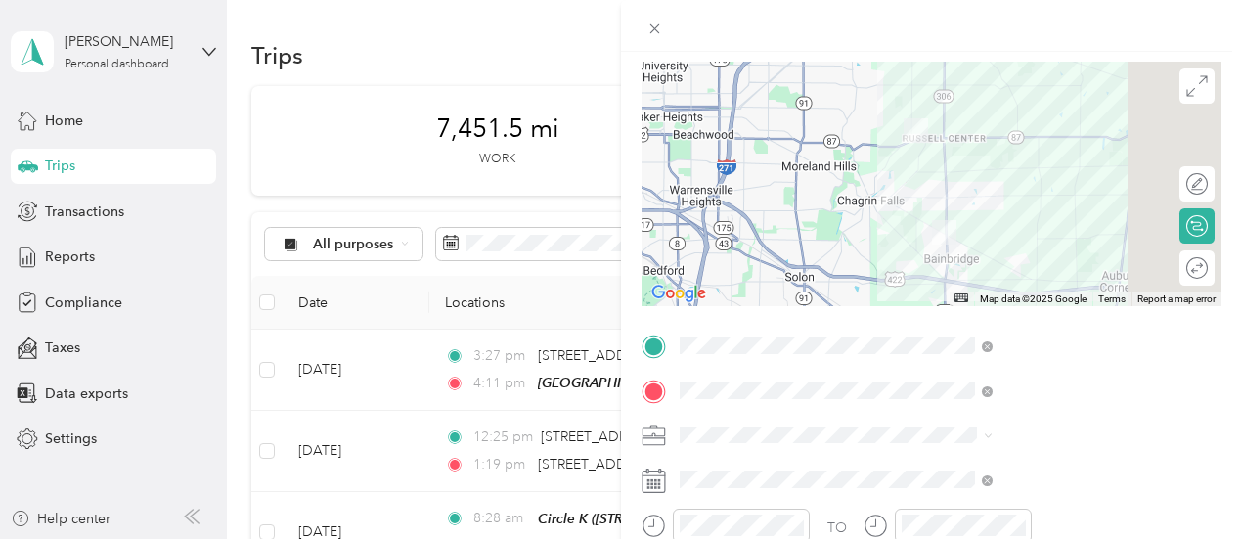
scroll to position [0, 0]
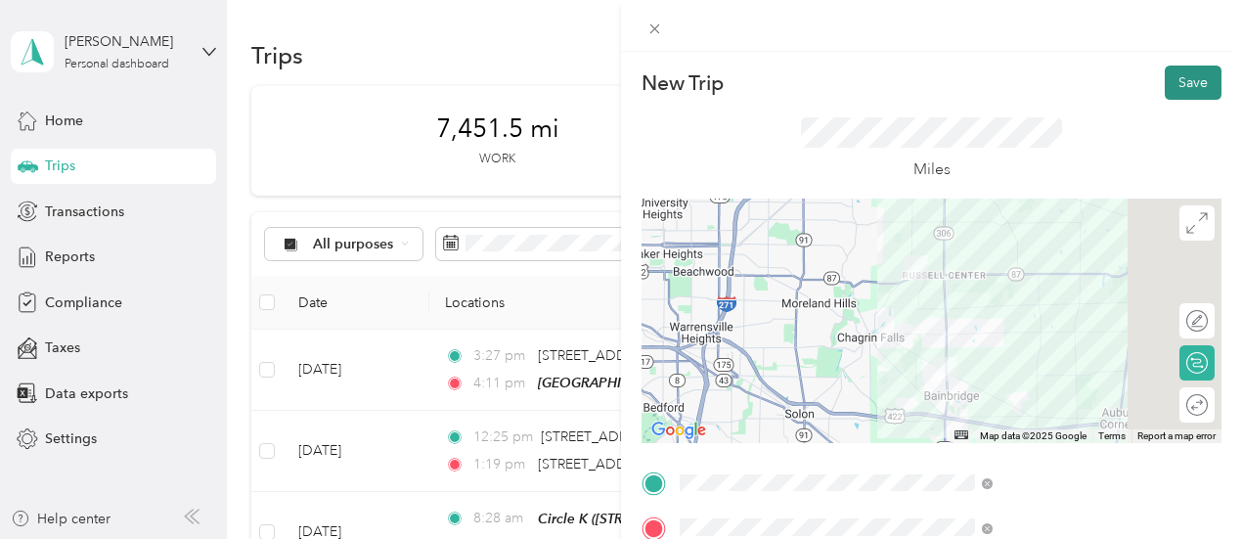
click at [1171, 89] on button "Save" at bounding box center [1193, 83] width 57 height 34
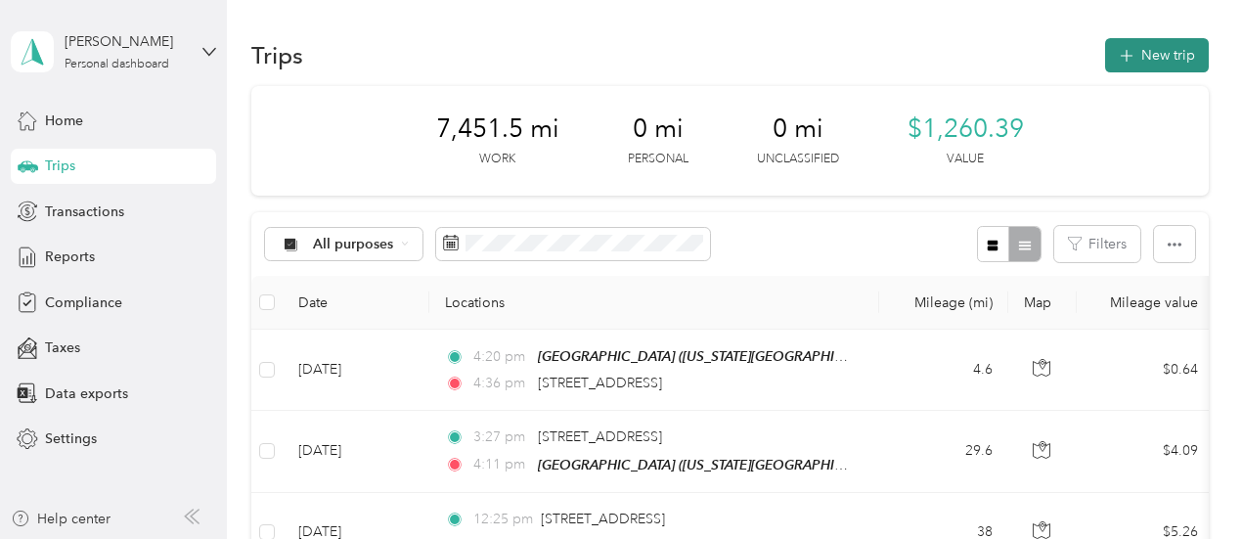
click at [1147, 59] on button "New trip" at bounding box center [1157, 55] width 104 height 34
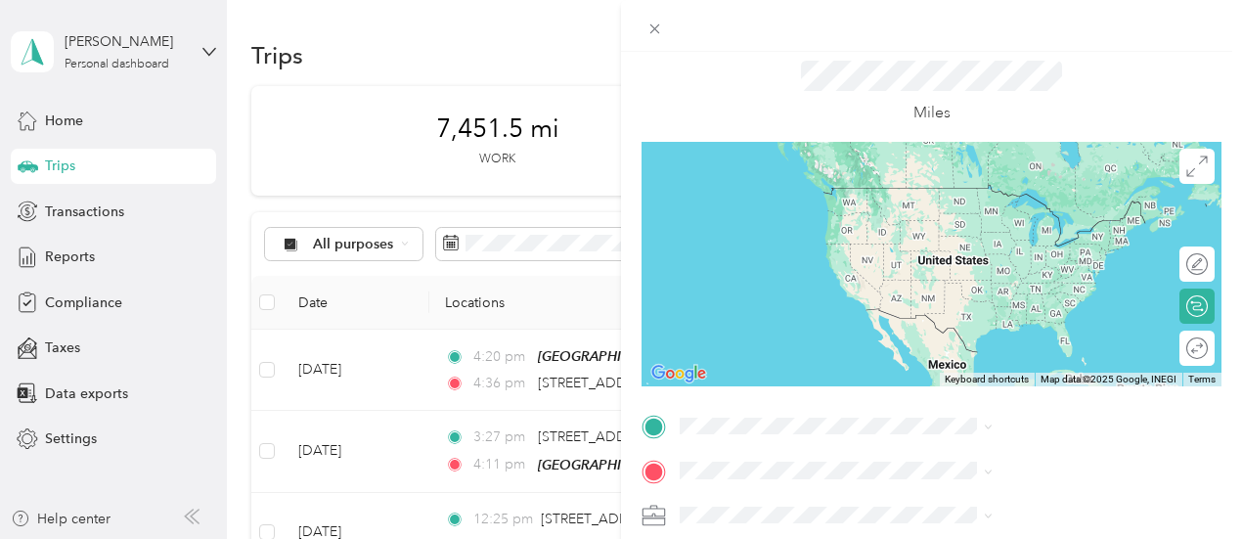
scroll to position [196, 0]
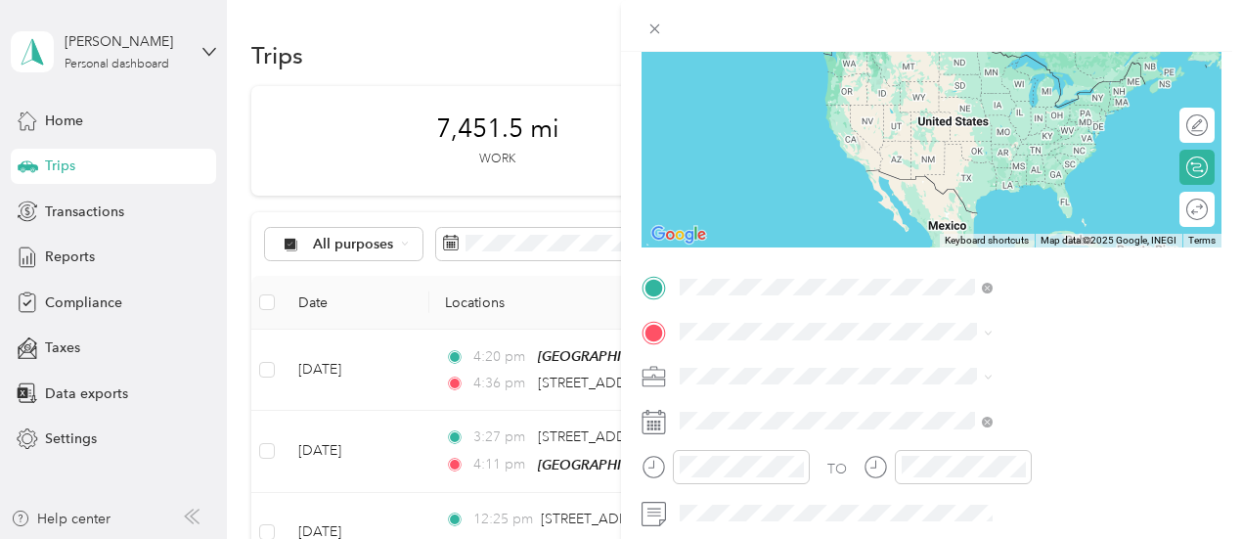
click at [1011, 352] on span "[STREET_ADDRESS][US_STATE]" at bounding box center [1021, 358] width 196 height 18
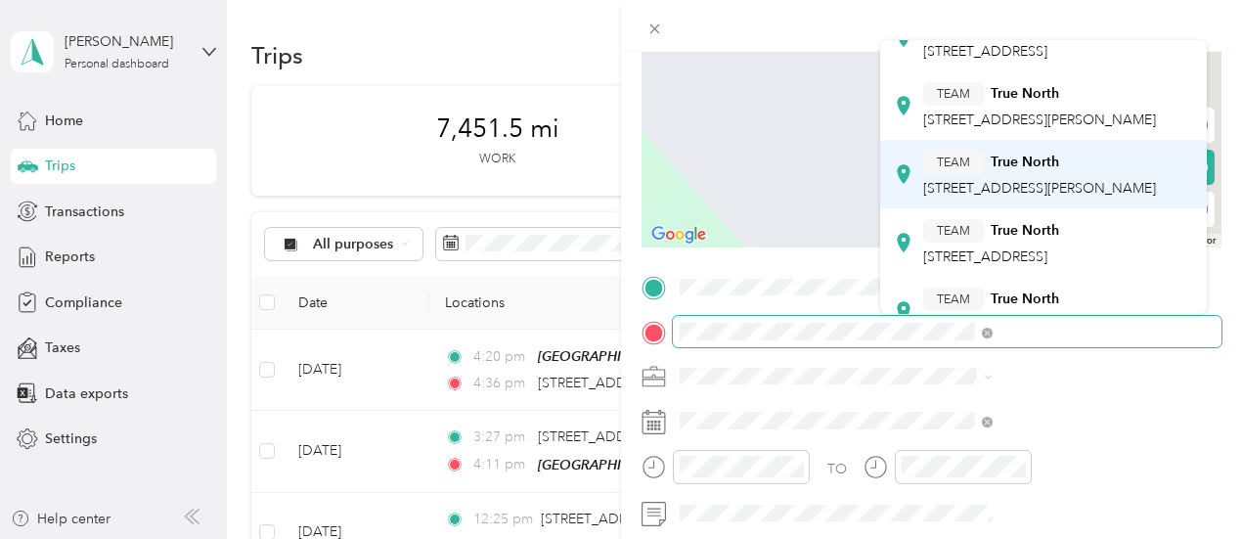
scroll to position [0, 0]
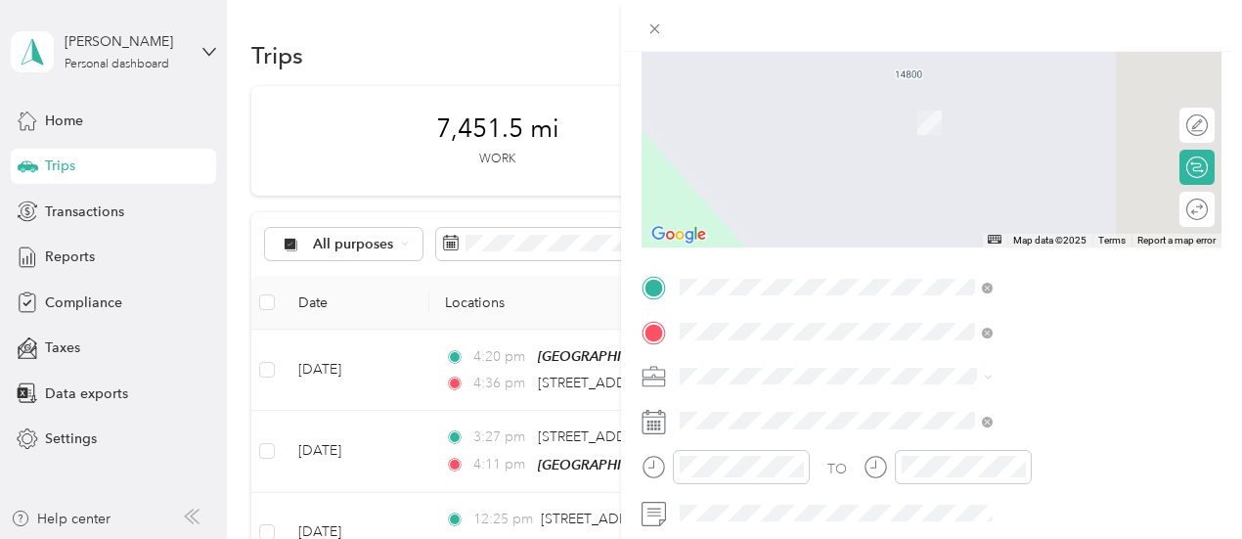
click at [999, 151] on div "True North [US_STATE][STREET_ADDRESS][US_STATE]" at bounding box center [1043, 122] width 299 height 68
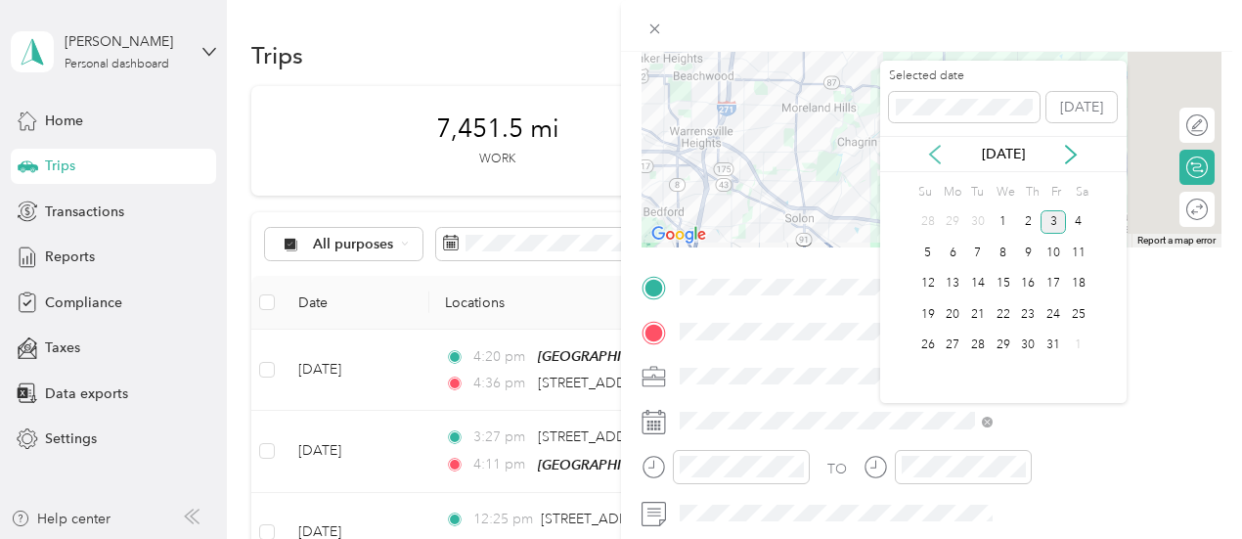
click at [931, 159] on icon at bounding box center [935, 155] width 20 height 20
click at [954, 343] on div "29" at bounding box center [952, 345] width 25 height 24
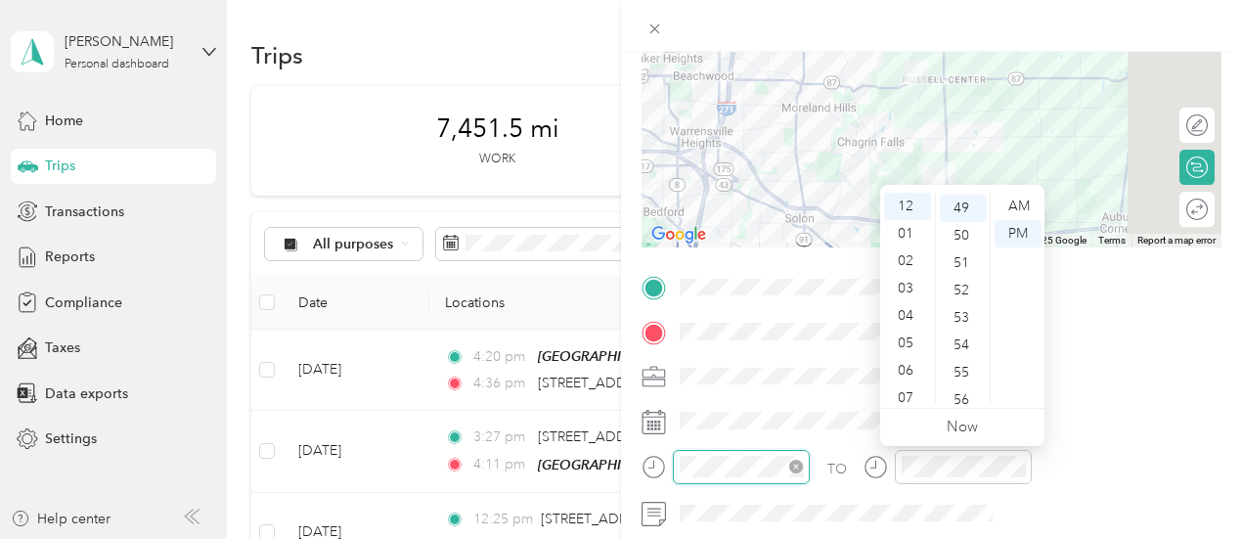
scroll to position [1342, 0]
click at [1027, 206] on div "AM" at bounding box center [1017, 206] width 47 height 27
click at [1016, 209] on div "AM" at bounding box center [1017, 206] width 47 height 27
click at [906, 329] on div "08" at bounding box center [907, 327] width 47 height 27
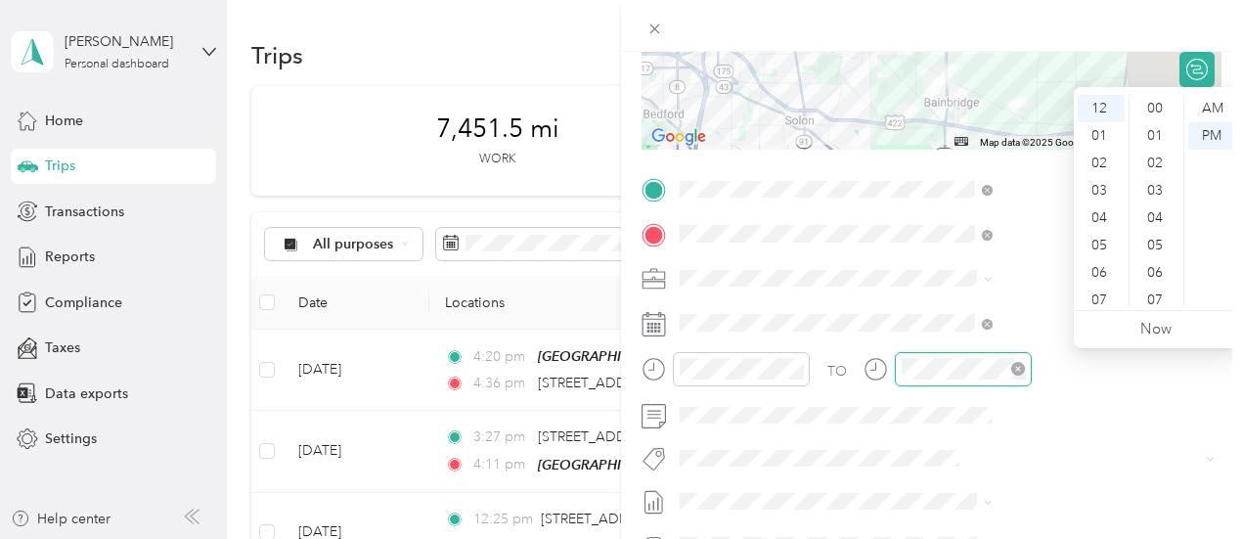
scroll to position [1342, 0]
click at [1212, 109] on div "AM" at bounding box center [1211, 108] width 47 height 27
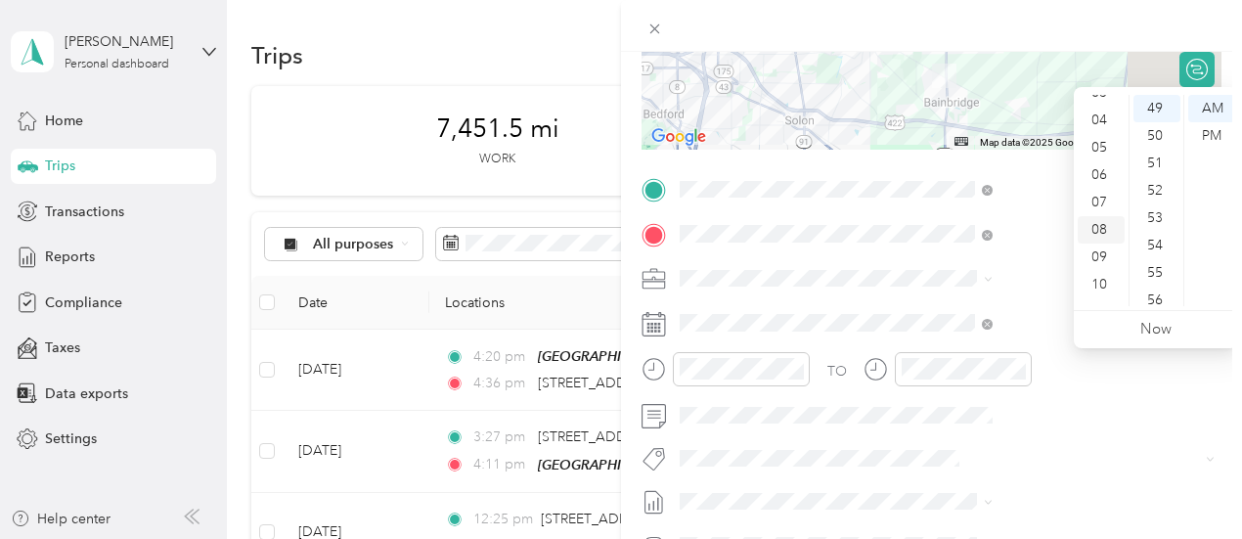
click at [1101, 227] on div "08" at bounding box center [1101, 229] width 47 height 27
click at [1160, 237] on div "57" at bounding box center [1156, 237] width 47 height 27
click at [1083, 434] on div "TO Add photo" at bounding box center [931, 410] width 580 height 472
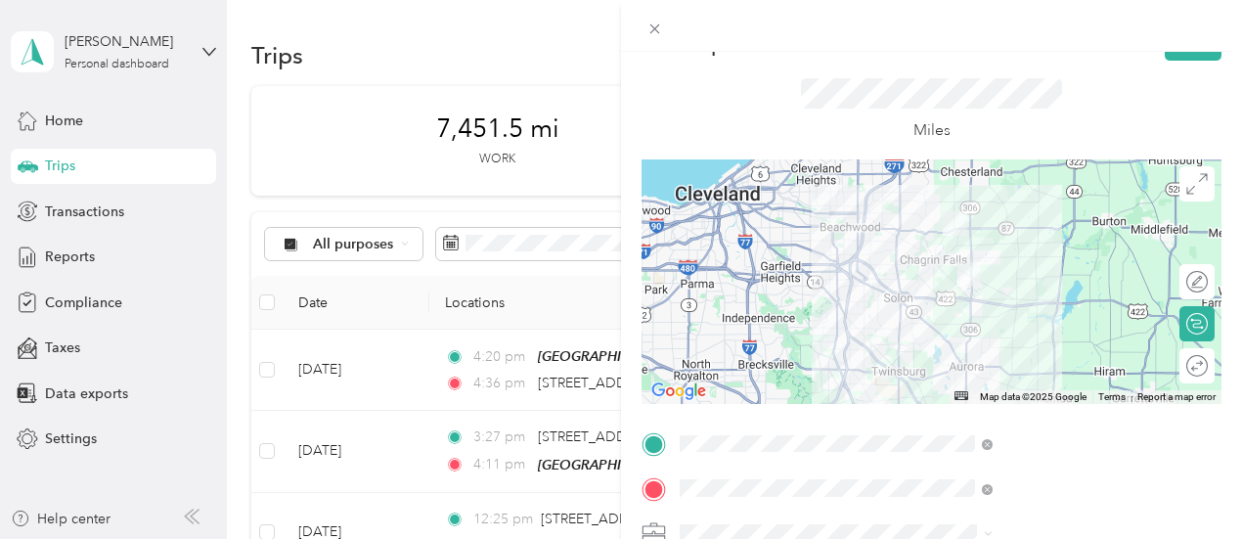
scroll to position [0, 0]
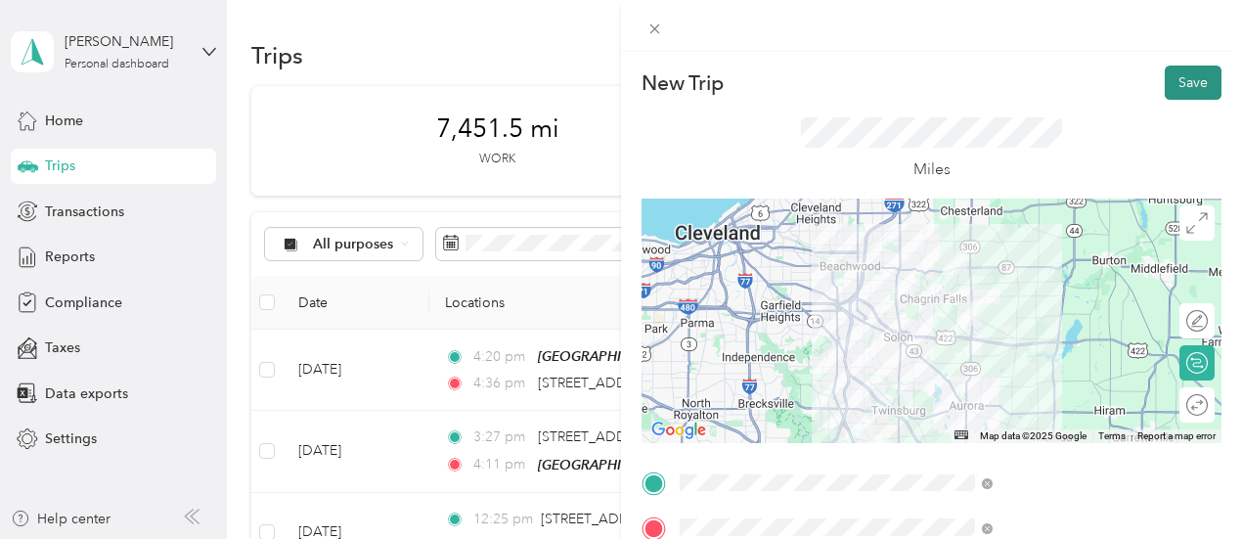
click at [1173, 80] on button "Save" at bounding box center [1193, 83] width 57 height 34
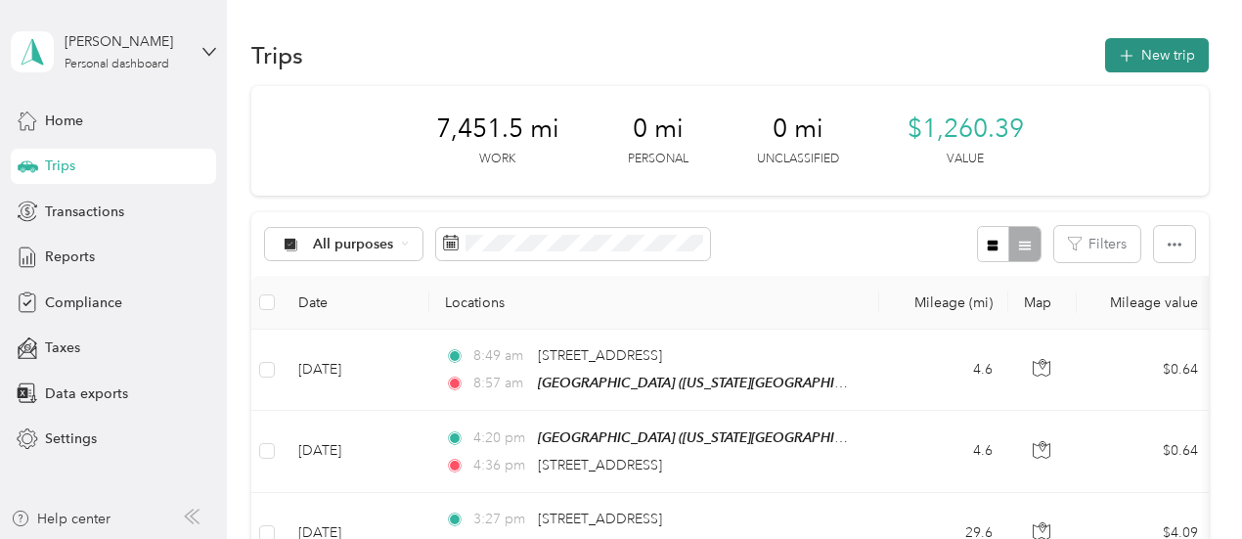
click at [1151, 56] on button "New trip" at bounding box center [1157, 55] width 104 height 34
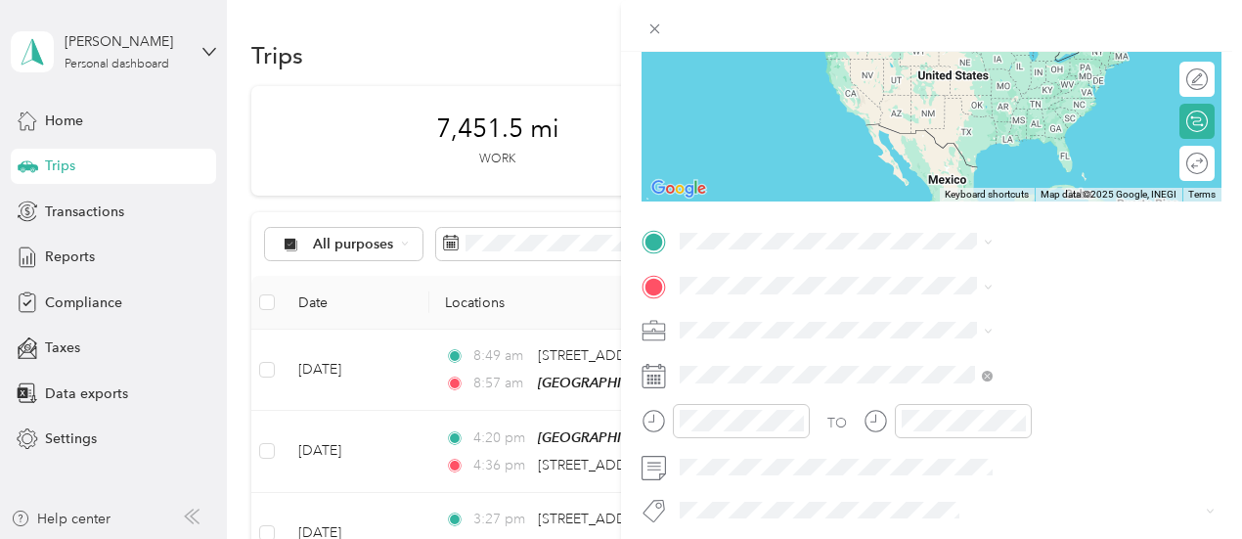
scroll to position [293, 0]
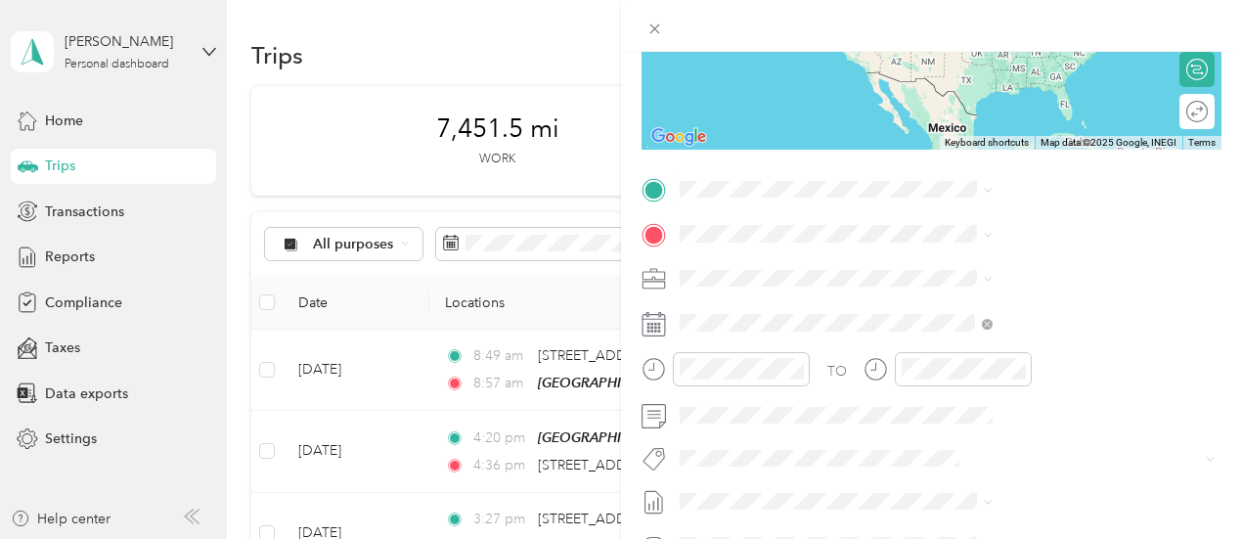
click at [1014, 304] on span "[US_STATE][GEOGRAPHIC_DATA], [US_STATE], [GEOGRAPHIC_DATA]" at bounding box center [1033, 295] width 220 height 37
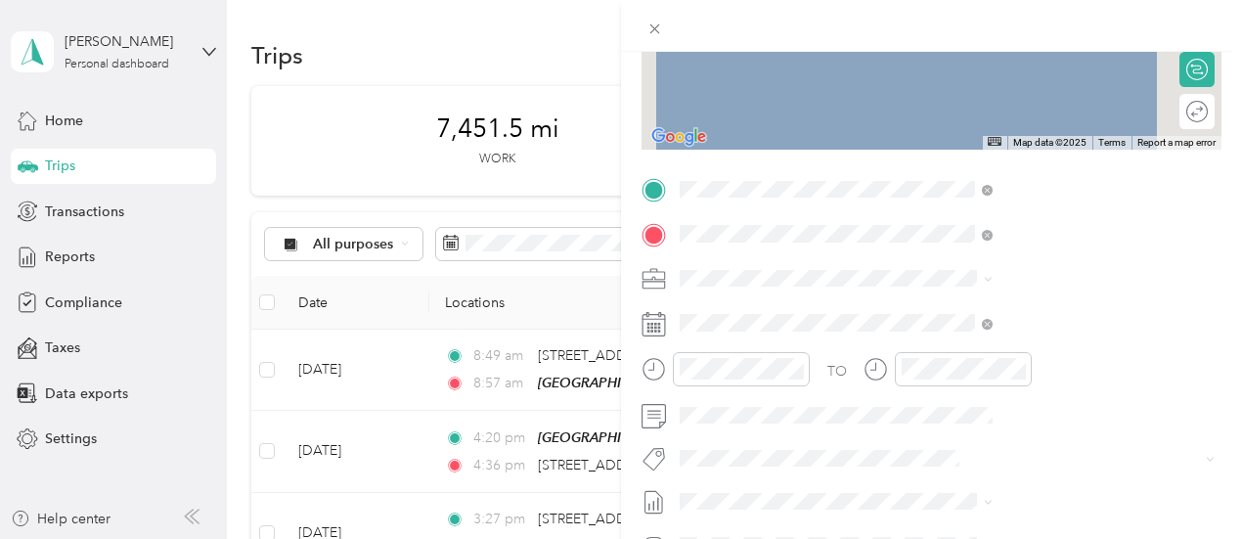
click at [970, 422] on span "[STREET_ADDRESS][US_STATE]" at bounding box center [1021, 414] width 196 height 18
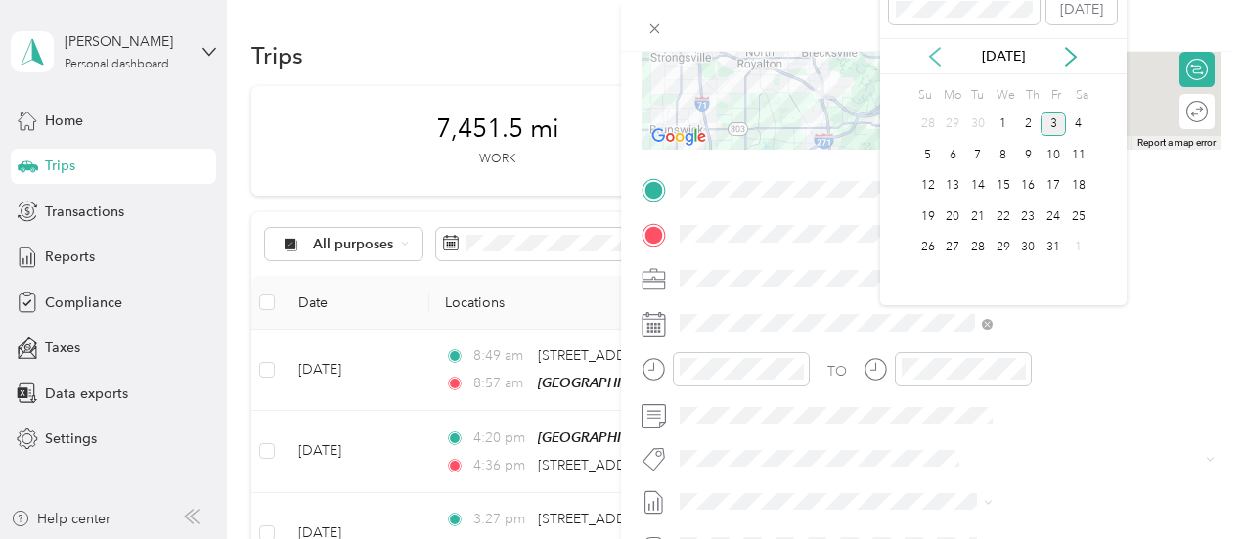
click at [935, 60] on icon at bounding box center [935, 57] width 10 height 18
click at [952, 249] on div "29" at bounding box center [952, 248] width 25 height 24
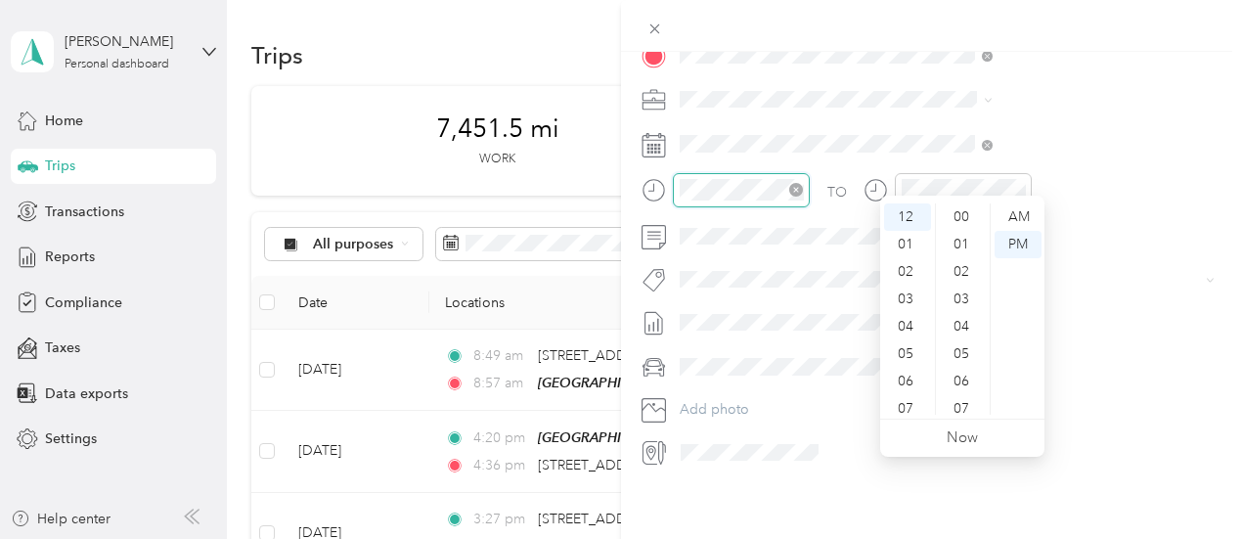
scroll to position [1396, 0]
click at [1013, 218] on div "AM" at bounding box center [1017, 216] width 47 height 27
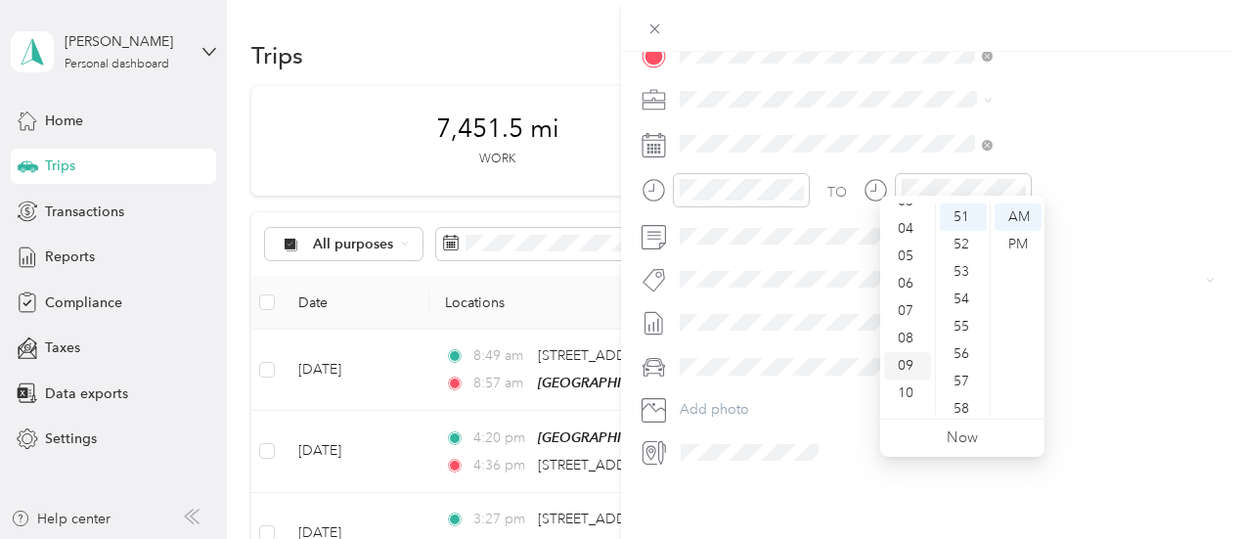
click at [913, 365] on div "09" at bounding box center [907, 365] width 47 height 27
click at [964, 330] on div "09" at bounding box center [963, 338] width 47 height 27
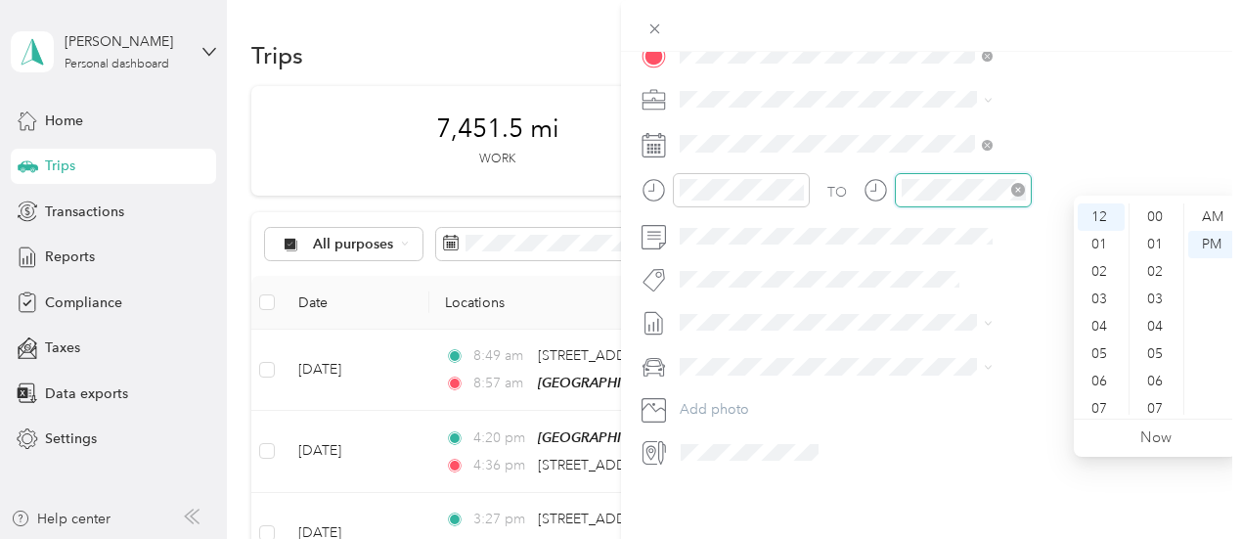
scroll to position [1396, 0]
click at [1199, 216] on div "AM" at bounding box center [1211, 216] width 47 height 27
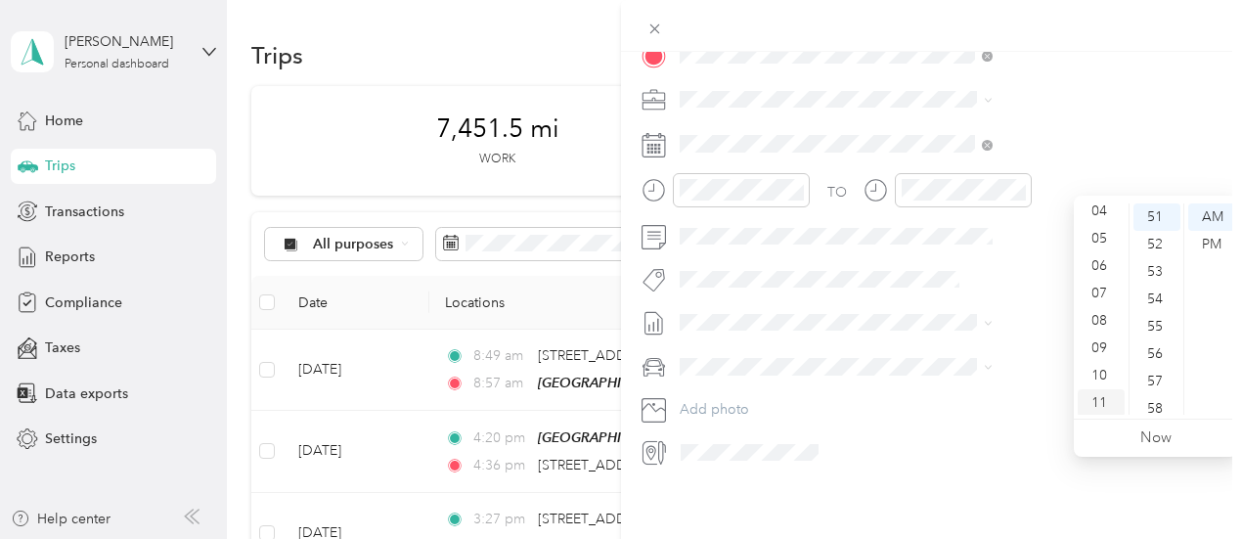
scroll to position [117, 0]
click at [1093, 346] on div "09" at bounding box center [1101, 345] width 47 height 27
click at [1152, 270] on div "53" at bounding box center [1156, 271] width 47 height 27
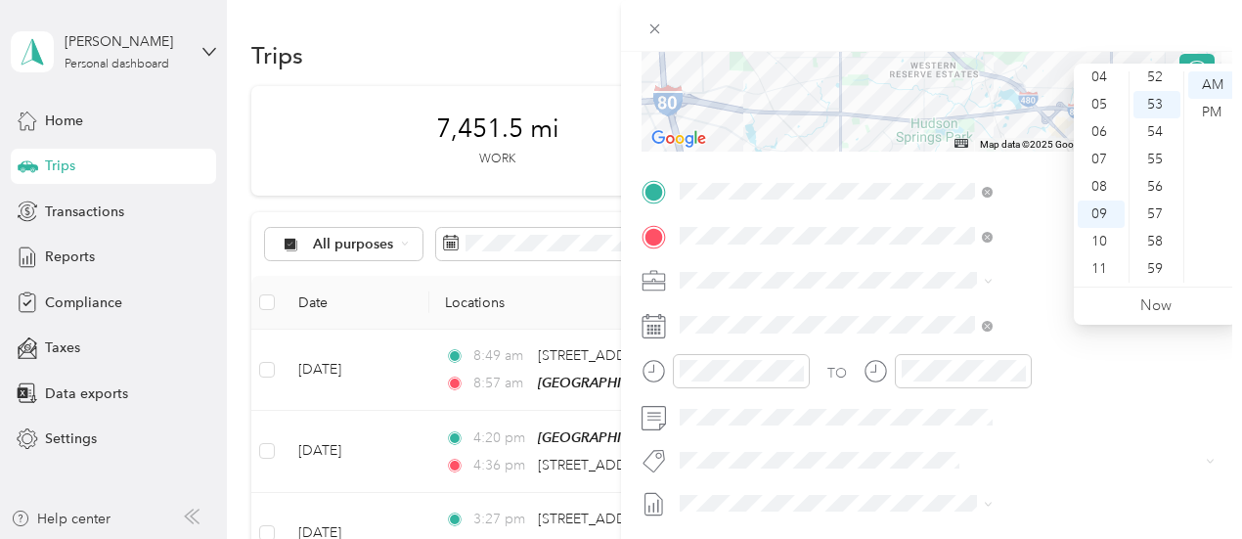
scroll to position [389, 0]
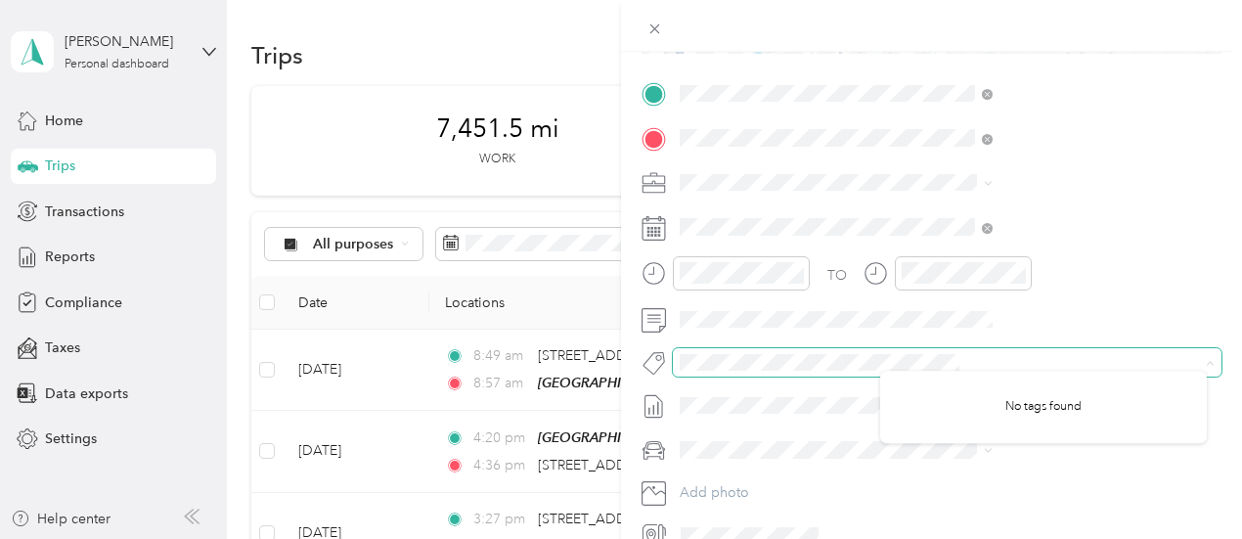
click at [1158, 352] on span at bounding box center [931, 362] width 516 height 21
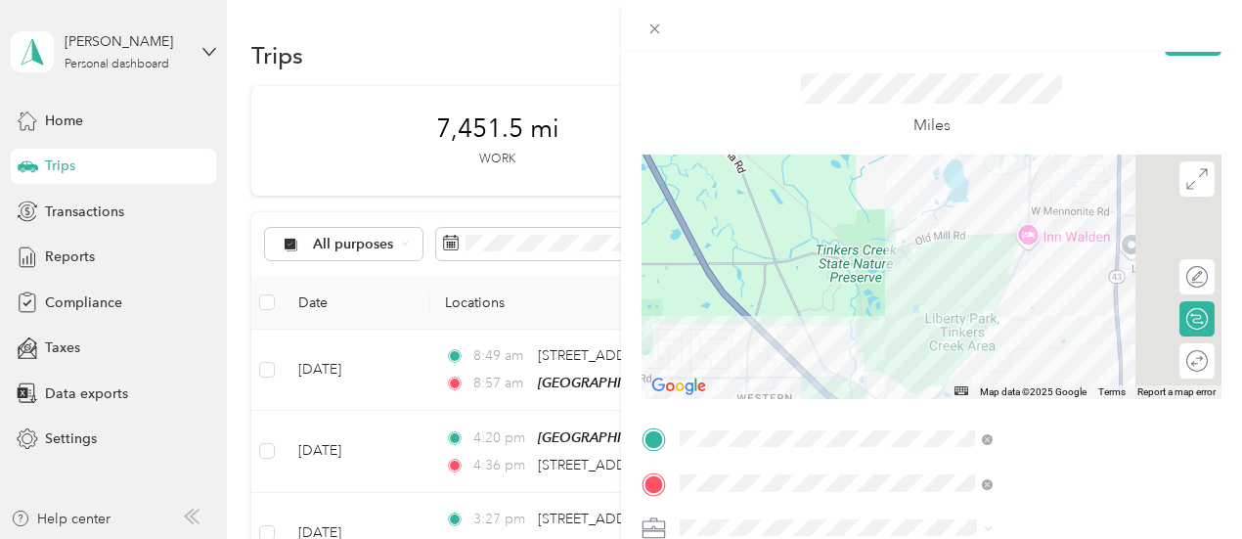
scroll to position [0, 0]
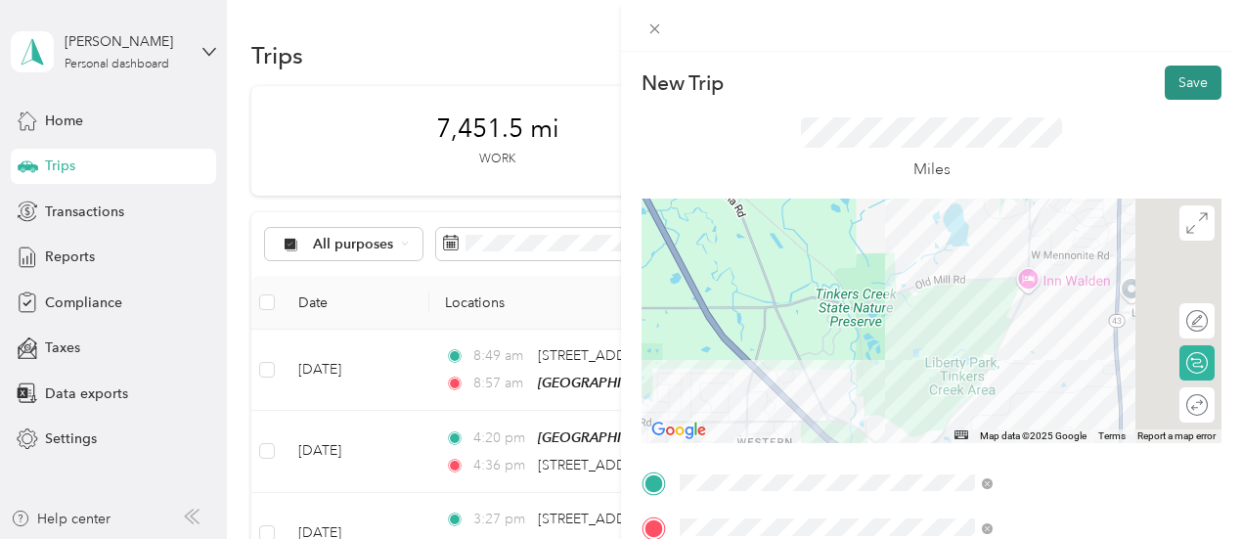
click at [1171, 78] on button "Save" at bounding box center [1193, 83] width 57 height 34
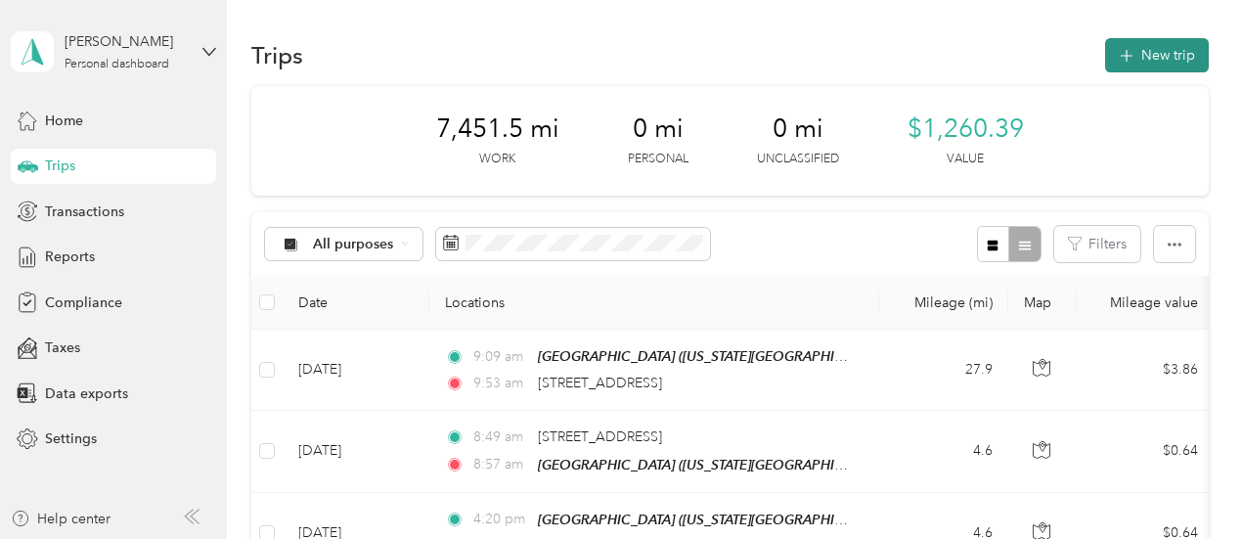
click at [1141, 57] on button "New trip" at bounding box center [1157, 55] width 104 height 34
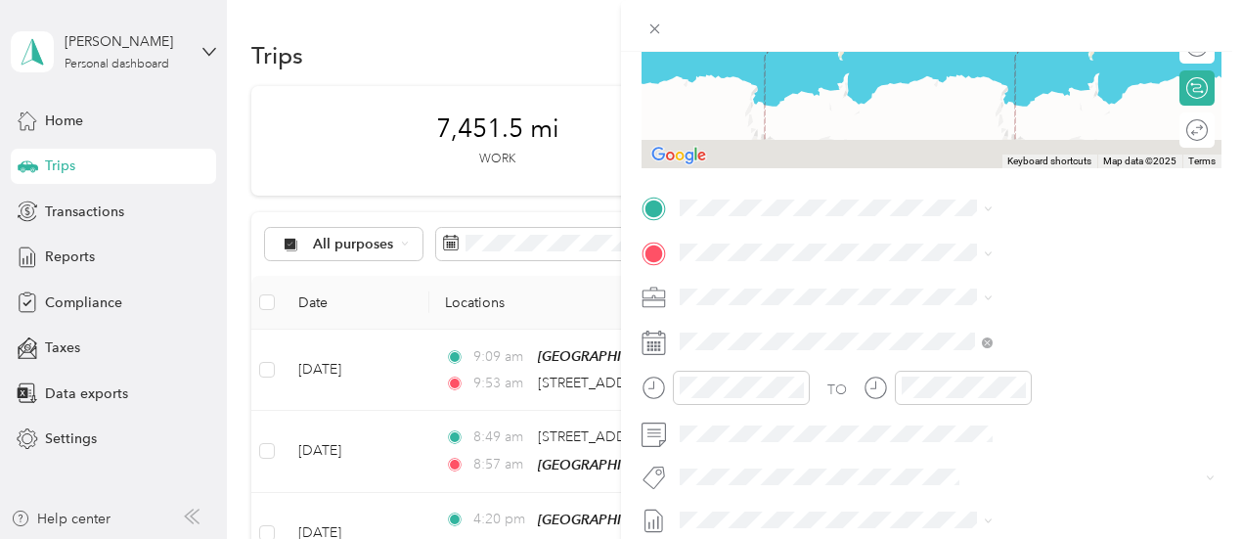
scroll to position [293, 0]
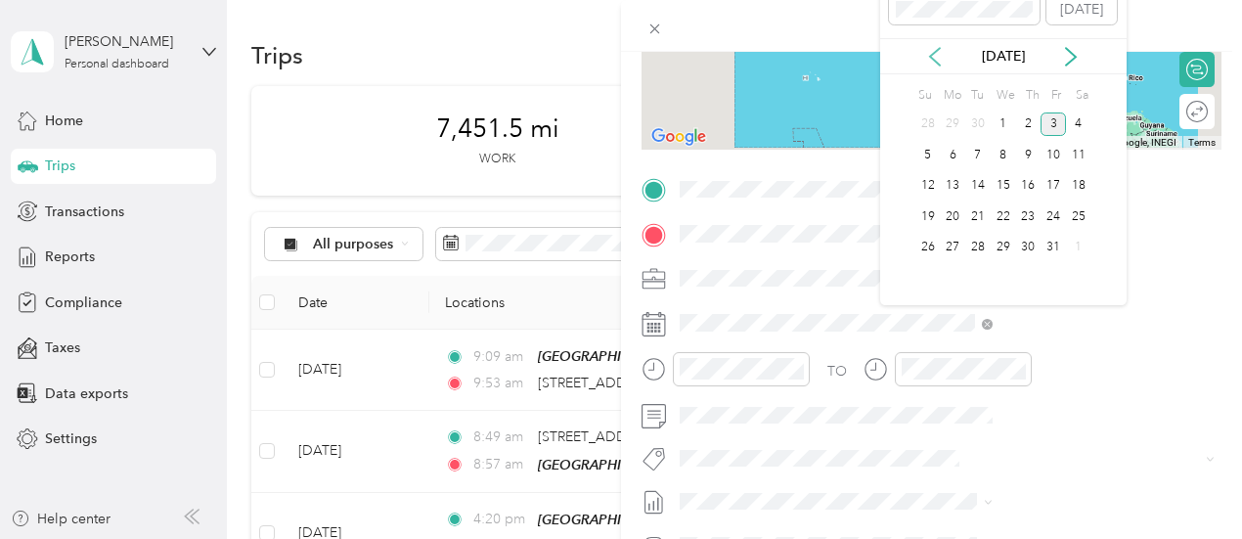
click at [933, 61] on icon at bounding box center [935, 57] width 20 height 20
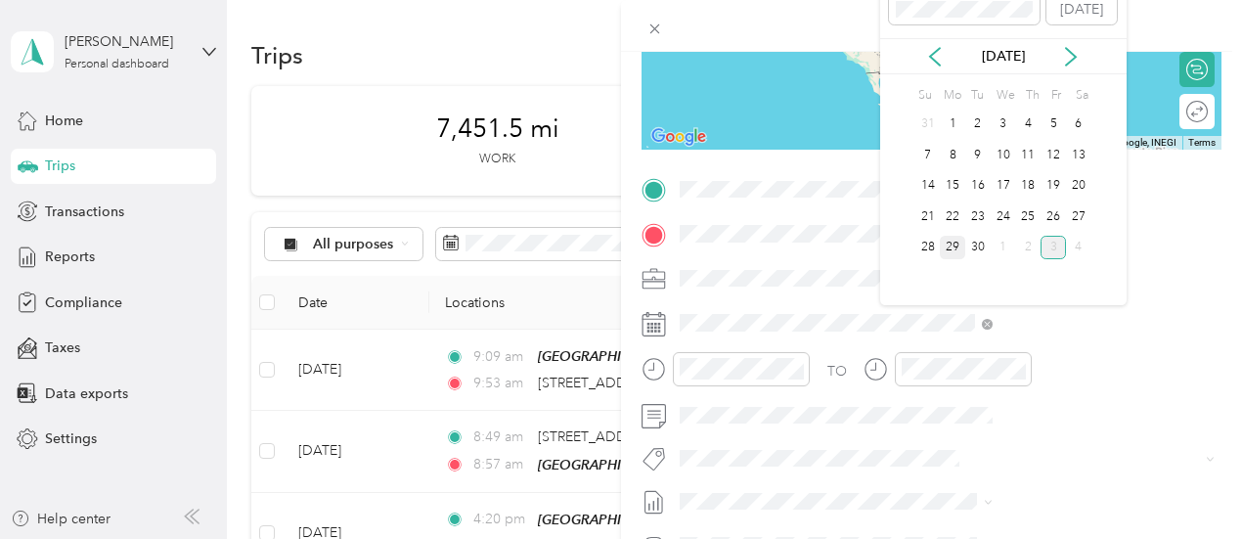
click at [960, 243] on div "29" at bounding box center [952, 248] width 25 height 24
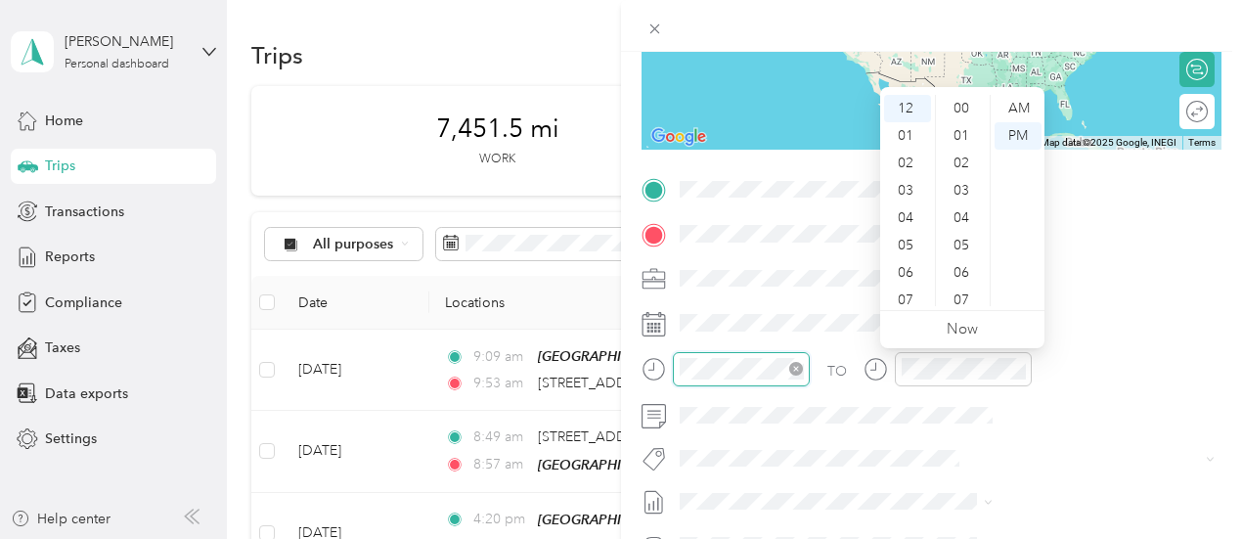
scroll to position [1432, 0]
click at [1018, 110] on div "AM" at bounding box center [1017, 108] width 47 height 27
click at [911, 286] on div "11" at bounding box center [907, 292] width 47 height 27
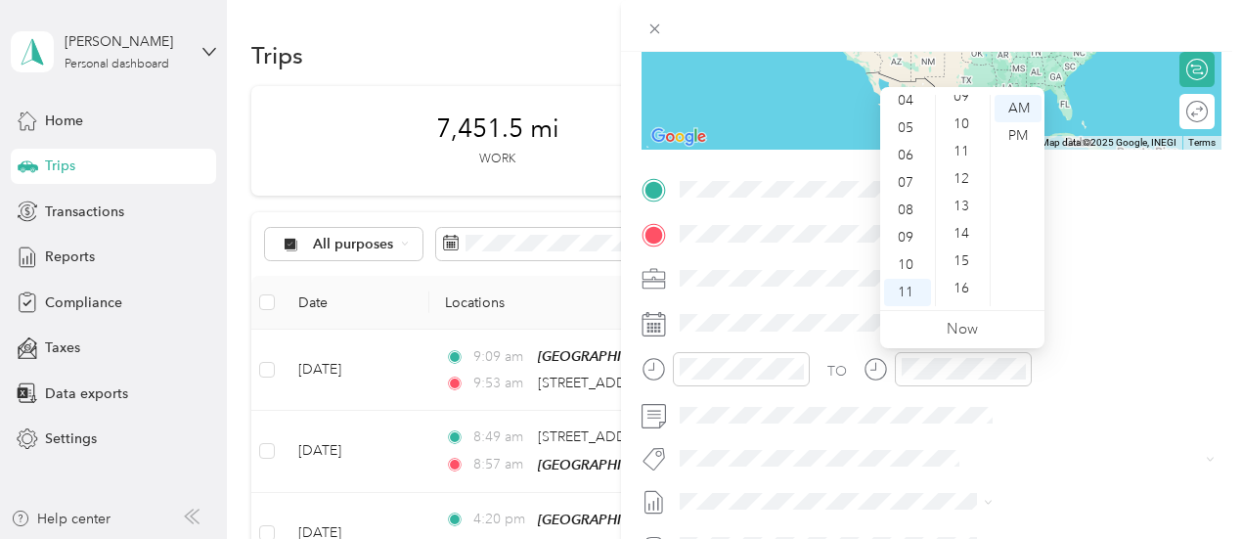
scroll to position [0, 0]
click at [971, 218] on div "04" at bounding box center [963, 217] width 47 height 27
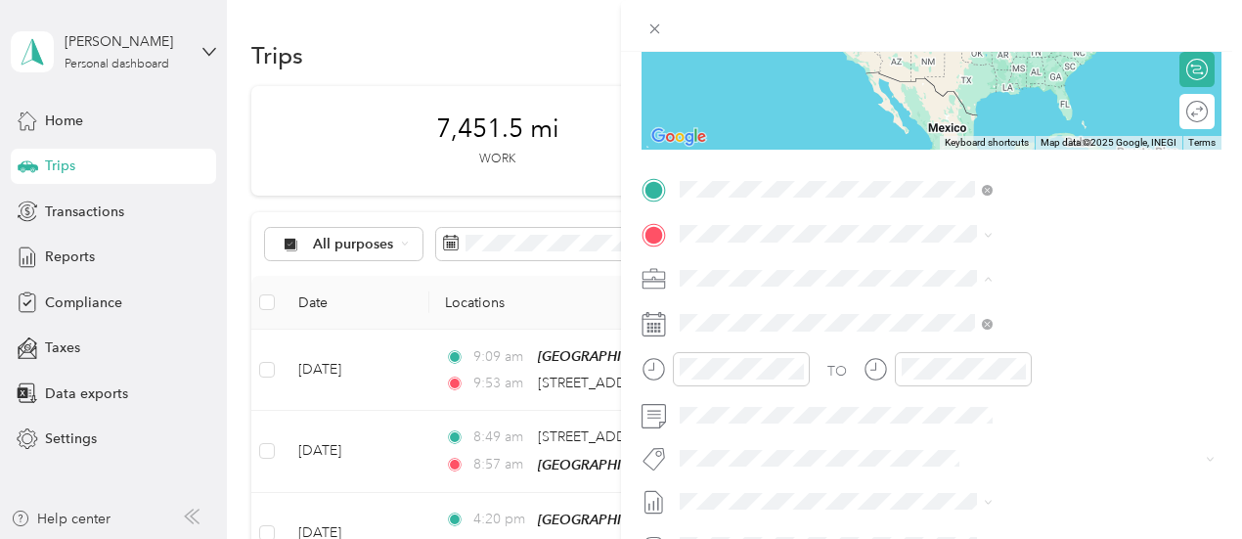
click at [950, 378] on span "[STREET_ADDRESS][US_STATE]" at bounding box center [1021, 370] width 196 height 18
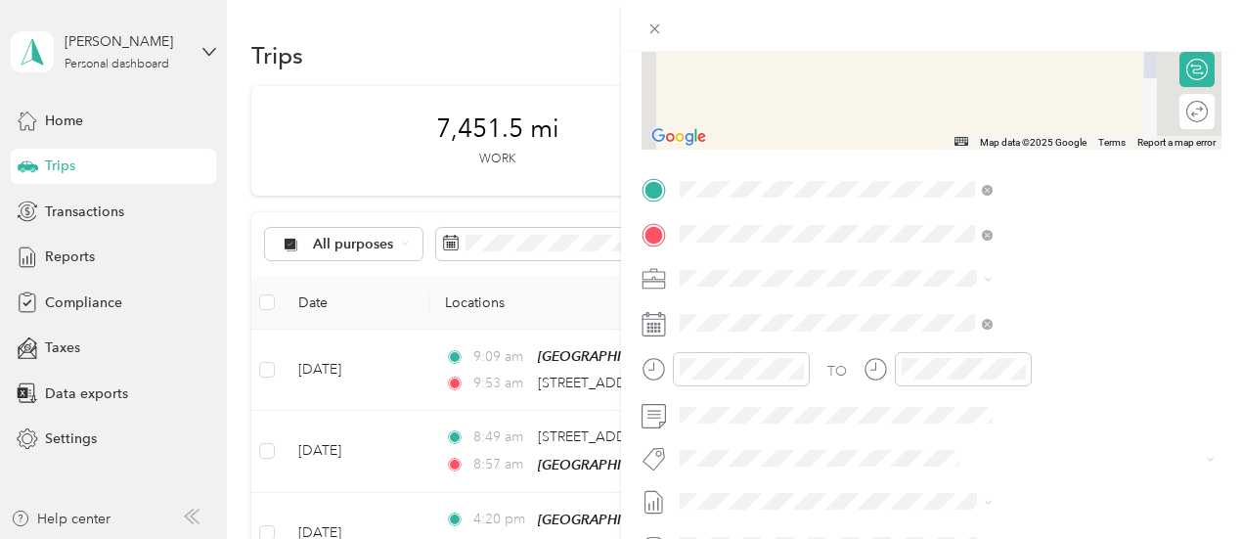
click at [950, 348] on span "[STREET_ADDRESS]" at bounding box center [985, 339] width 124 height 17
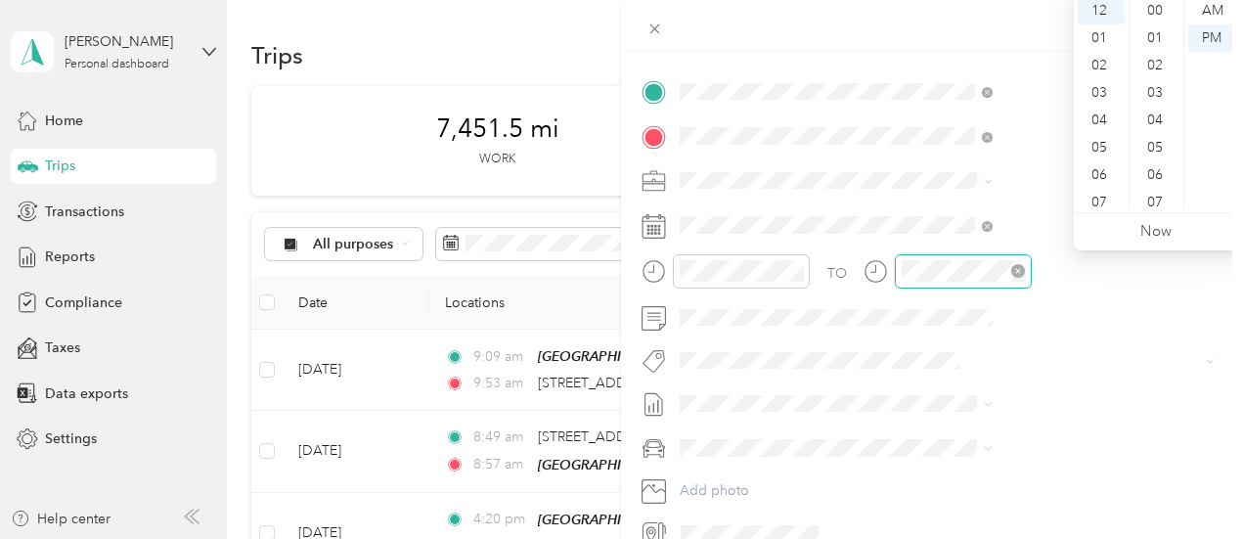
scroll to position [1432, 0]
click at [1213, 9] on div "AM" at bounding box center [1211, 10] width 47 height 27
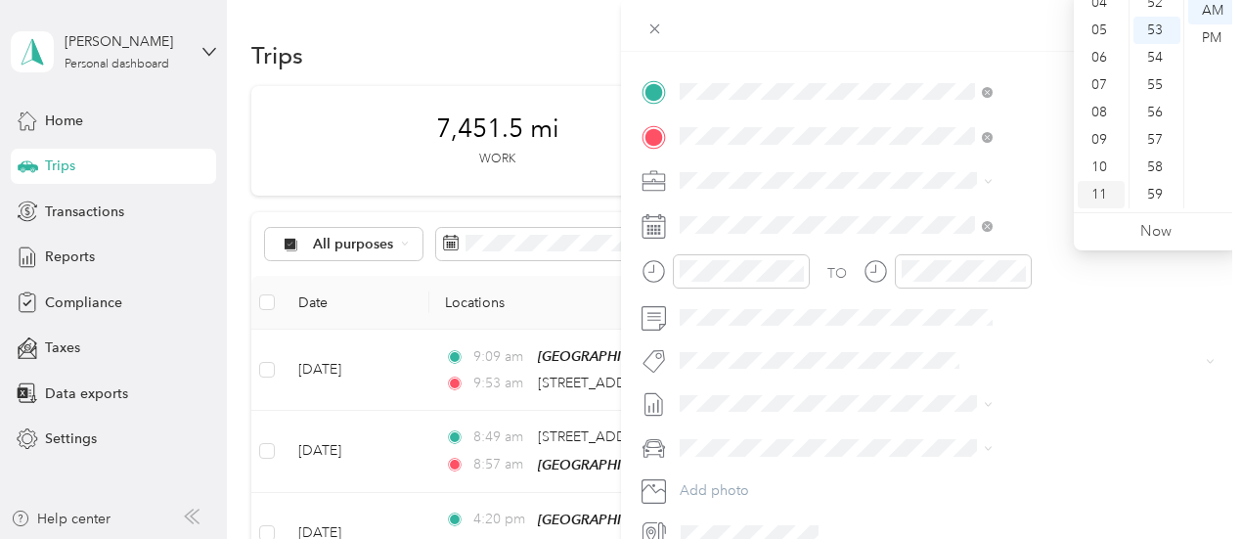
click at [1099, 190] on div "11" at bounding box center [1101, 194] width 47 height 27
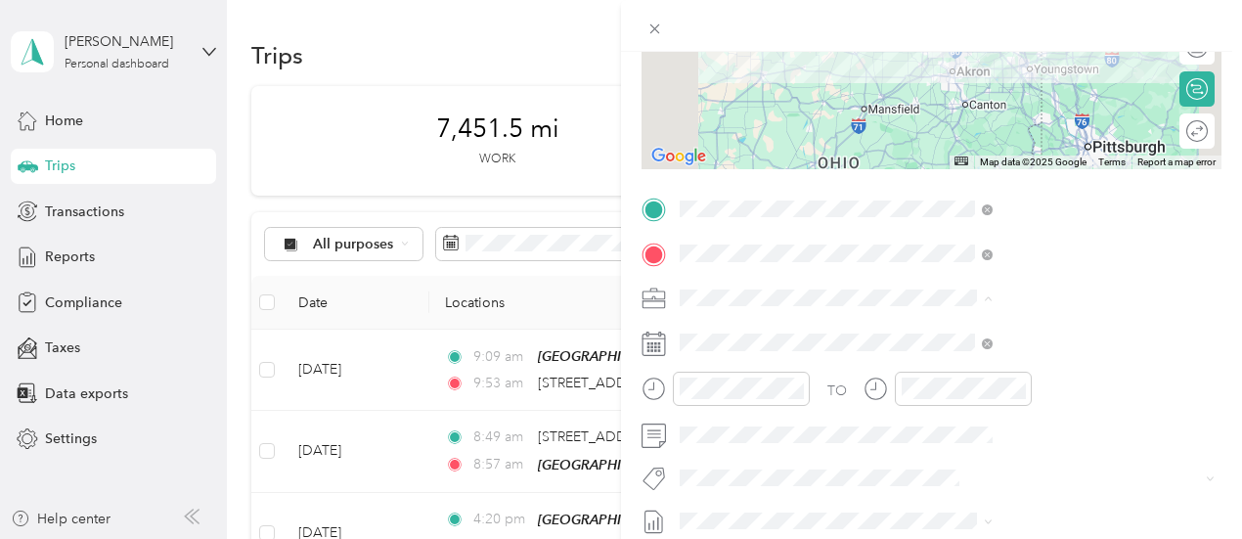
scroll to position [0, 0]
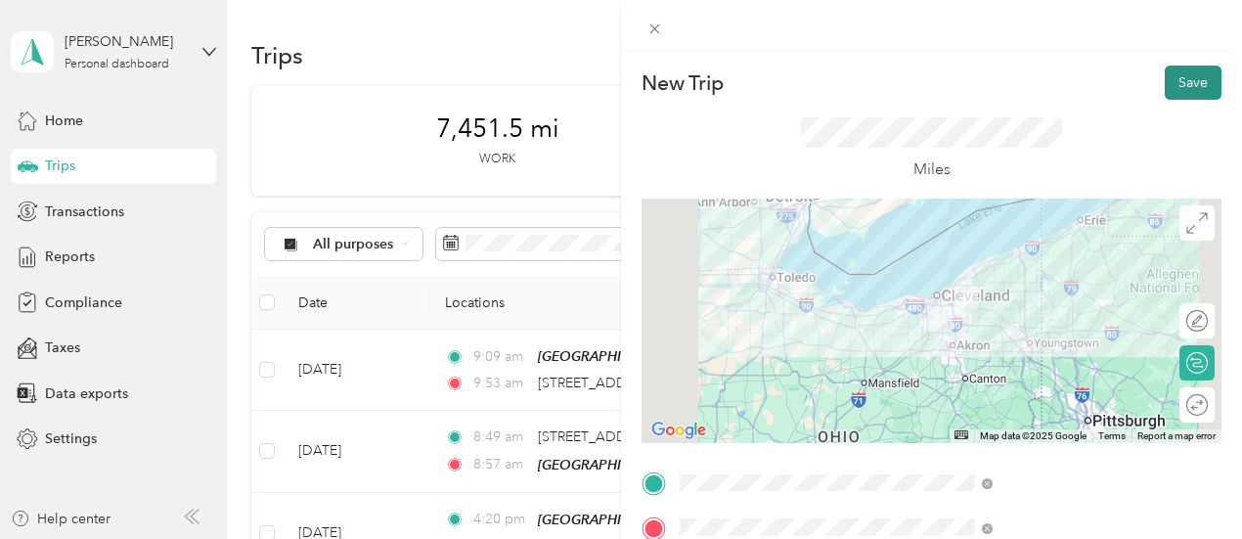
click at [1178, 85] on button "Save" at bounding box center [1193, 83] width 57 height 34
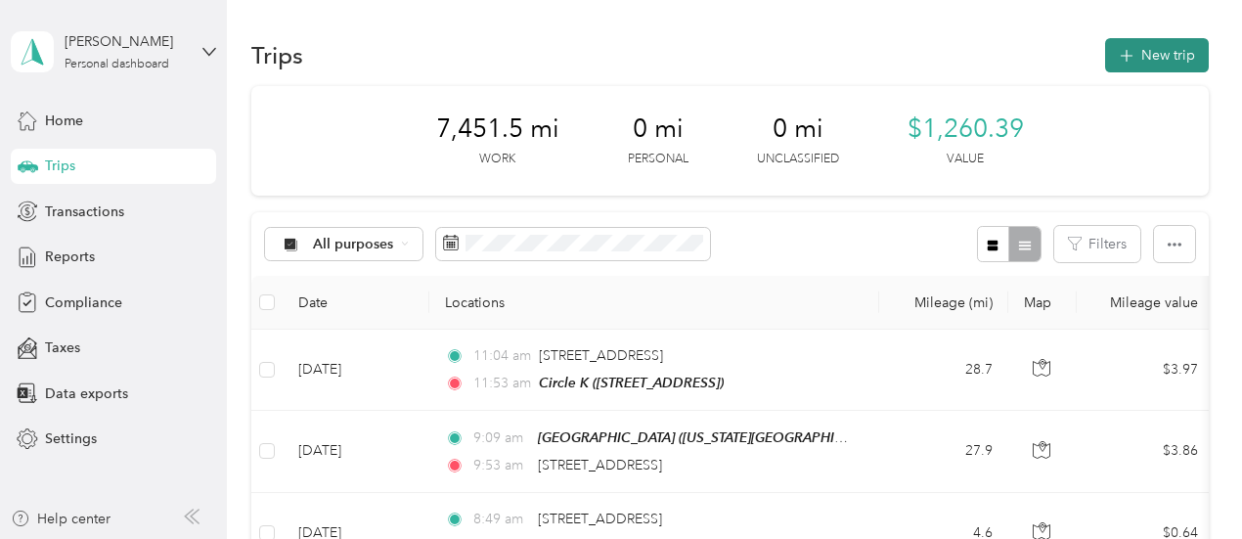
click at [1152, 58] on button "New trip" at bounding box center [1157, 55] width 104 height 34
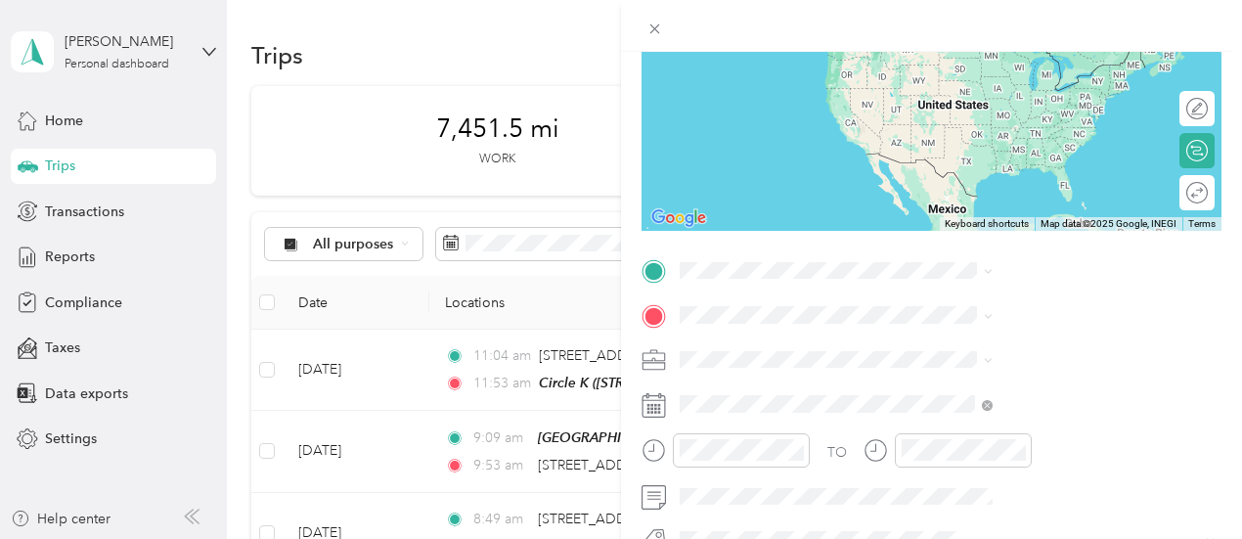
scroll to position [293, 0]
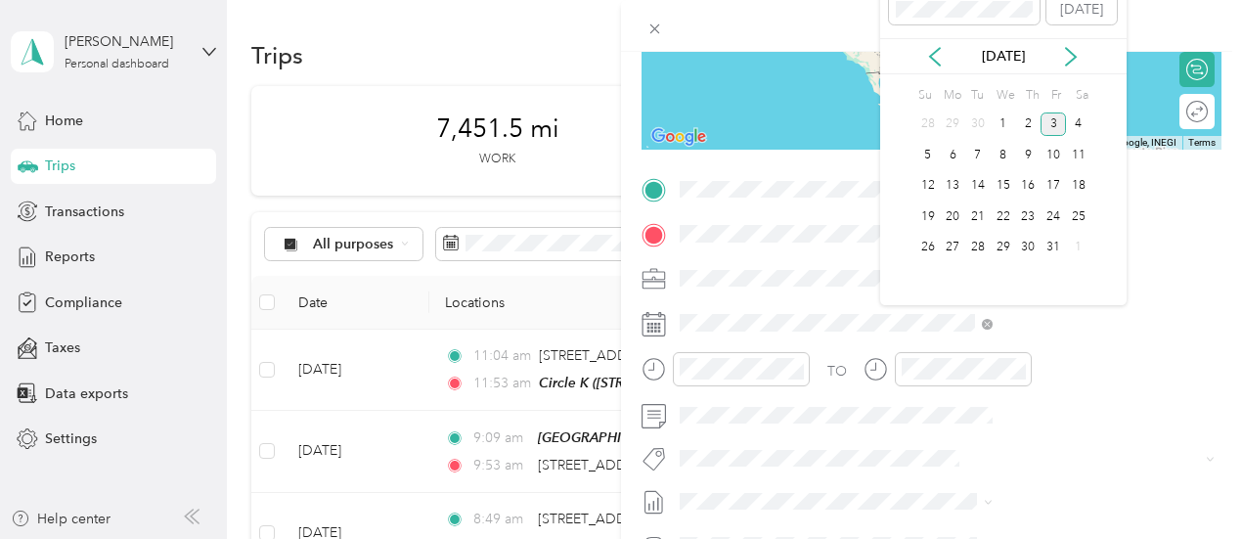
click at [934, 66] on icon at bounding box center [935, 57] width 20 height 20
click at [958, 242] on div "29" at bounding box center [952, 248] width 25 height 24
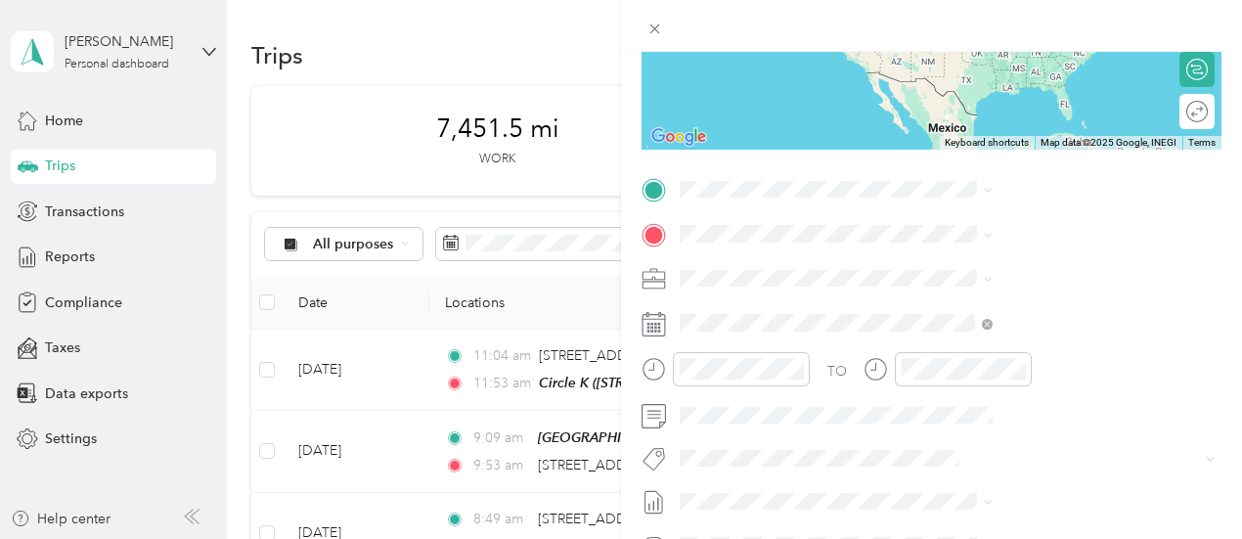
click at [976, 304] on div "TEAM Circle K [STREET_ADDRESS]" at bounding box center [985, 280] width 124 height 48
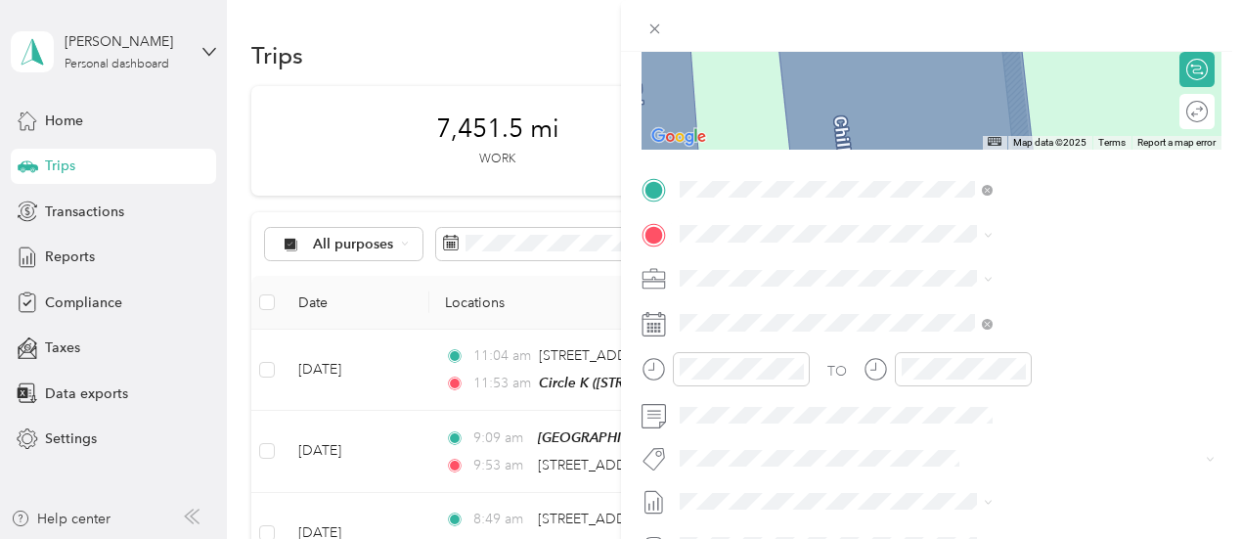
click at [918, 311] on div "[STREET_ADDRESS][US_STATE]" at bounding box center [1043, 303] width 299 height 26
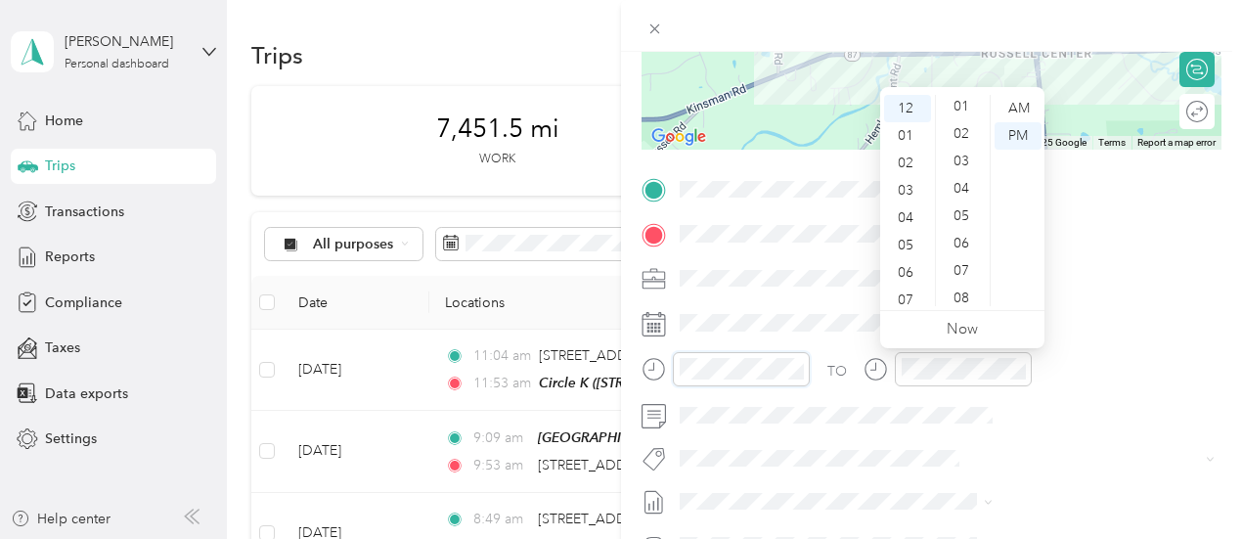
scroll to position [0, 0]
click at [962, 245] on div "05" at bounding box center [963, 245] width 47 height 27
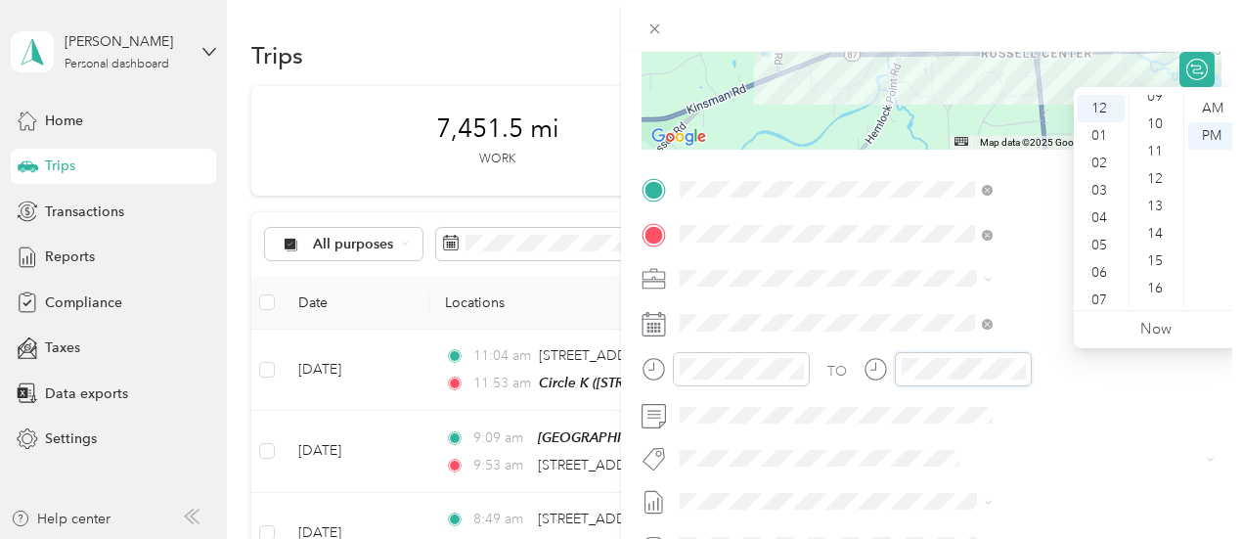
scroll to position [160, 0]
click at [1152, 251] on div "11" at bounding box center [1156, 249] width 47 height 27
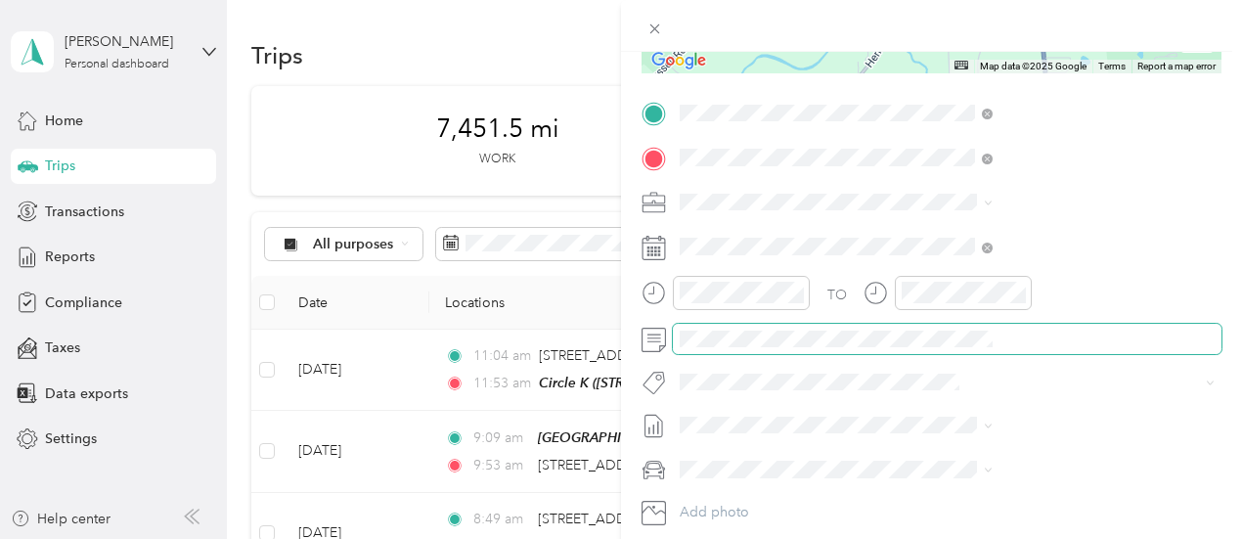
scroll to position [391, 0]
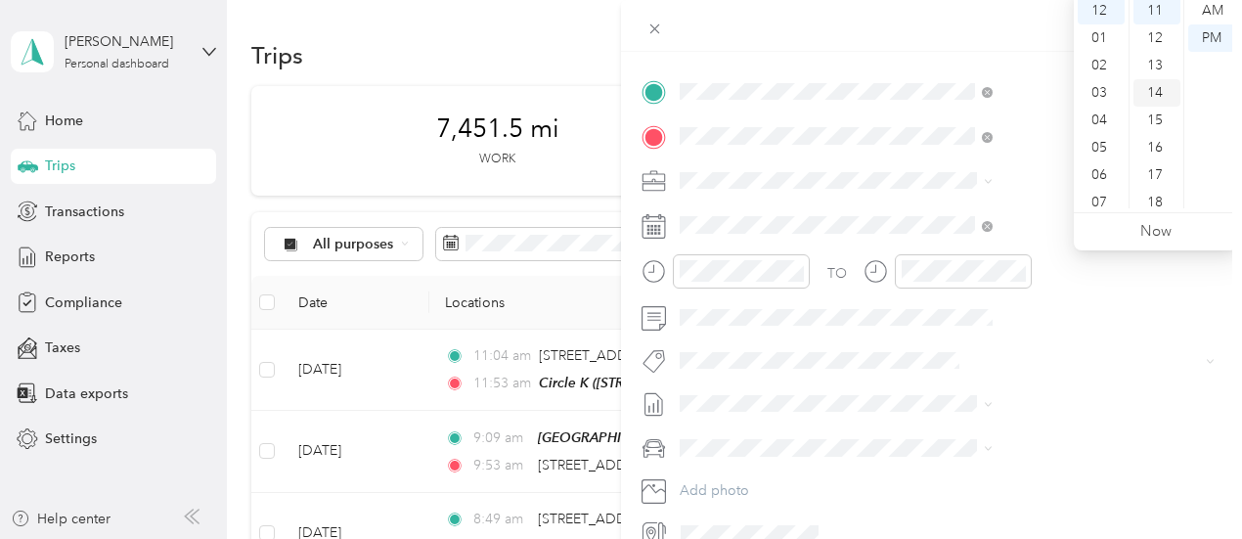
click at [1148, 95] on div "14" at bounding box center [1156, 92] width 47 height 27
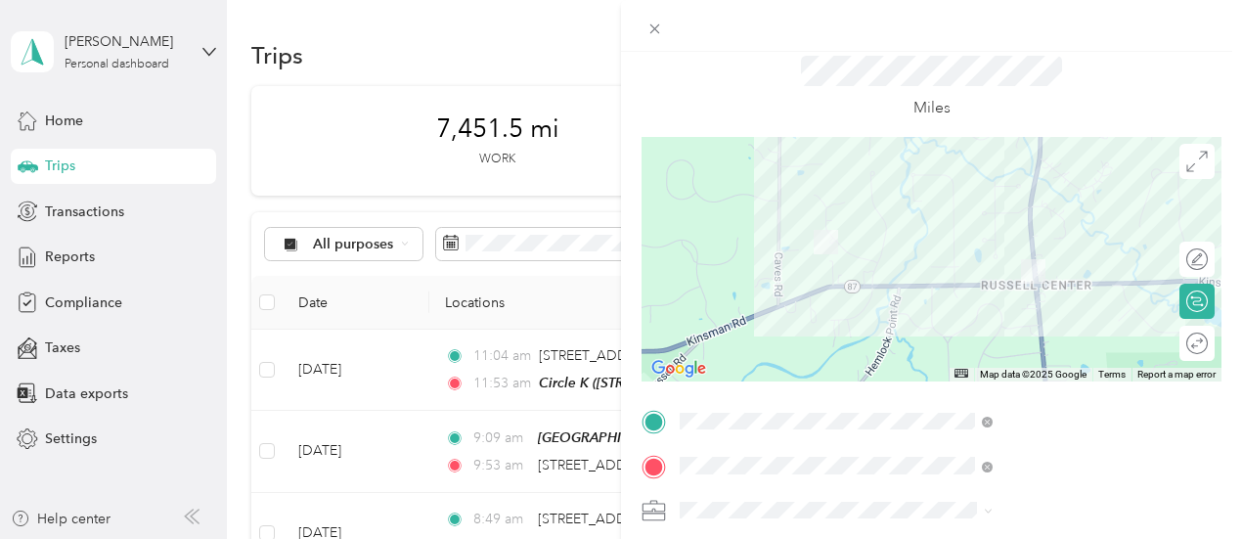
scroll to position [20, 0]
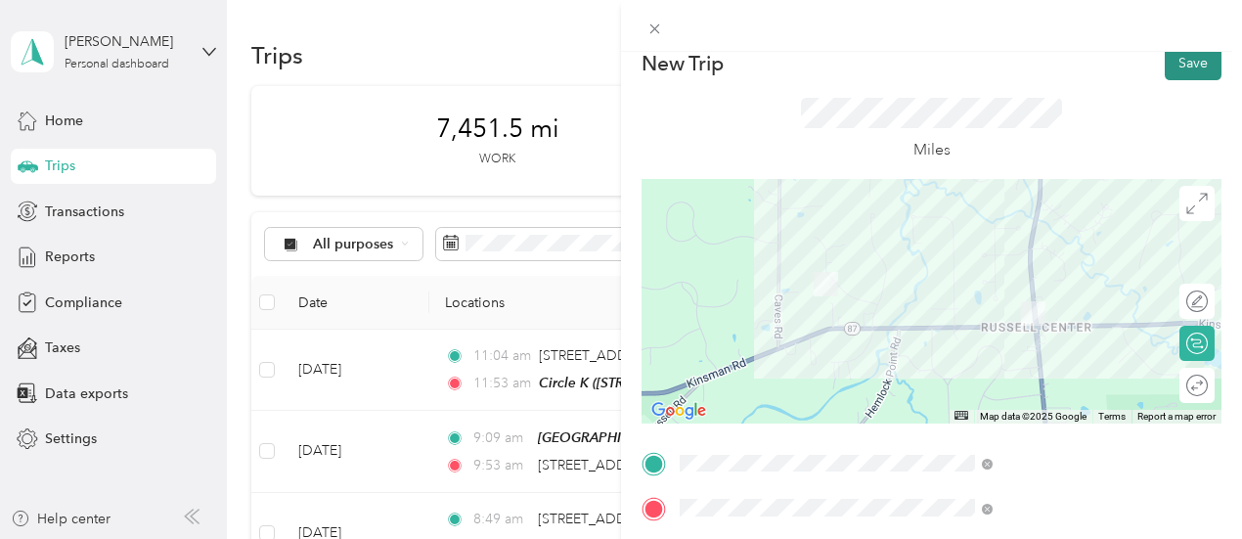
click at [1165, 67] on button "Save" at bounding box center [1193, 63] width 57 height 34
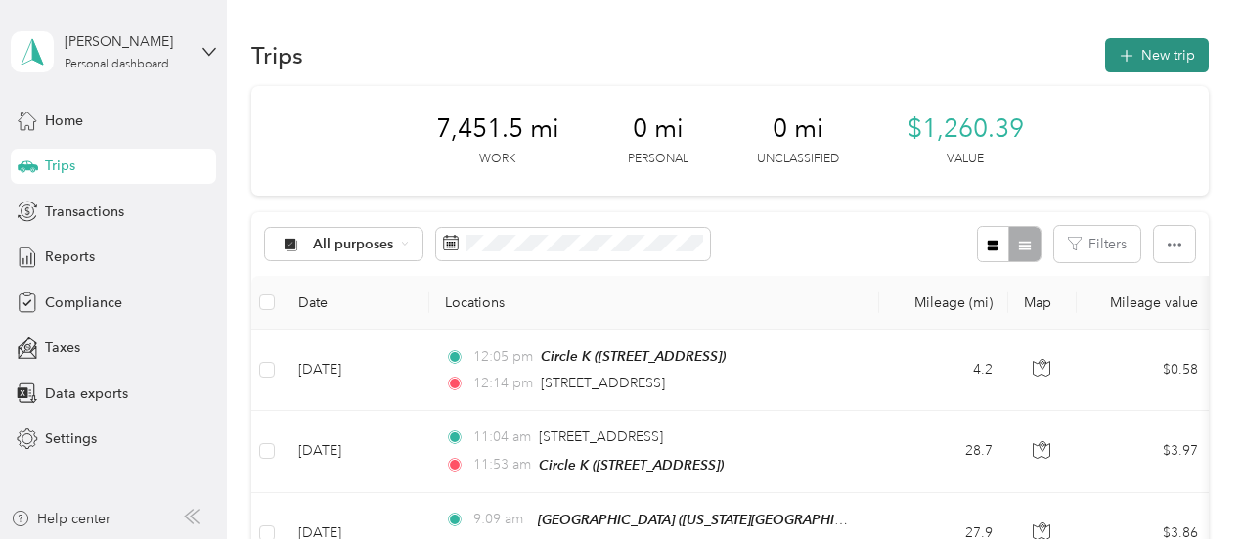
click at [1173, 57] on button "New trip" at bounding box center [1157, 55] width 104 height 34
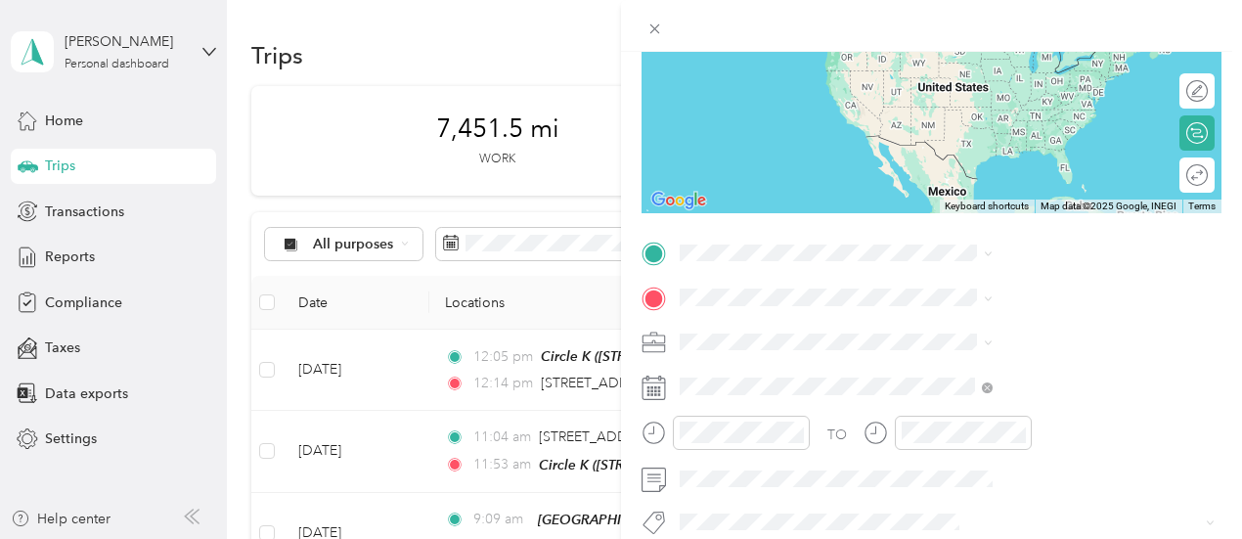
scroll to position [293, 0]
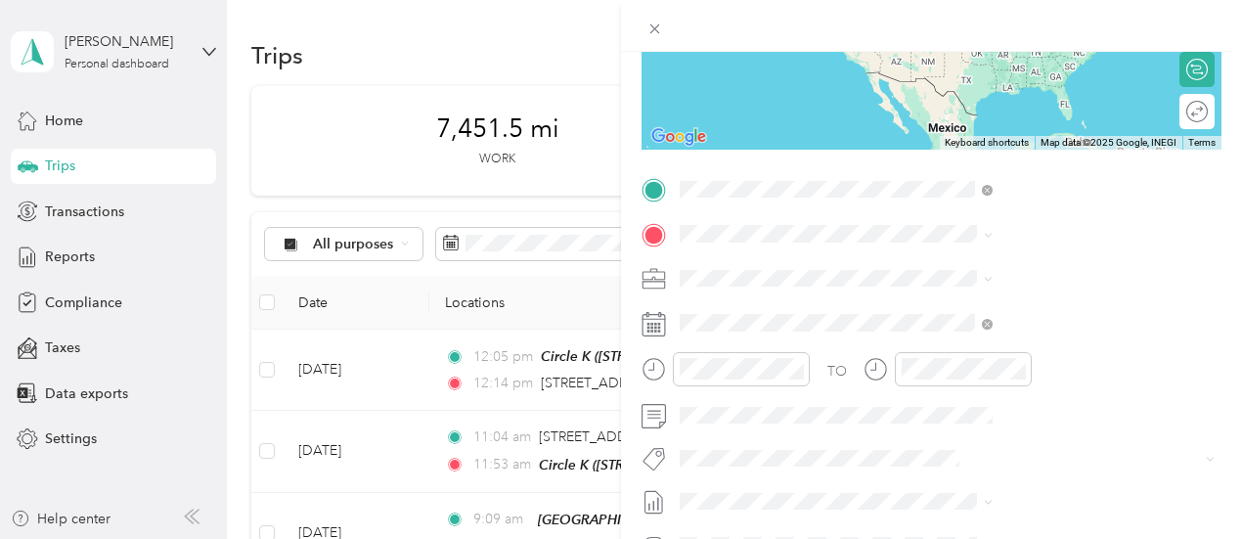
click at [1006, 253] on span "[STREET_ADDRESS][US_STATE]" at bounding box center [1021, 260] width 196 height 18
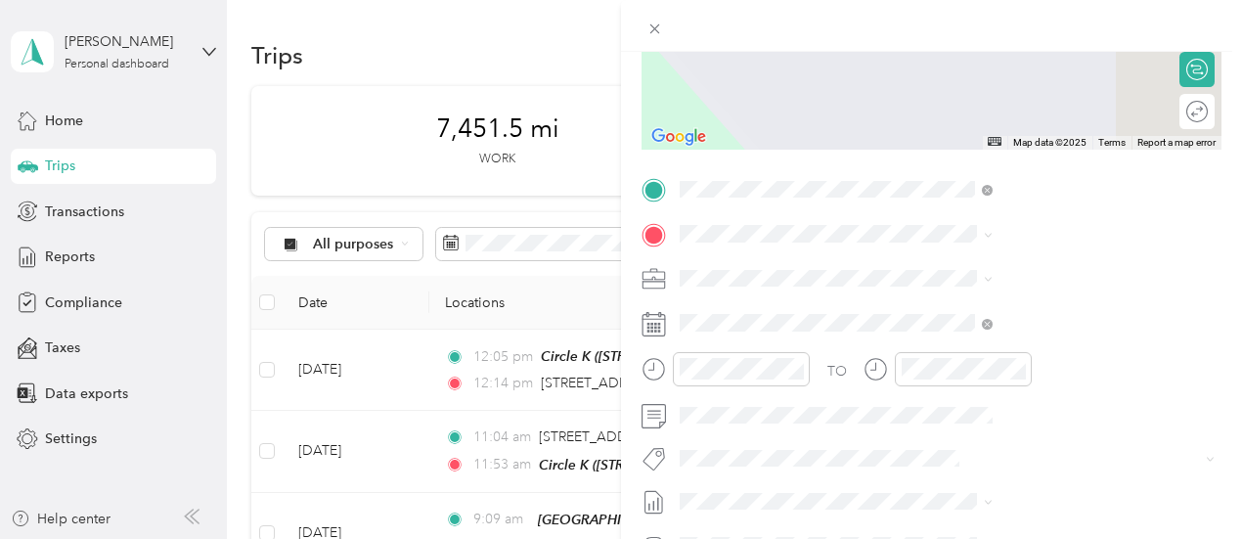
click at [970, 344] on div "TEAM Circle K [STREET_ADDRESS]" at bounding box center [985, 320] width 124 height 48
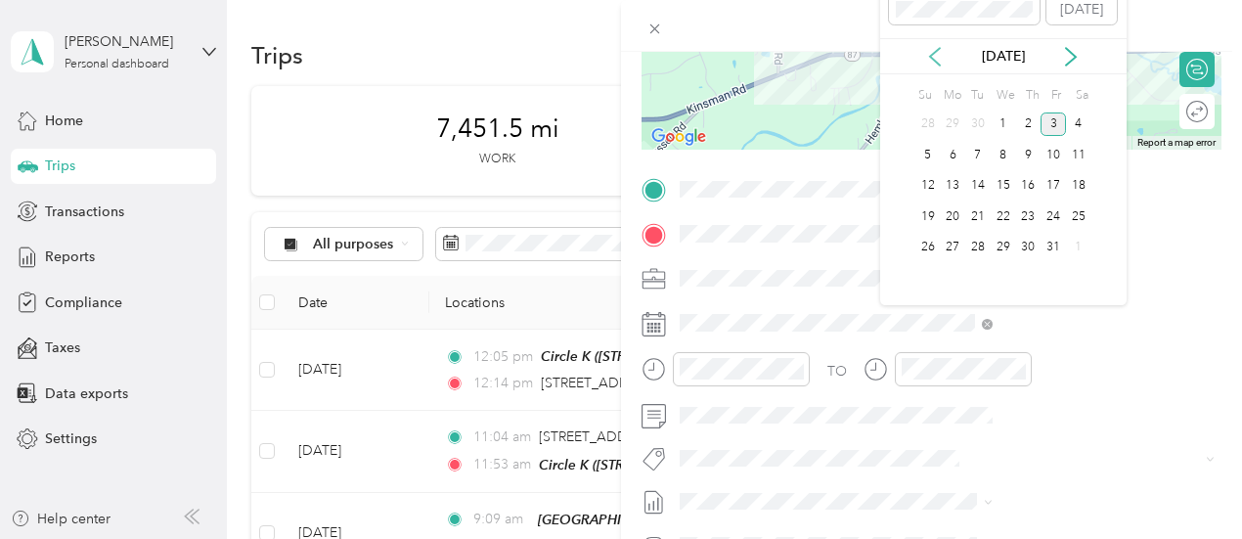
click at [932, 60] on icon at bounding box center [935, 57] width 20 height 20
click at [986, 249] on div "30" at bounding box center [977, 248] width 25 height 24
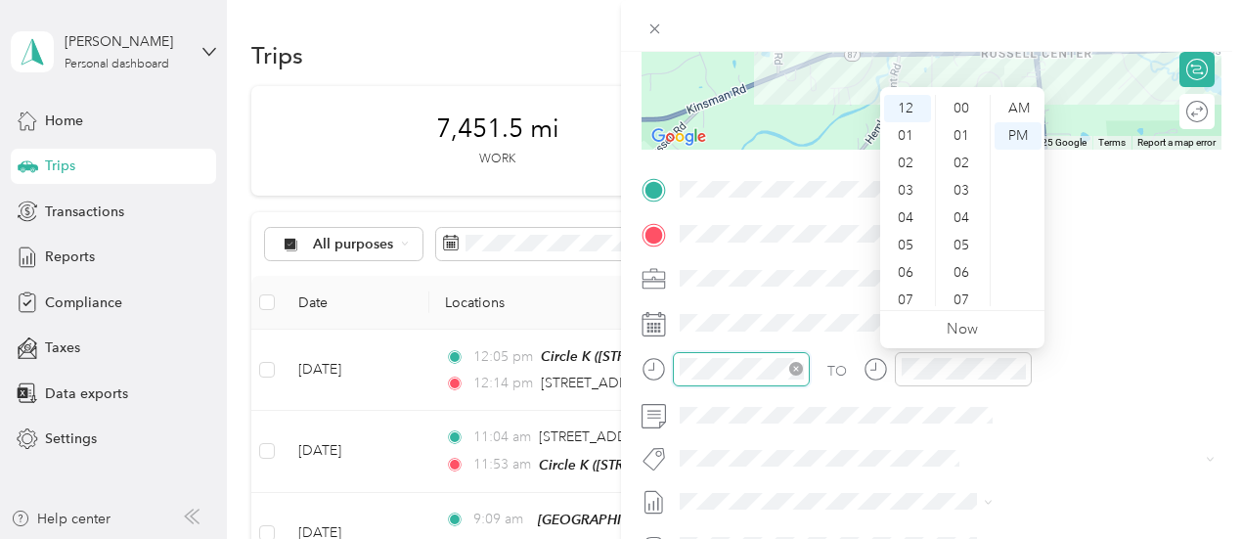
scroll to position [1432, 0]
click at [904, 163] on div "02" at bounding box center [907, 163] width 47 height 27
click at [964, 228] on div "21" at bounding box center [963, 229] width 47 height 27
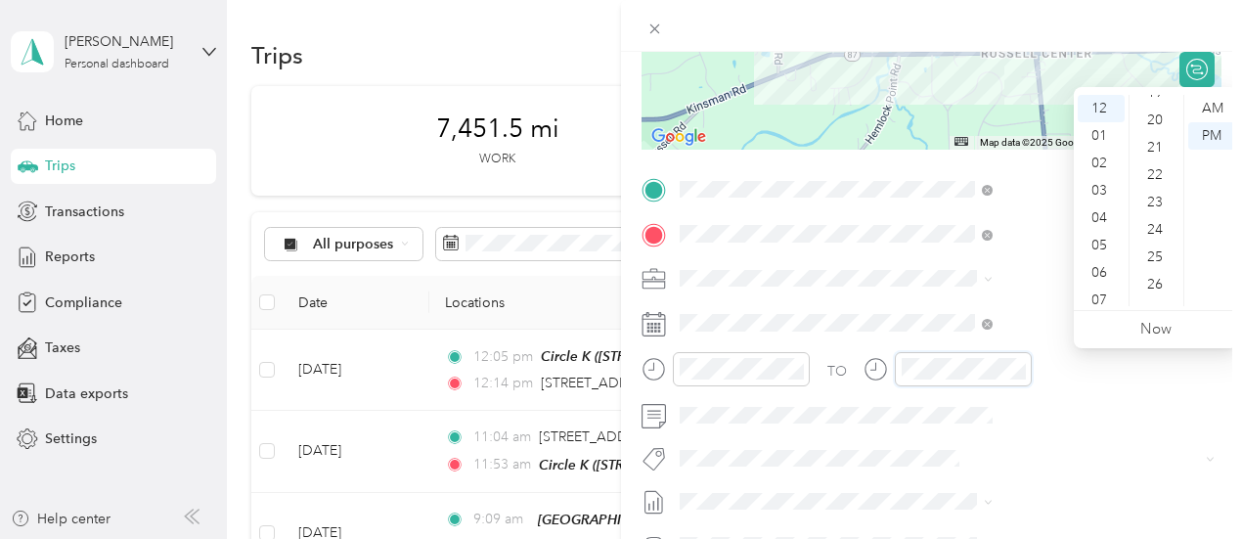
scroll to position [649, 0]
click at [1154, 206] on div "27" at bounding box center [1156, 198] width 47 height 27
click at [1152, 203] on div "27" at bounding box center [1156, 198] width 47 height 27
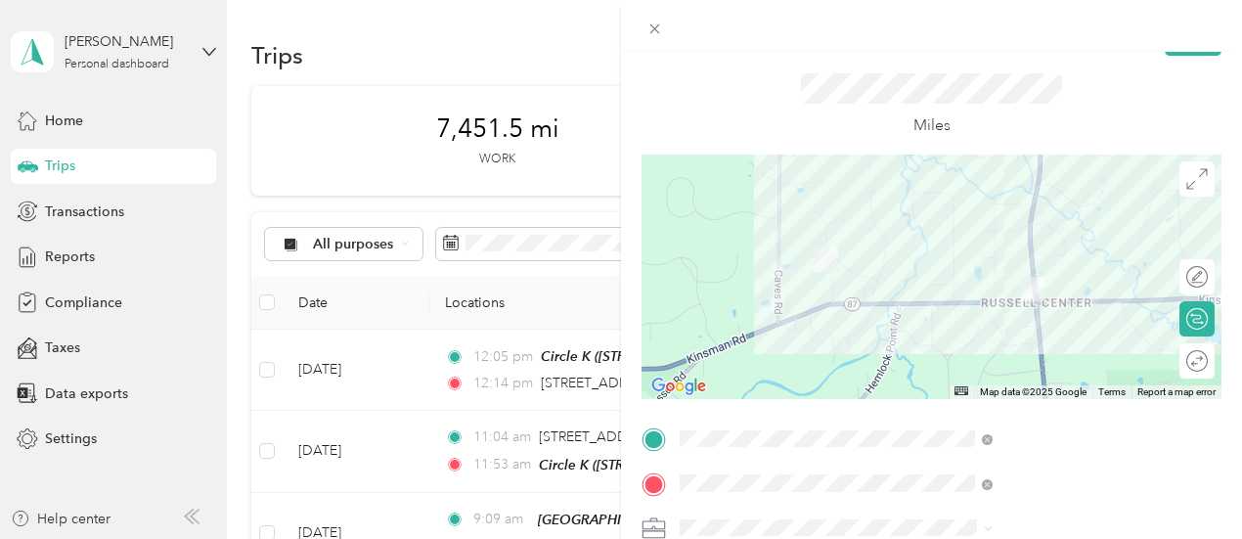
scroll to position [0, 0]
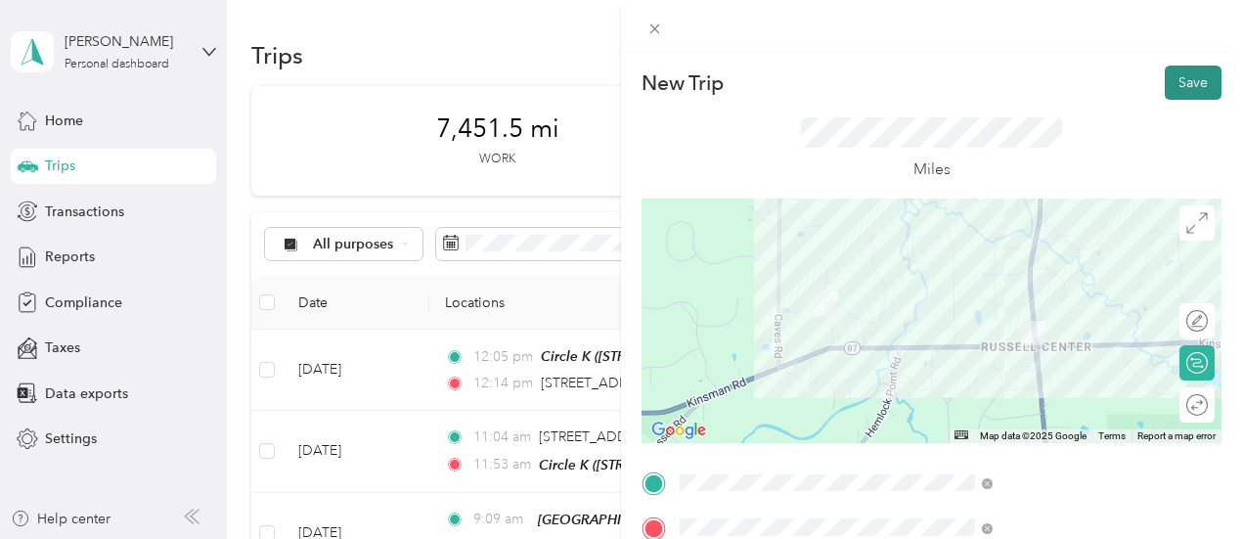
click at [1177, 87] on button "Save" at bounding box center [1193, 83] width 57 height 34
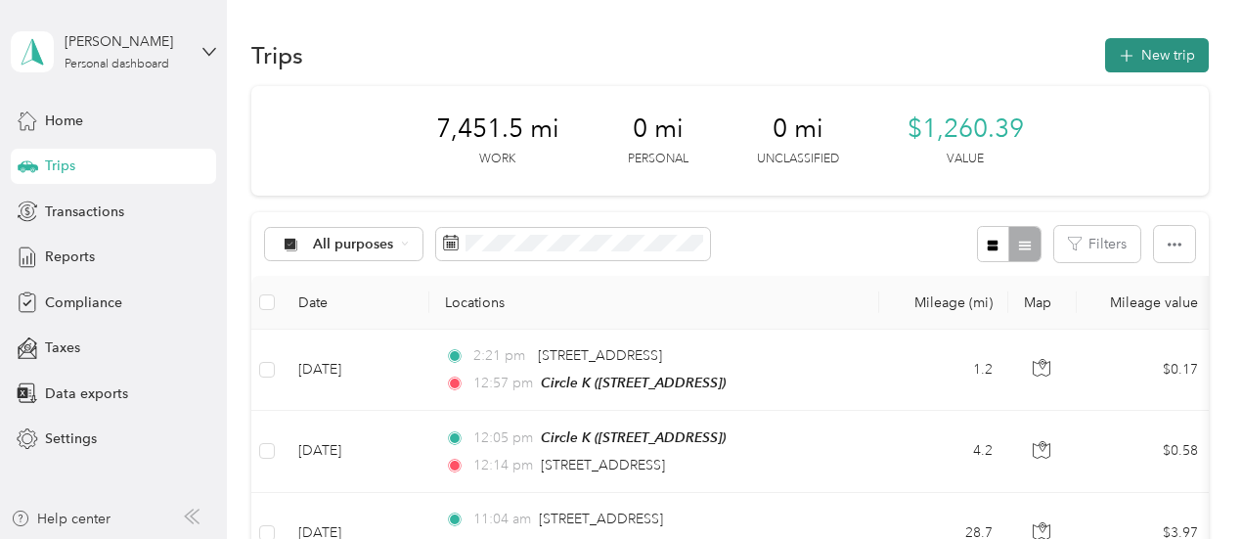
click at [1148, 53] on button "New trip" at bounding box center [1157, 55] width 104 height 34
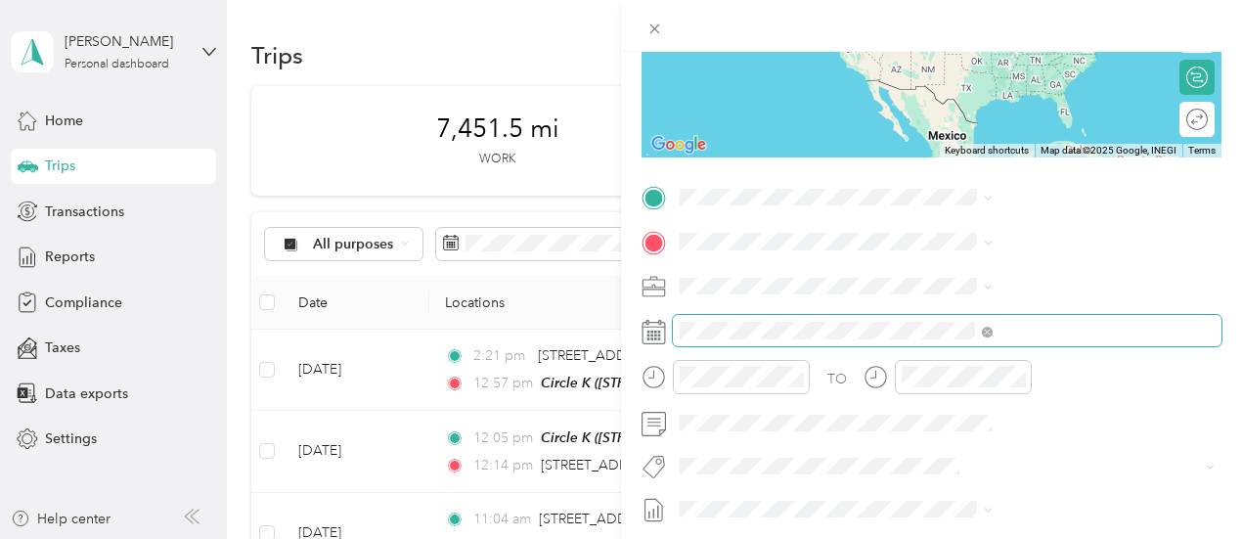
scroll to position [293, 0]
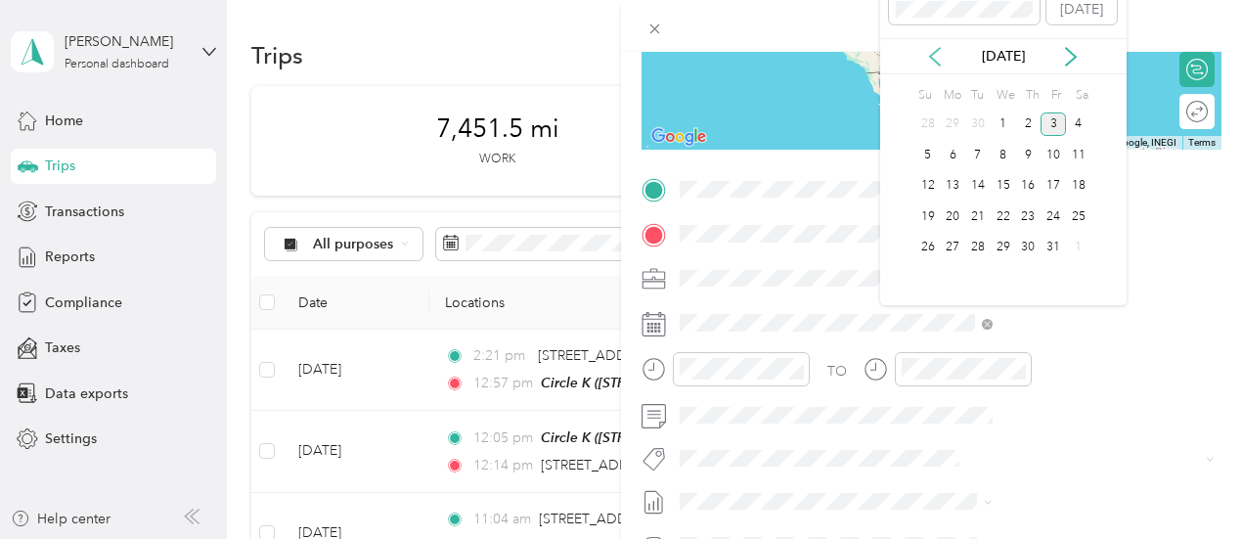
click at [933, 59] on icon at bounding box center [935, 57] width 10 height 18
click at [977, 249] on div "30" at bounding box center [977, 248] width 25 height 24
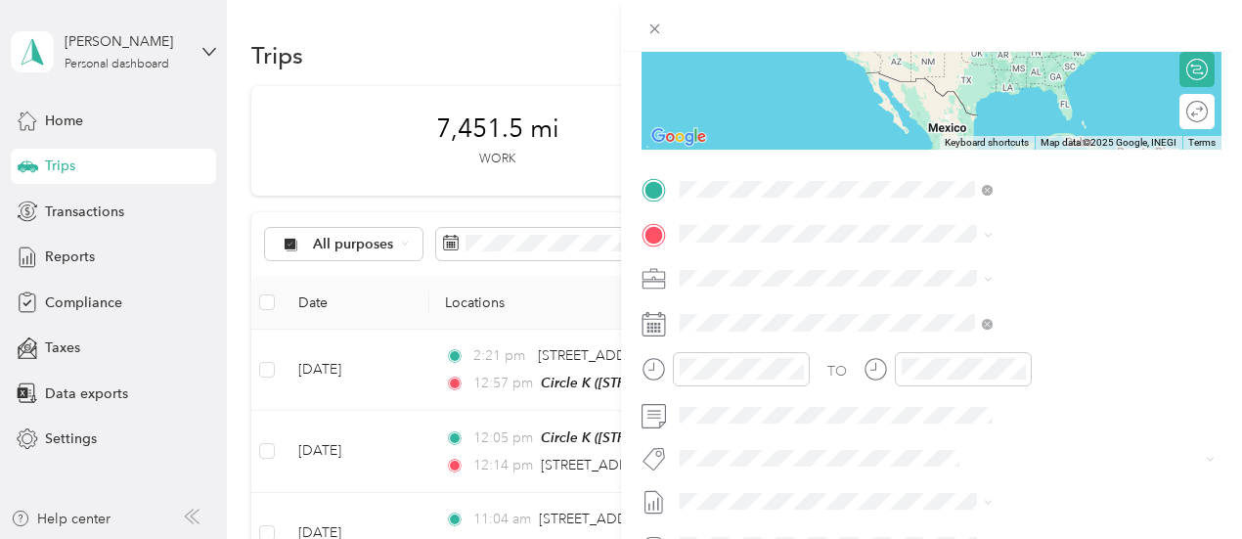
click at [981, 291] on span "[STREET_ADDRESS]" at bounding box center [985, 295] width 124 height 17
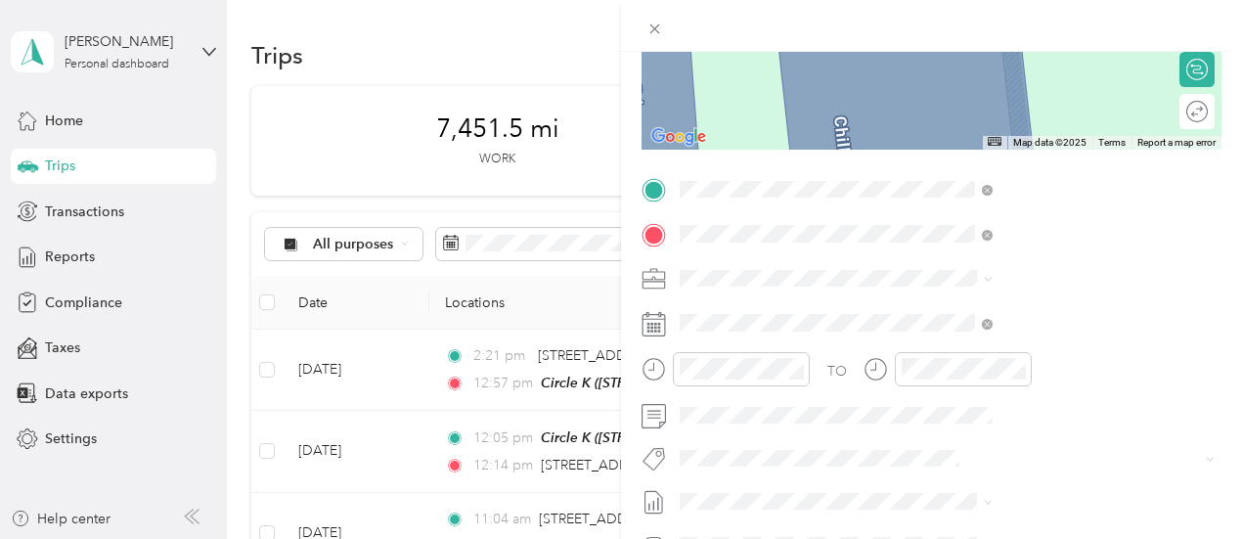
click at [994, 309] on span "[STREET_ADDRESS][PERSON_NAME][US_STATE]" at bounding box center [1057, 312] width 269 height 34
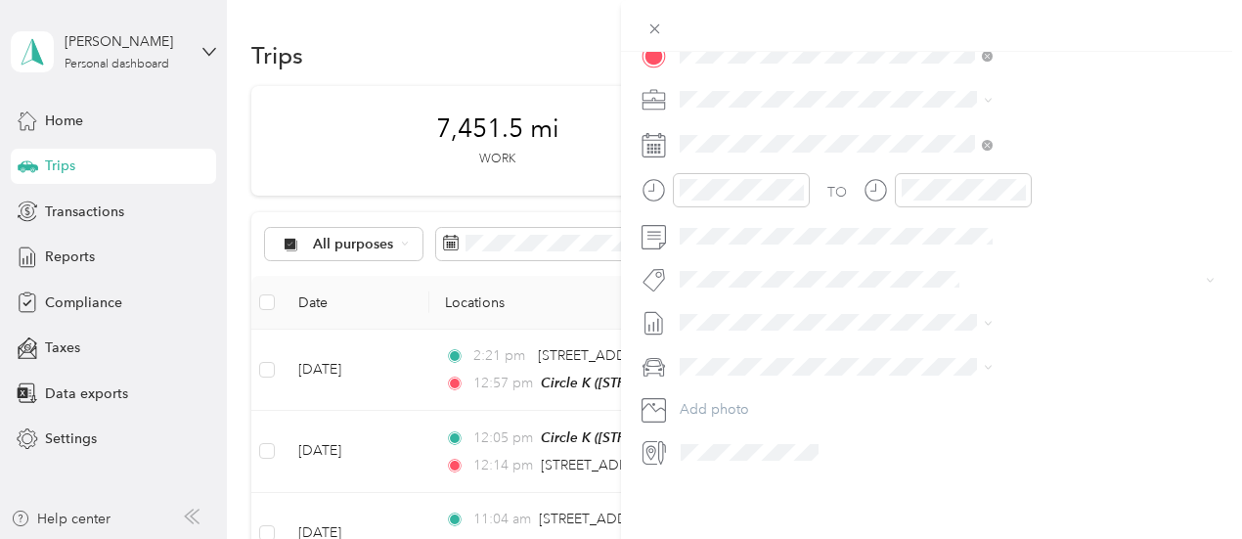
scroll to position [487, 0]
click at [634, 379] on div "New Trip Save This trip cannot be edited because it is either under review, app…" at bounding box center [621, 269] width 1242 height 539
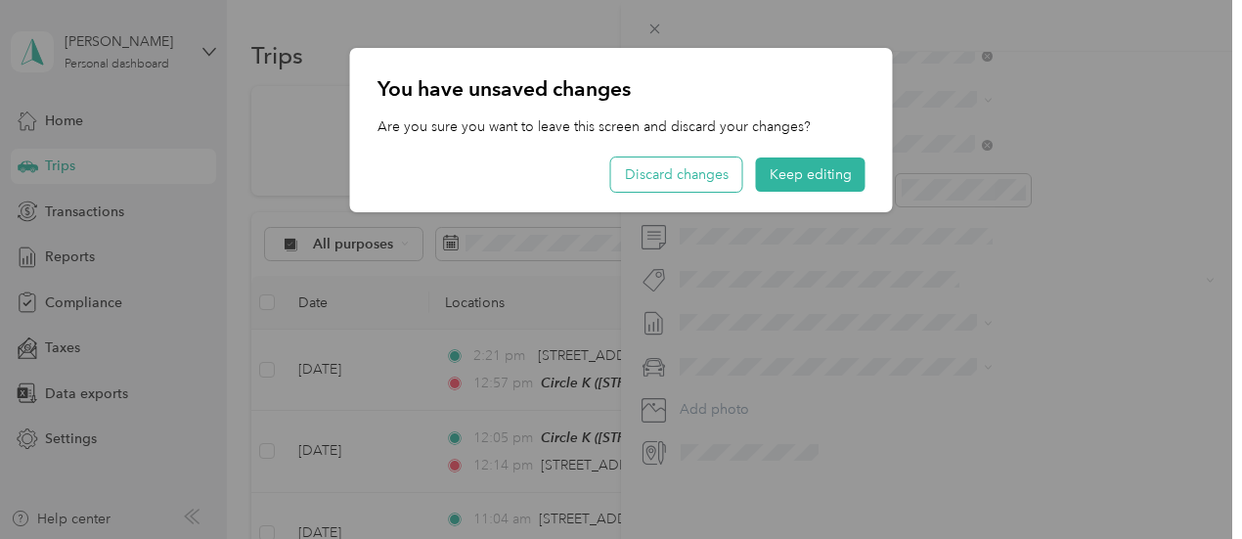
click at [682, 162] on button "Discard changes" at bounding box center [676, 174] width 131 height 34
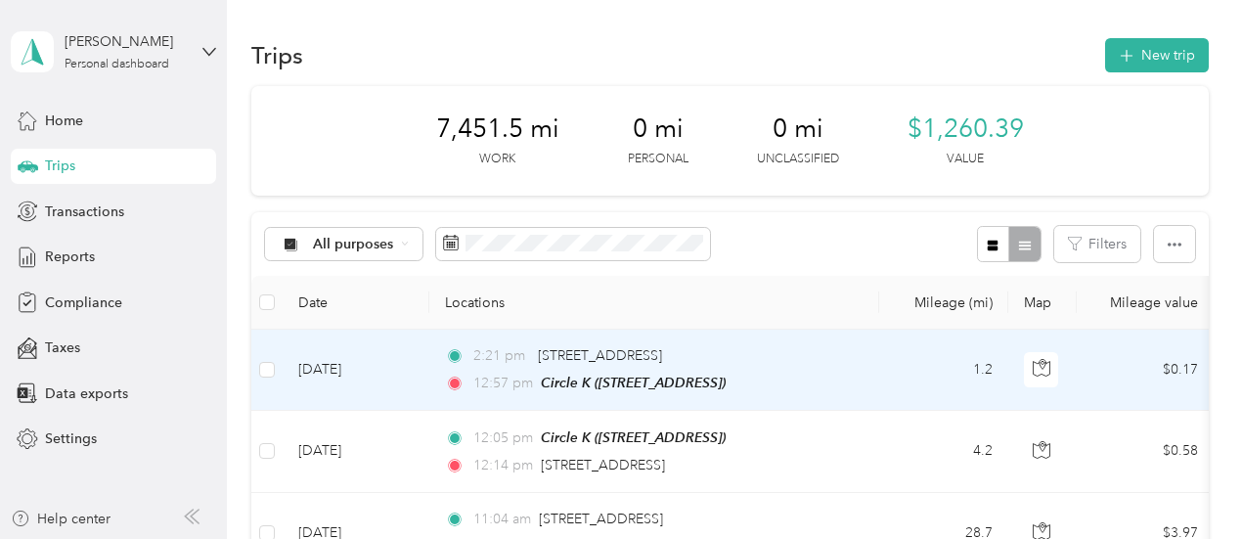
click at [401, 374] on td "[DATE]" at bounding box center [356, 370] width 147 height 81
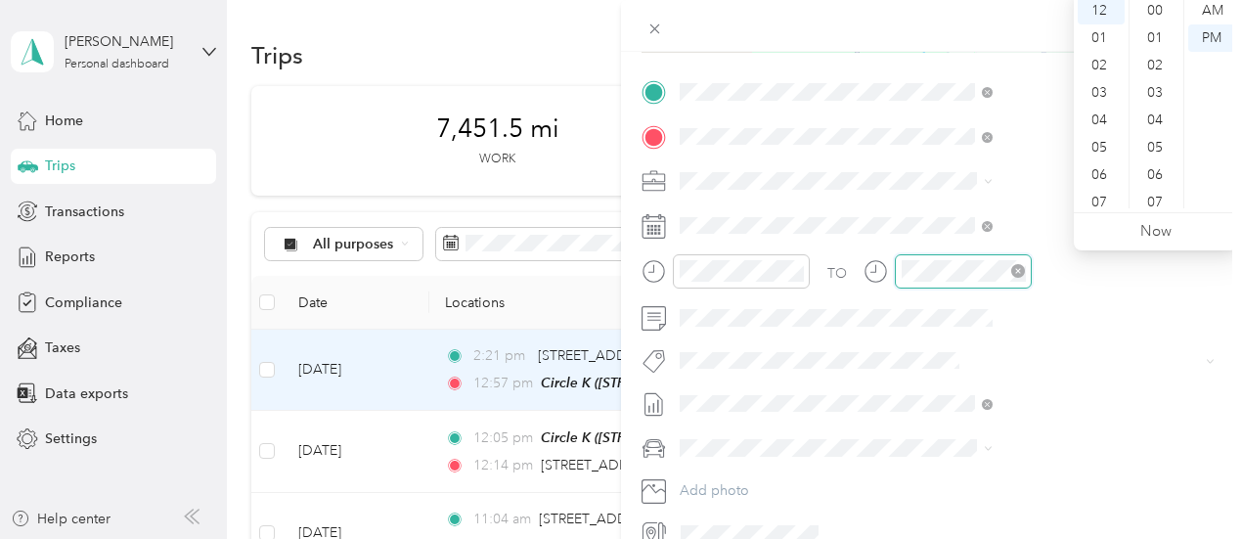
scroll to position [1432, 0]
click at [1097, 64] on div "02" at bounding box center [1101, 65] width 47 height 27
click at [1156, 75] on div "26" at bounding box center [1156, 73] width 47 height 27
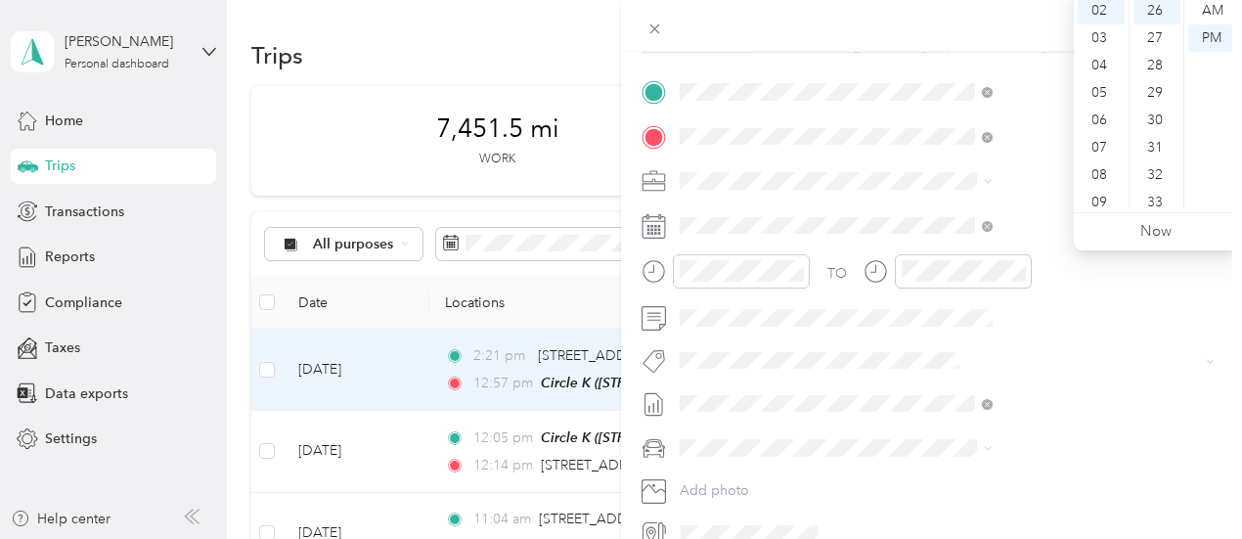
click at [1101, 339] on div "TO Add photo" at bounding box center [931, 312] width 580 height 472
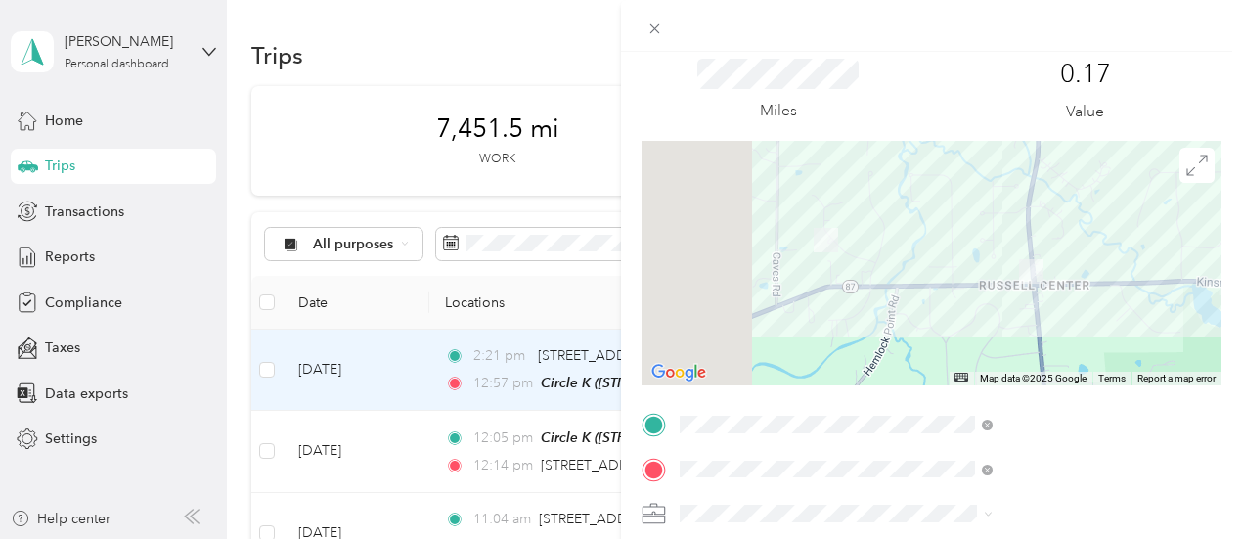
scroll to position [0, 0]
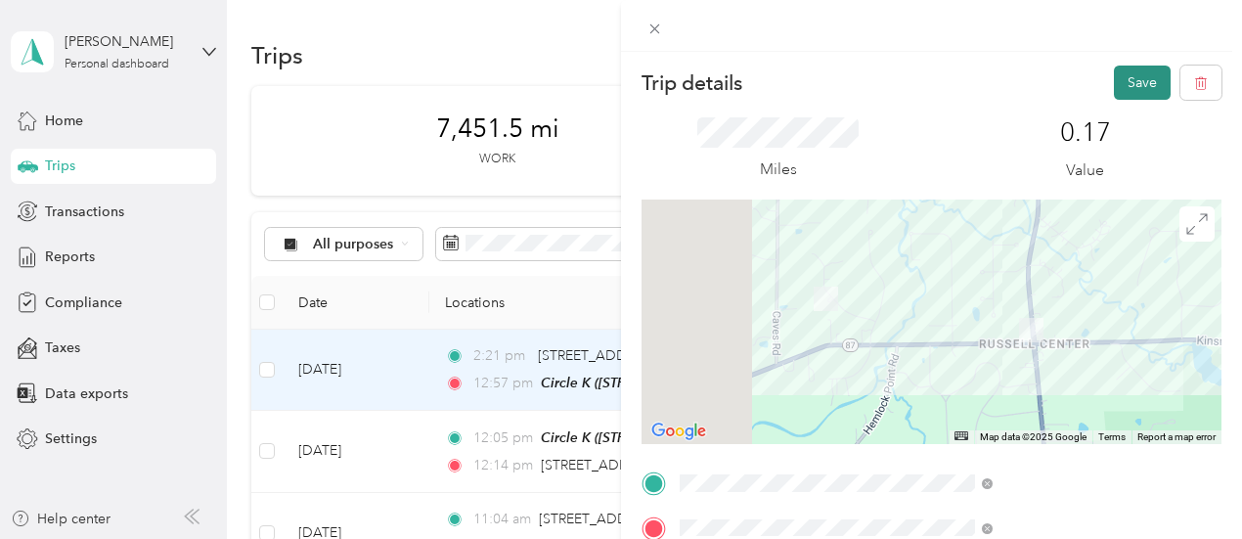
click at [1133, 83] on button "Save" at bounding box center [1142, 83] width 57 height 34
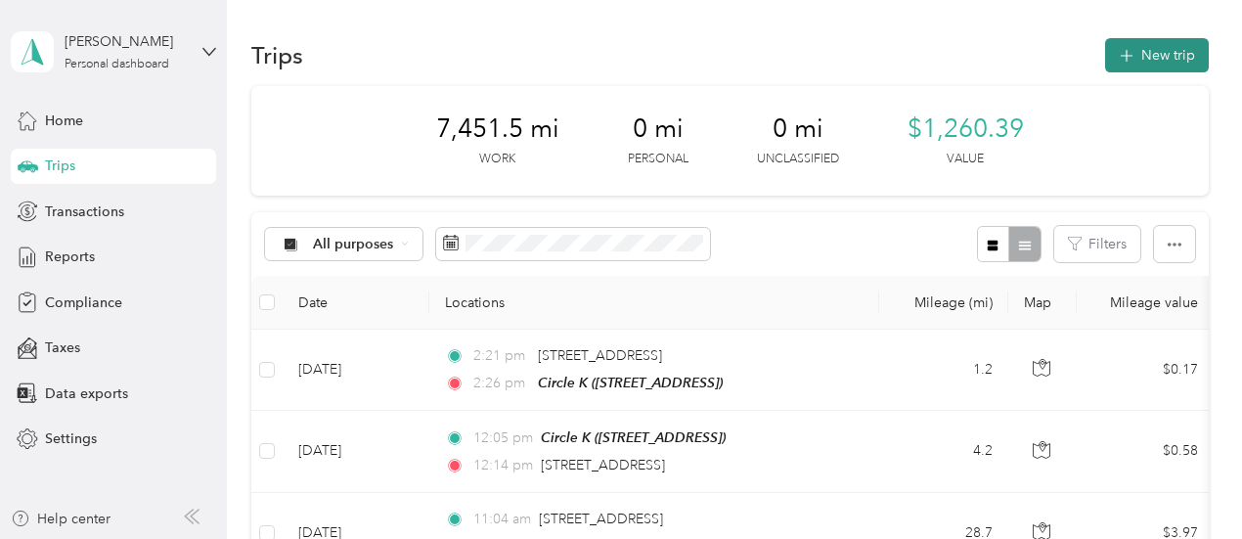
click at [1140, 57] on button "New trip" at bounding box center [1157, 55] width 104 height 34
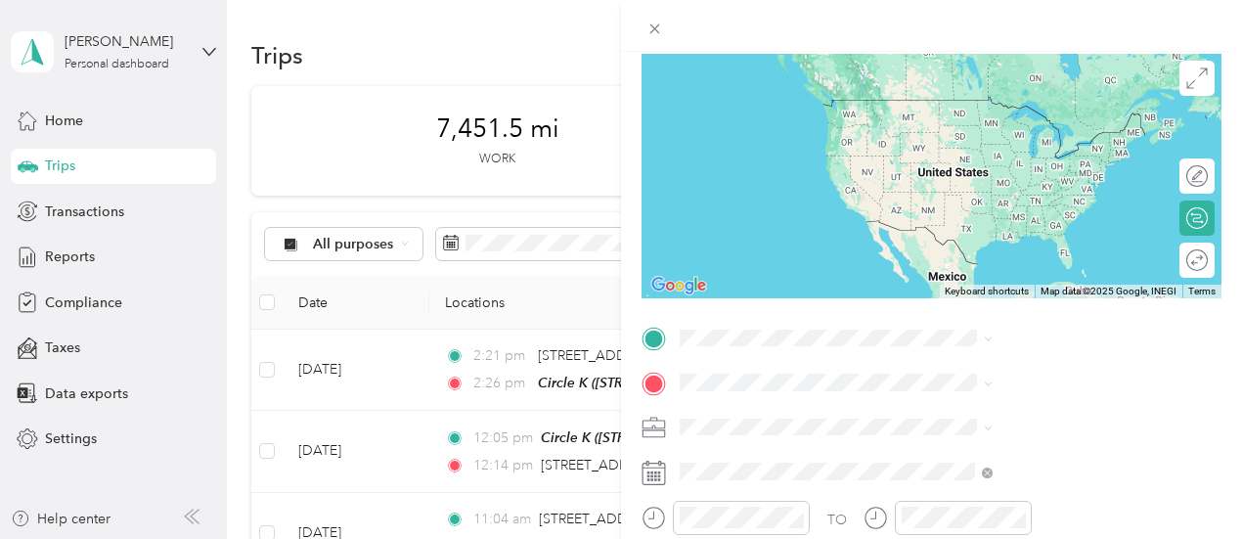
scroll to position [196, 0]
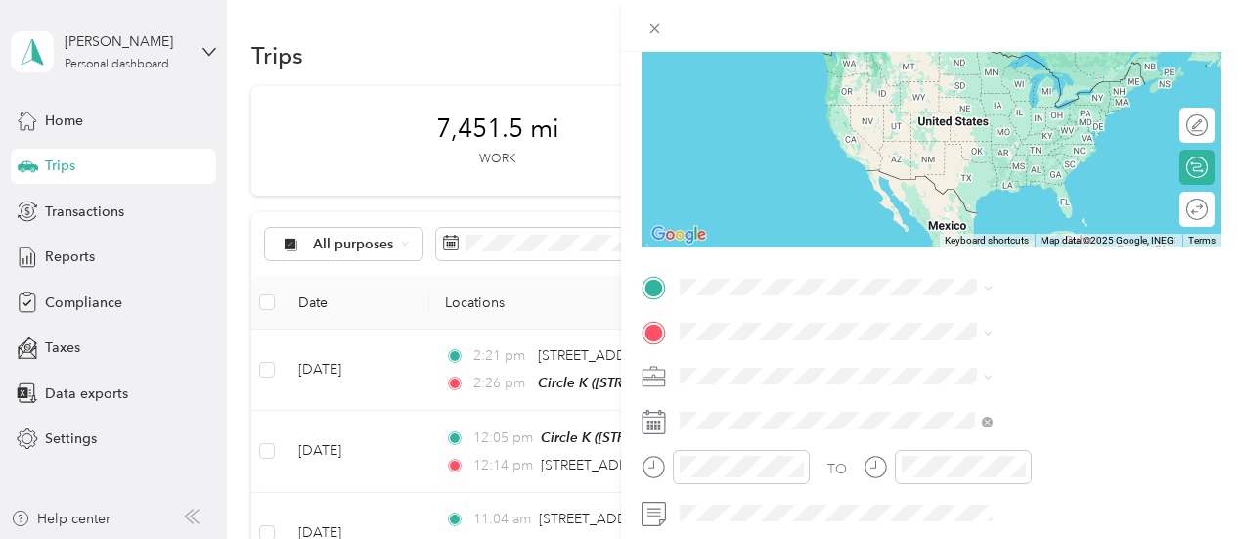
click at [966, 88] on div "TEAM Circle K [STREET_ADDRESS]" at bounding box center [985, 64] width 124 height 48
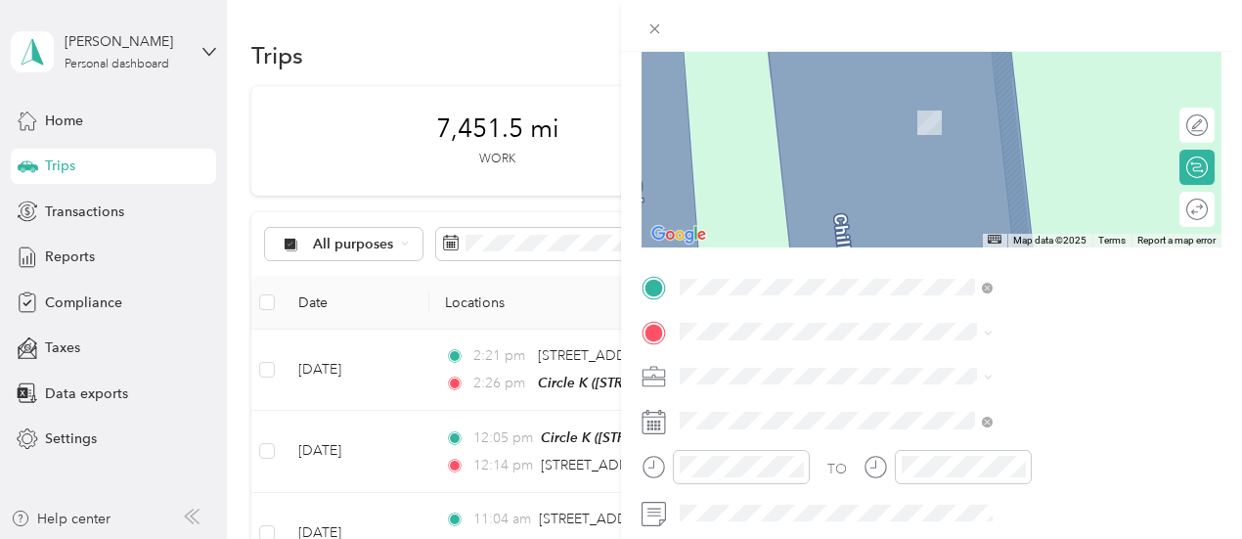
click at [966, 177] on span "[STREET_ADDRESS][PERSON_NAME][US_STATE]" at bounding box center [1057, 175] width 269 height 34
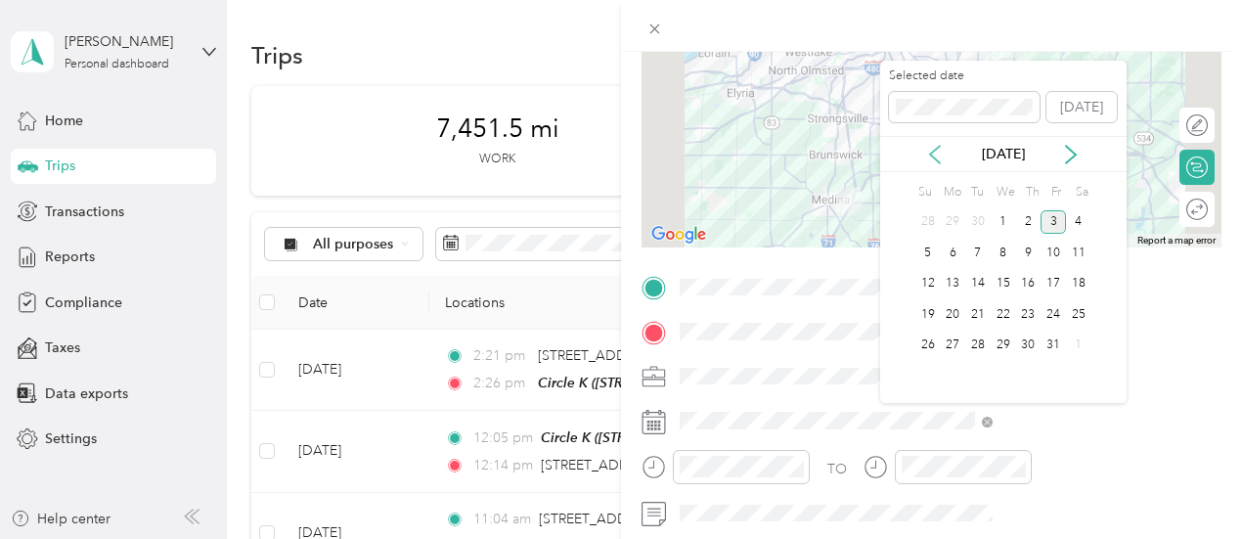
click at [928, 154] on icon at bounding box center [935, 155] width 20 height 20
click at [971, 345] on div "30" at bounding box center [977, 345] width 25 height 24
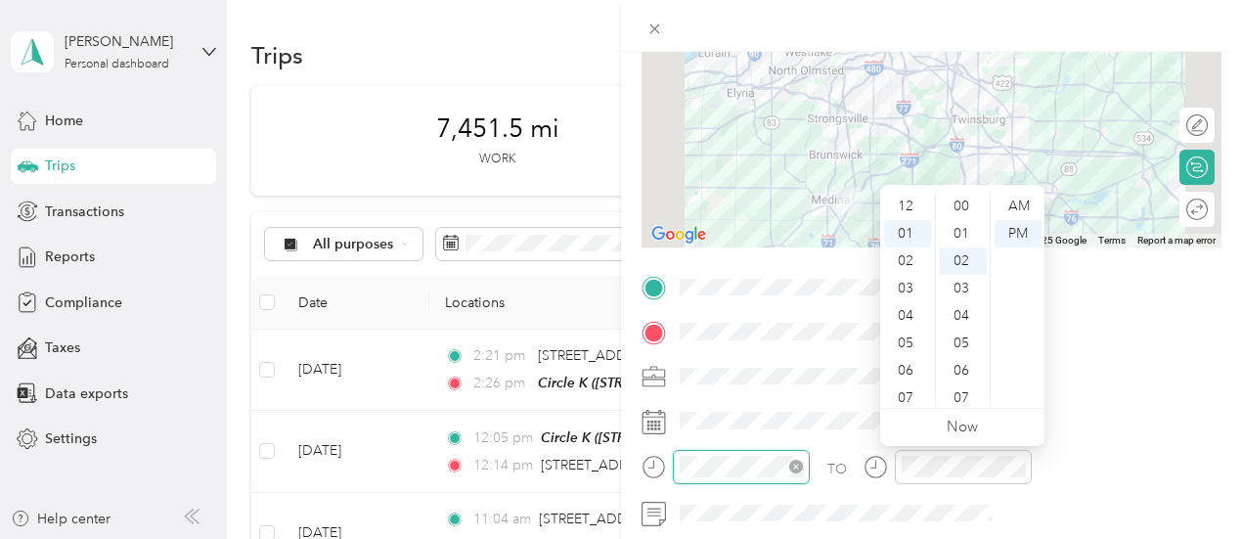
scroll to position [55, 0]
click at [900, 235] on div "02" at bounding box center [907, 233] width 47 height 27
click at [955, 248] on div "32" at bounding box center [963, 245] width 47 height 27
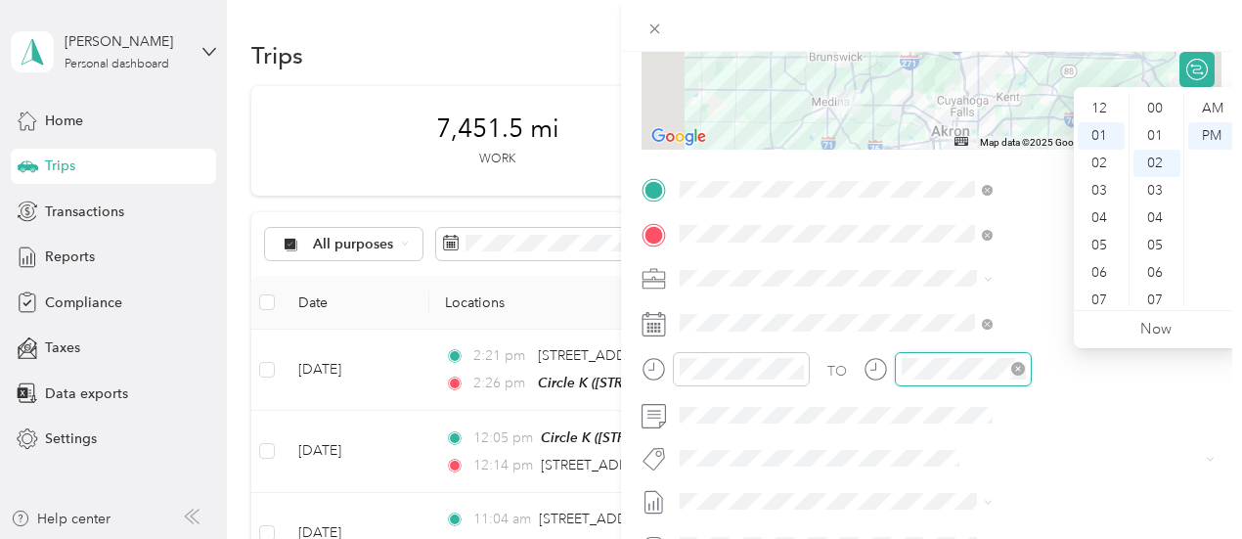
scroll to position [55, 0]
click at [1098, 164] on div "03" at bounding box center [1101, 163] width 47 height 27
click at [1160, 260] on div "29" at bounding box center [1156, 260] width 47 height 27
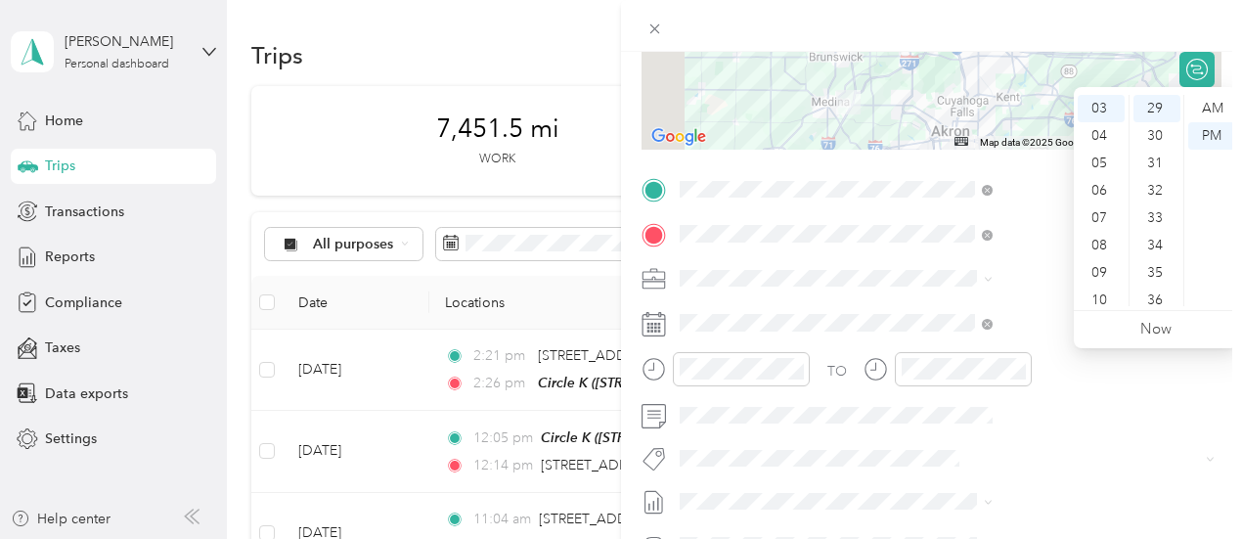
click at [1072, 437] on div "TO Add photo" at bounding box center [931, 410] width 580 height 472
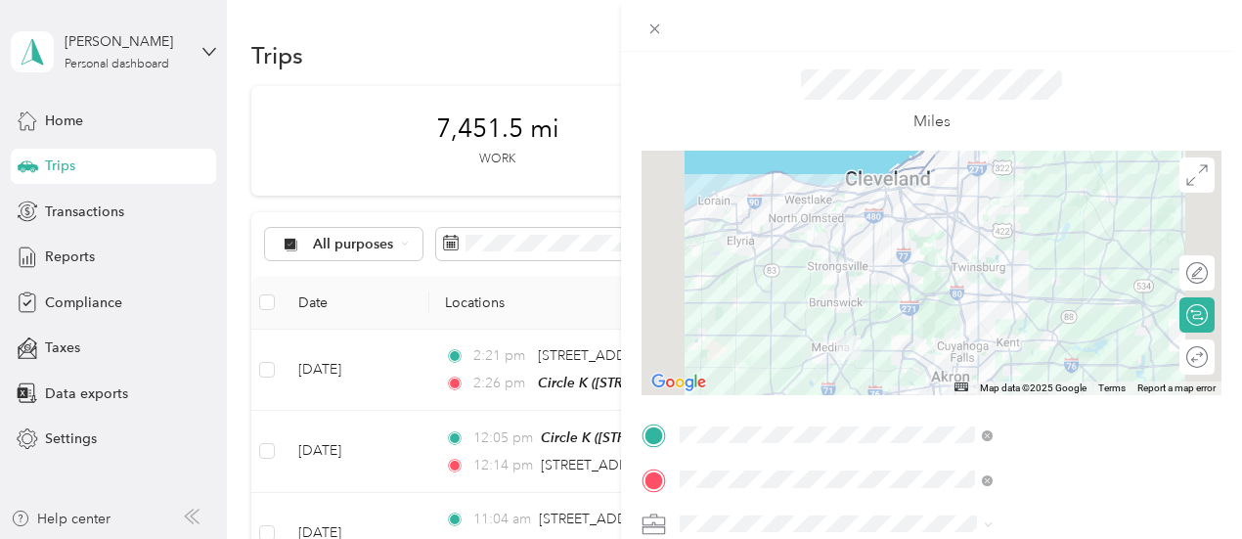
scroll to position [0, 0]
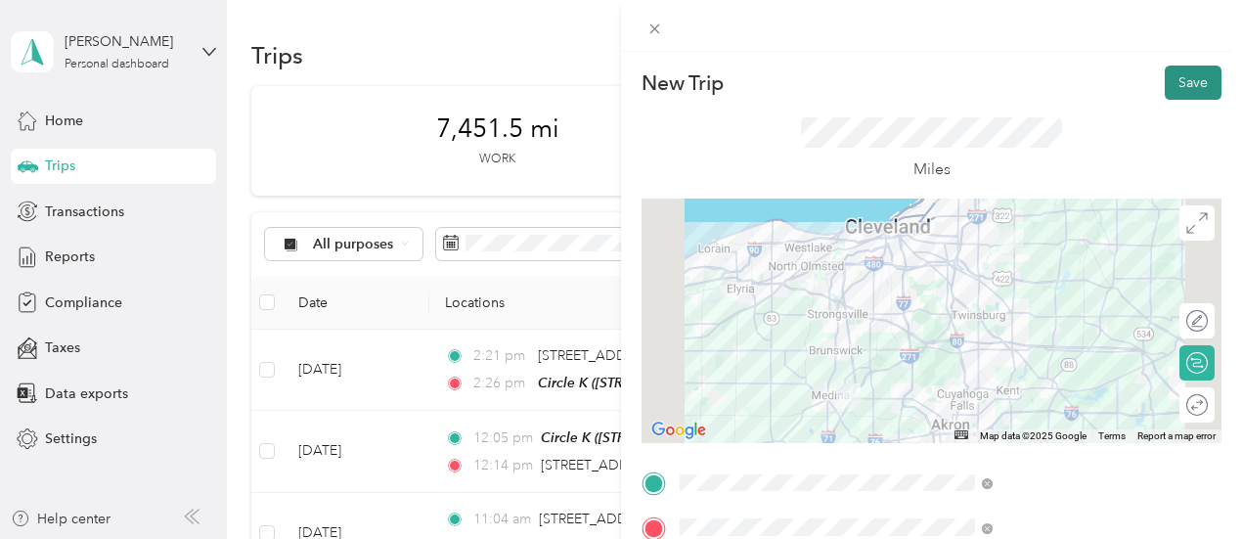
click at [1173, 88] on button "Save" at bounding box center [1193, 83] width 57 height 34
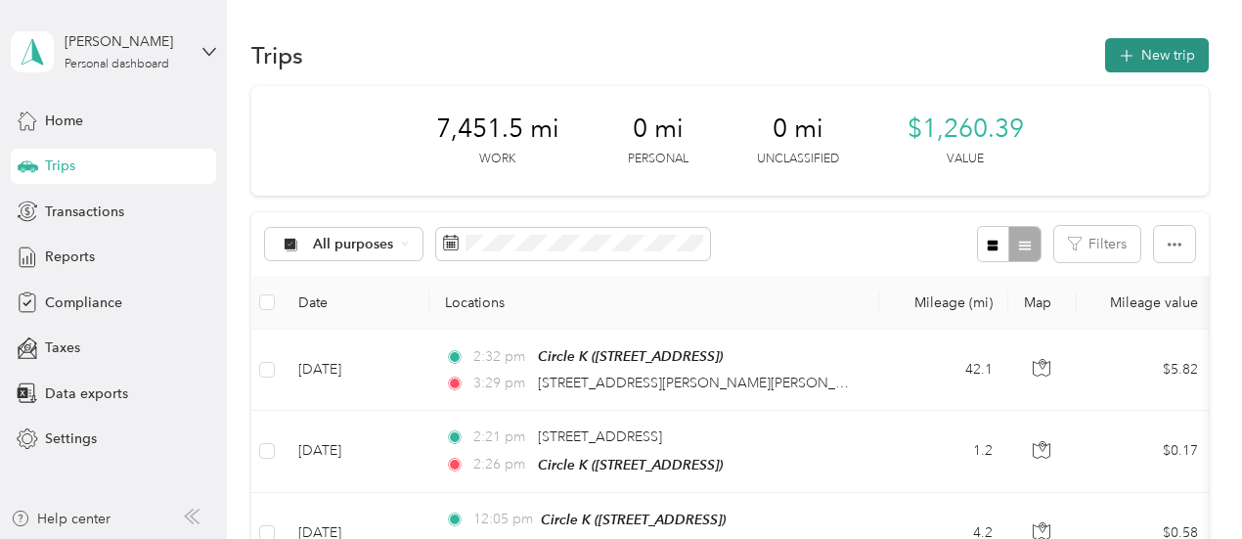
click at [1144, 62] on button "New trip" at bounding box center [1157, 55] width 104 height 34
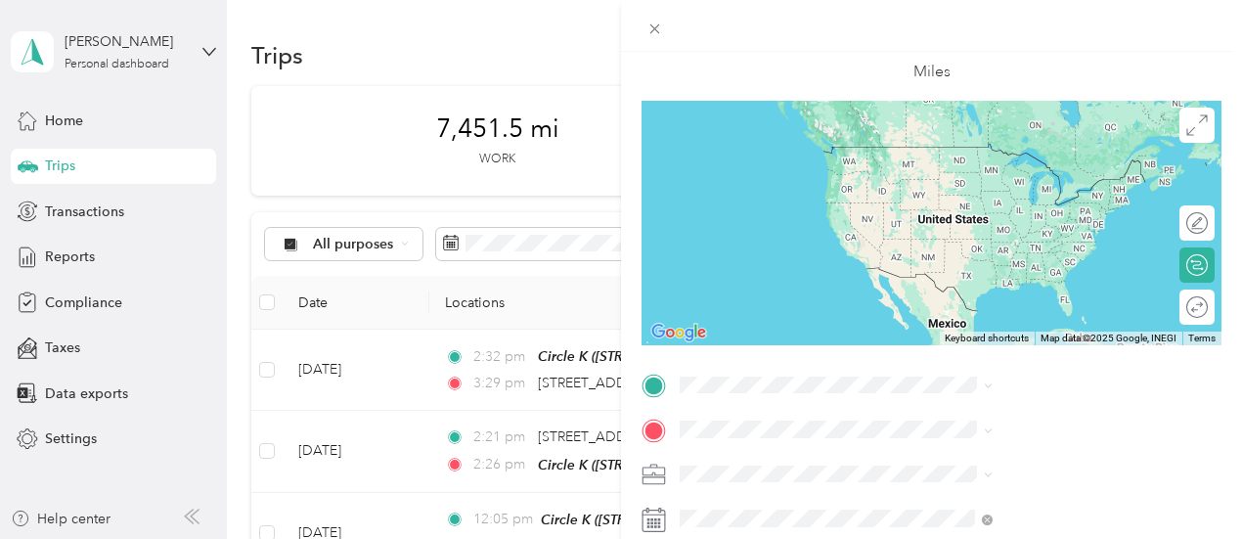
scroll to position [196, 0]
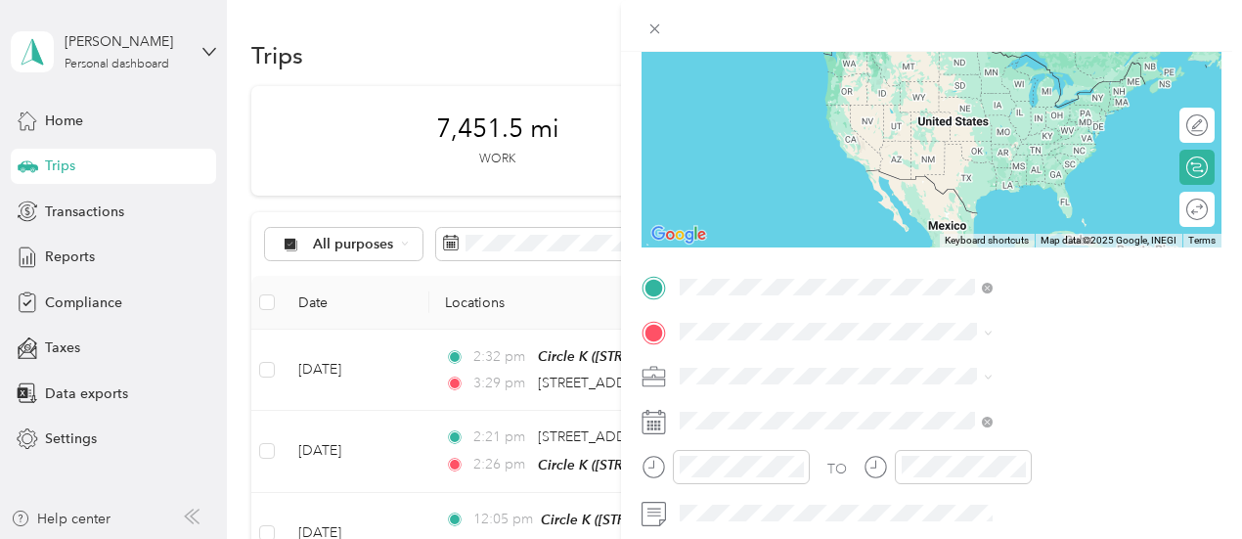
click at [990, 362] on span "[STREET_ADDRESS][PERSON_NAME][US_STATE]" at bounding box center [1057, 366] width 269 height 34
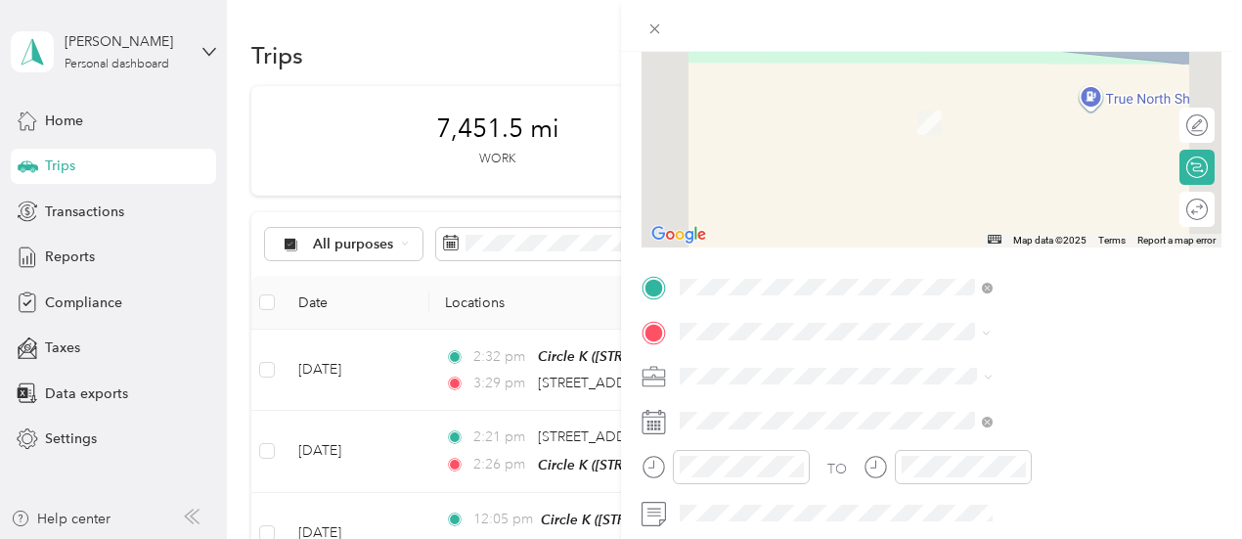
click at [951, 173] on span "[STREET_ADDRESS][US_STATE]" at bounding box center [1021, 169] width 196 height 18
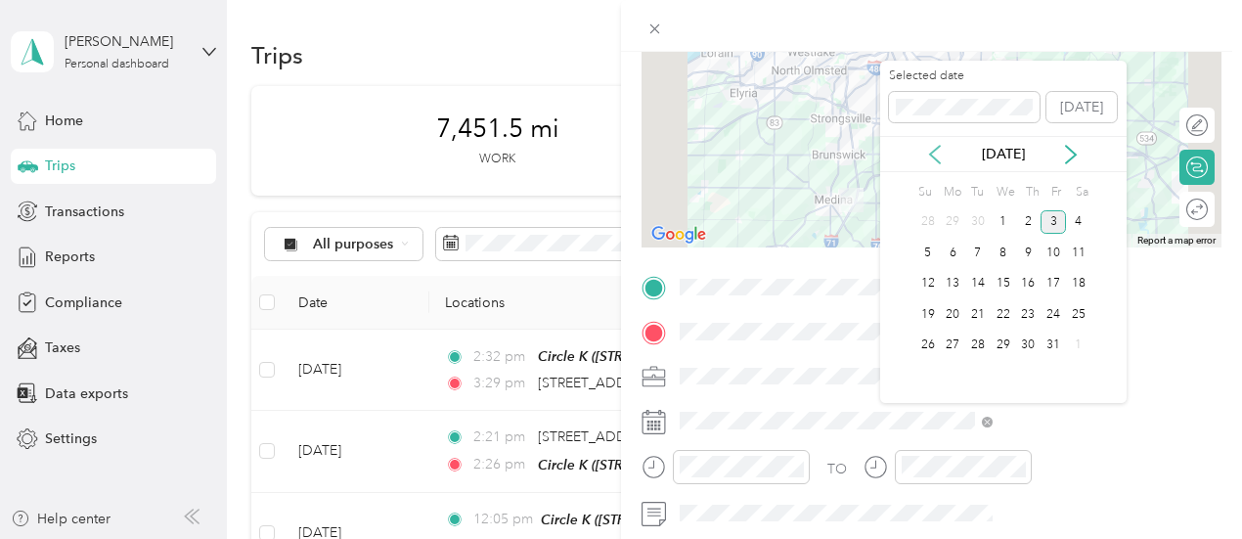
click at [933, 154] on icon at bounding box center [935, 155] width 20 height 20
click at [979, 346] on div "30" at bounding box center [977, 345] width 25 height 24
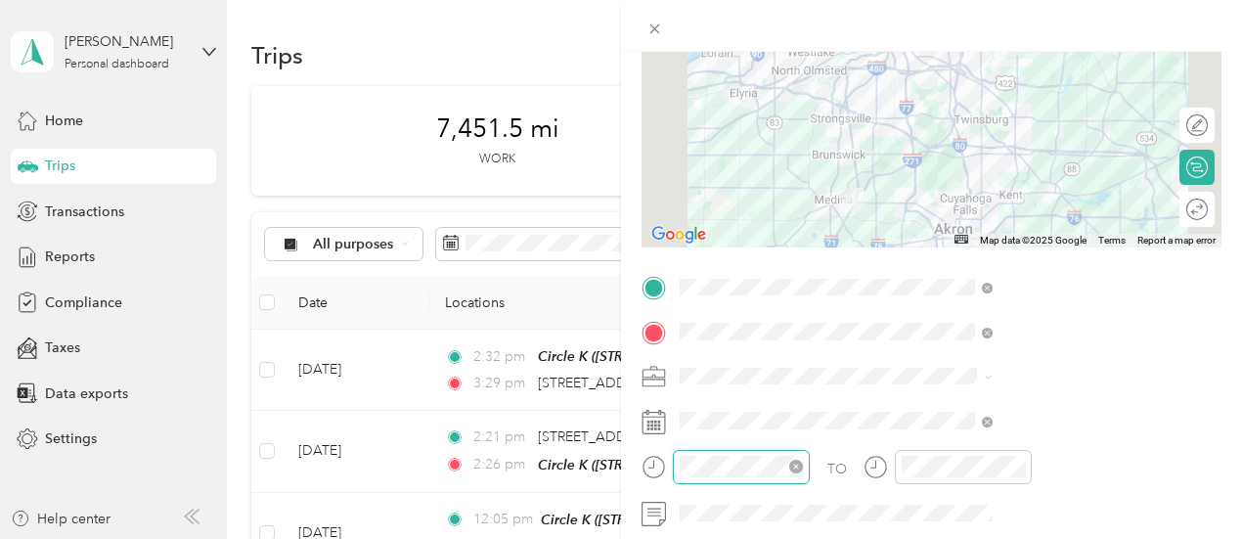
scroll to position [110, 0]
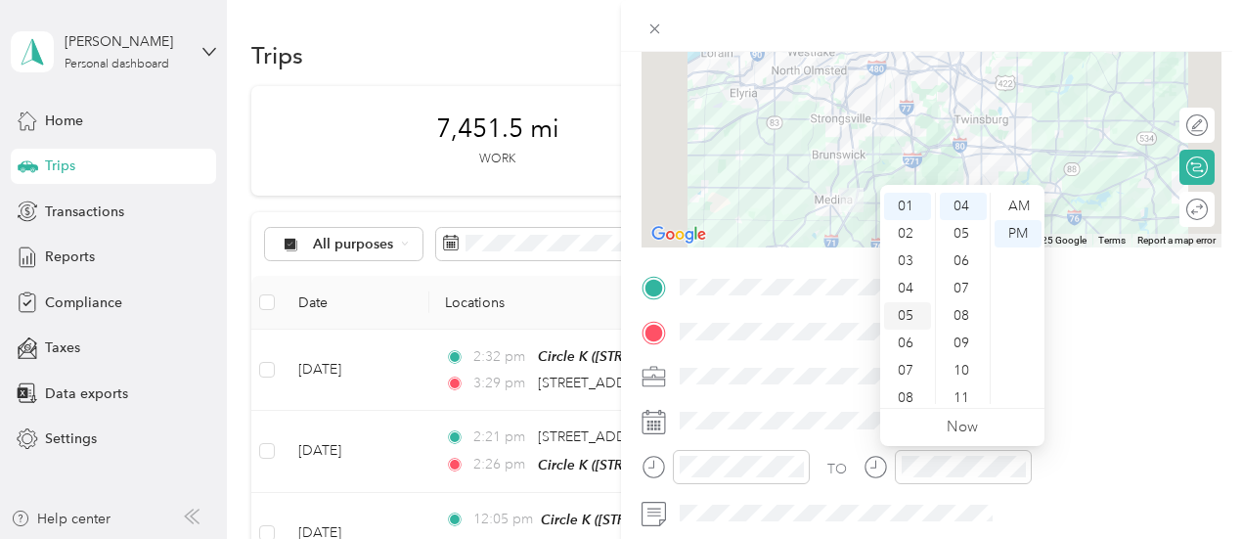
click at [908, 321] on div "05" at bounding box center [907, 315] width 47 height 27
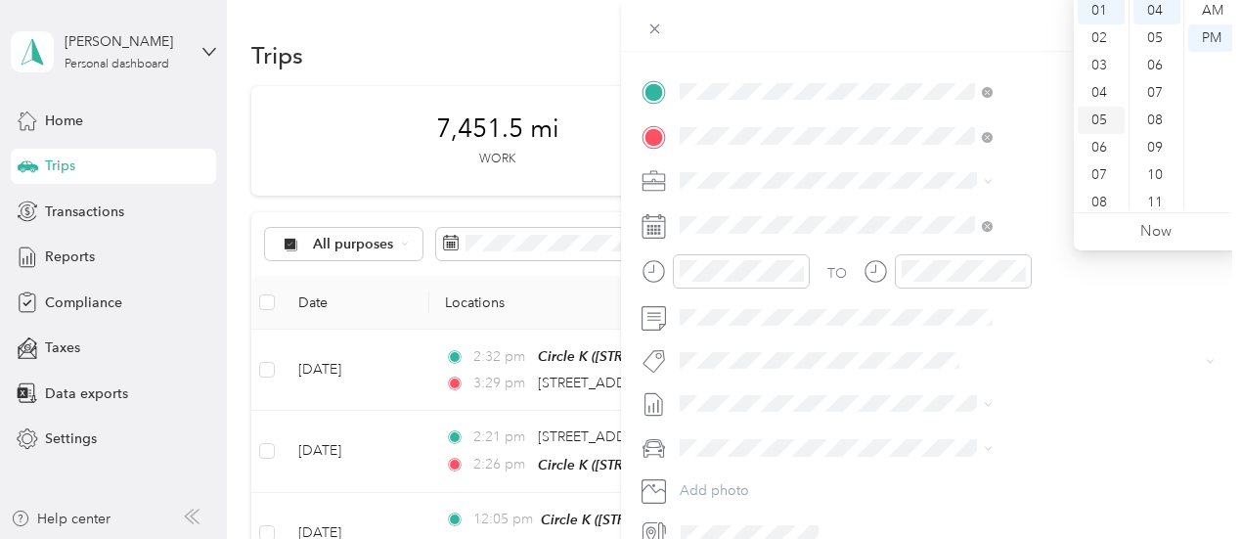
click at [1094, 121] on div "05" at bounding box center [1101, 120] width 47 height 27
click at [1152, 197] on div "59" at bounding box center [1156, 194] width 47 height 27
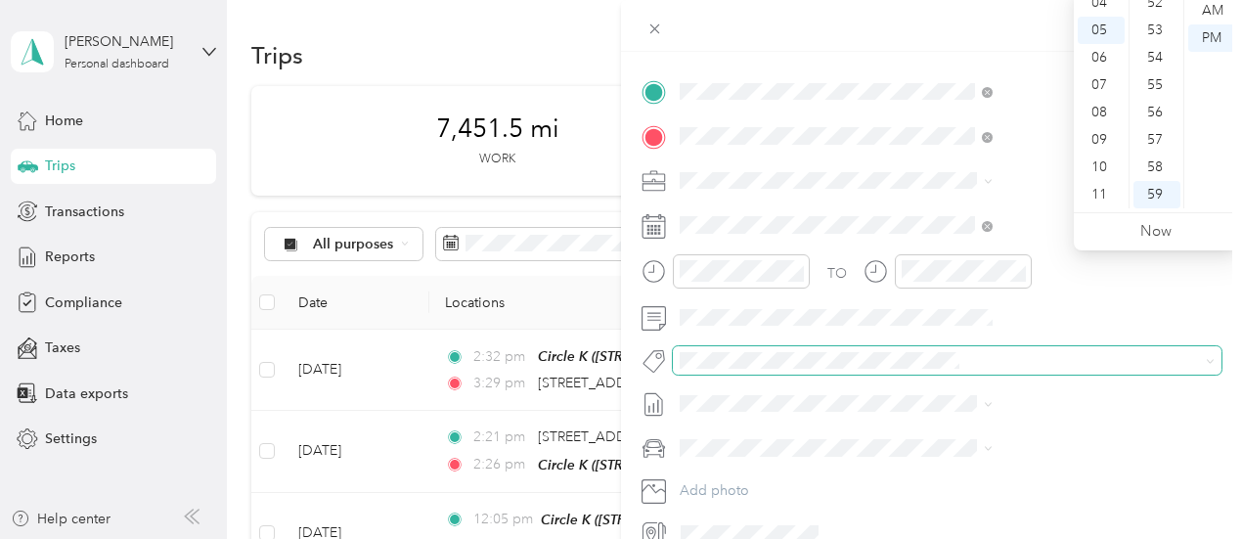
click at [1125, 347] on span at bounding box center [947, 359] width 549 height 27
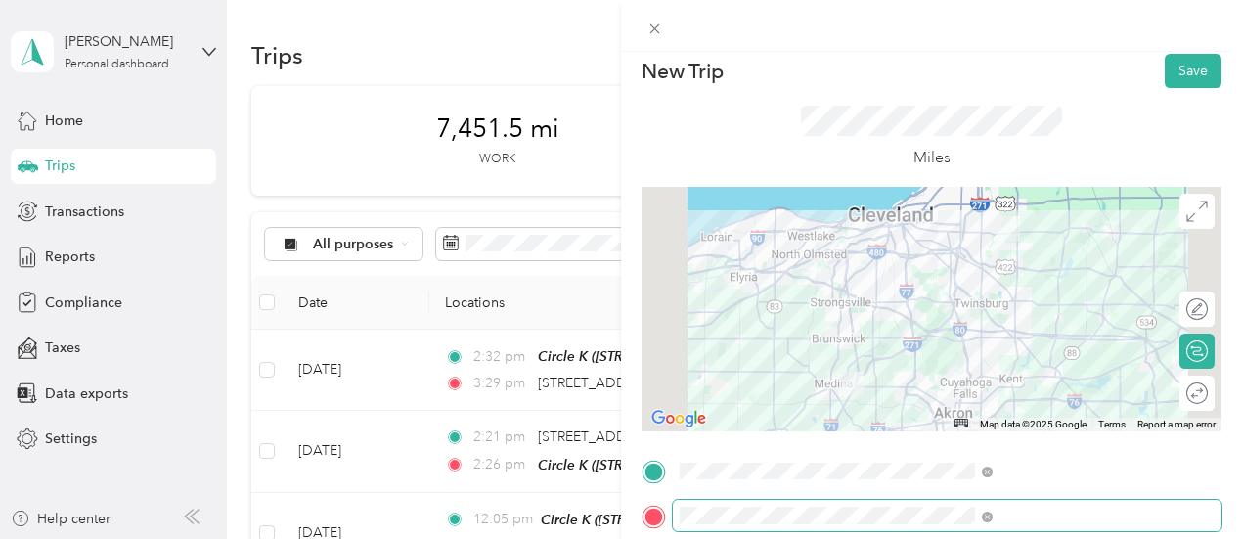
scroll to position [0, 0]
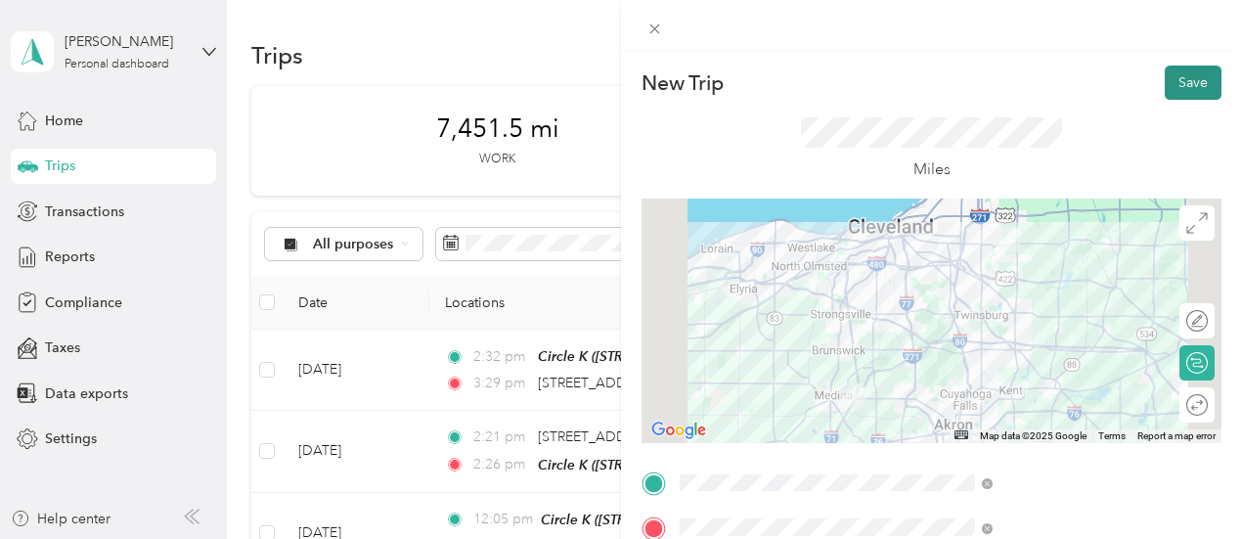
click at [1178, 87] on button "Save" at bounding box center [1193, 83] width 57 height 34
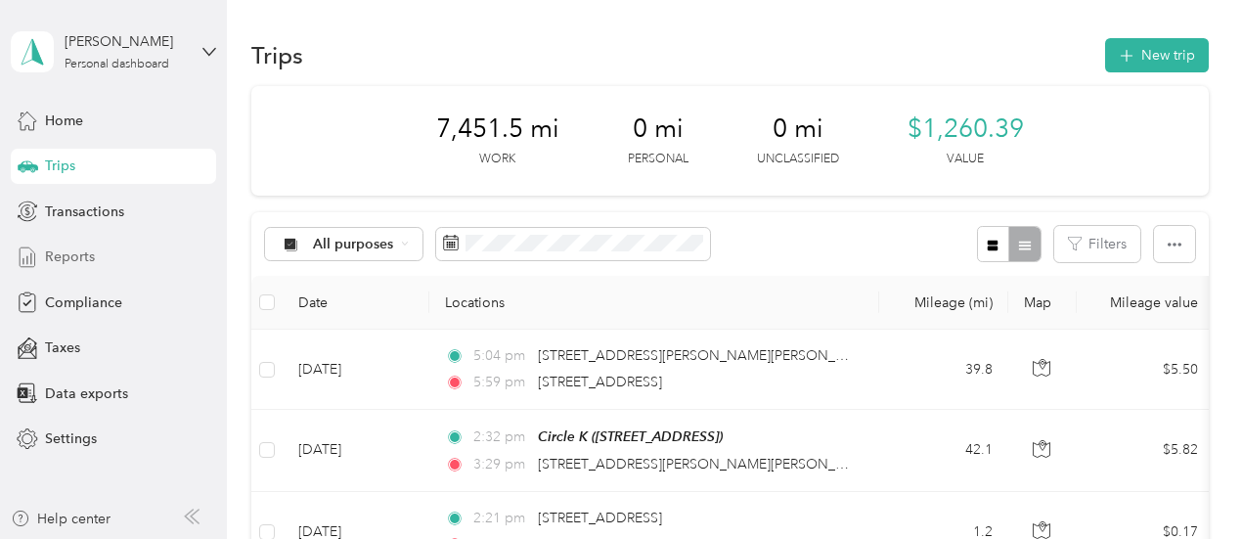
click at [82, 259] on span "Reports" at bounding box center [70, 256] width 50 height 21
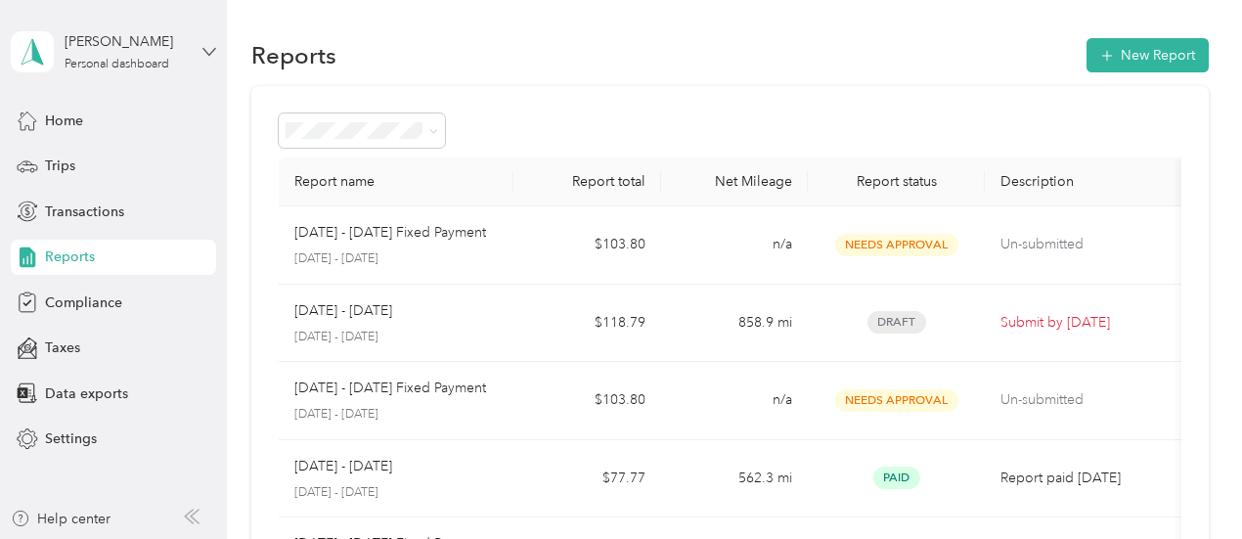
click at [213, 46] on icon at bounding box center [209, 52] width 14 height 14
click at [87, 155] on div "Log out" at bounding box center [65, 161] width 75 height 21
